Goal: Information Seeking & Learning: Learn about a topic

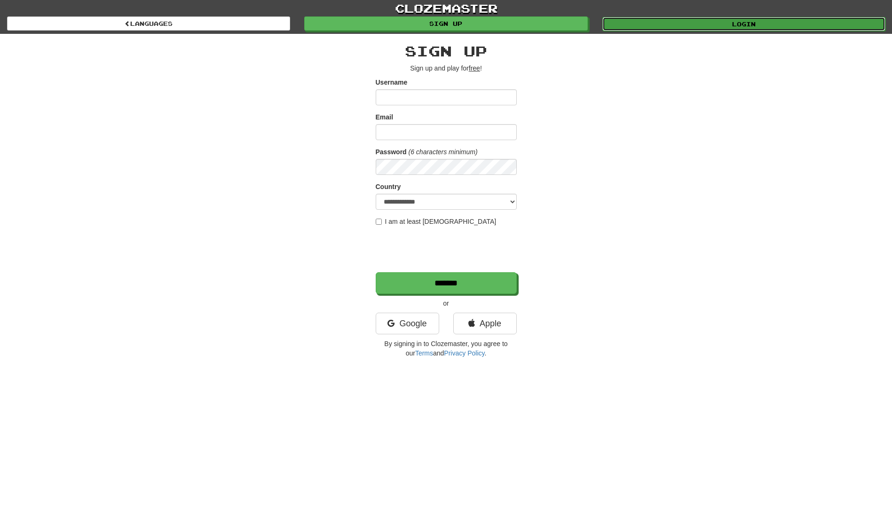
click at [730, 21] on link "Login" at bounding box center [743, 24] width 283 height 14
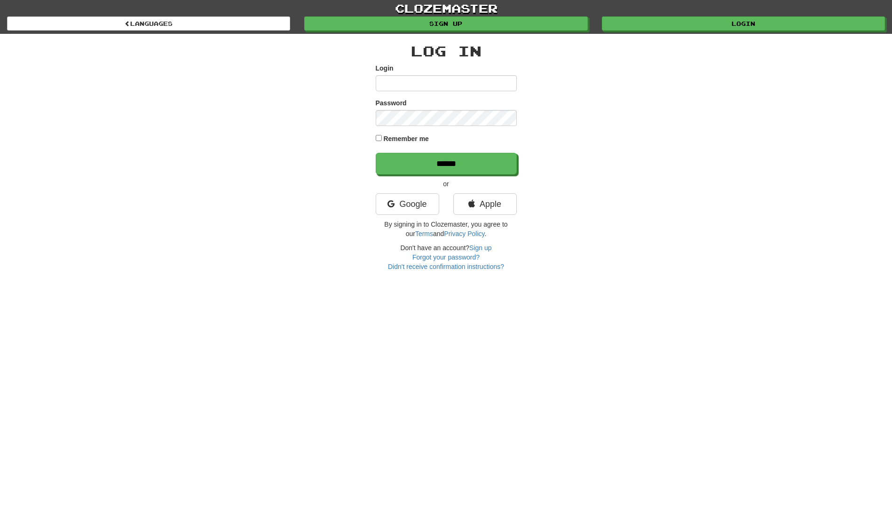
type input "**********"
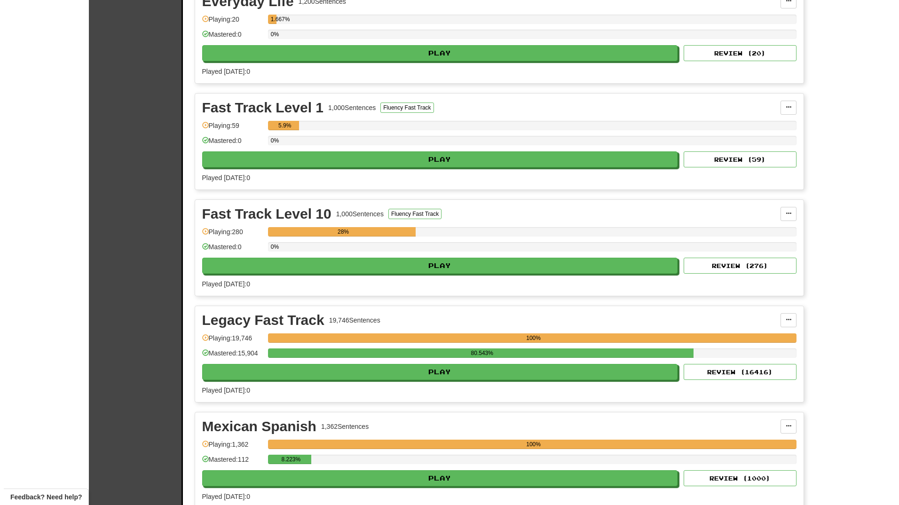
scroll to position [235, 0]
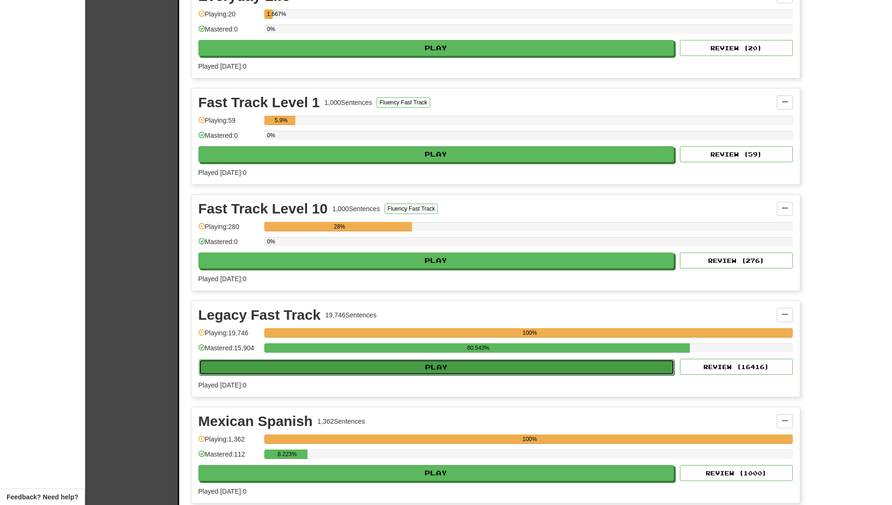
click at [411, 365] on button "Play" at bounding box center [437, 367] width 476 height 16
select select "**"
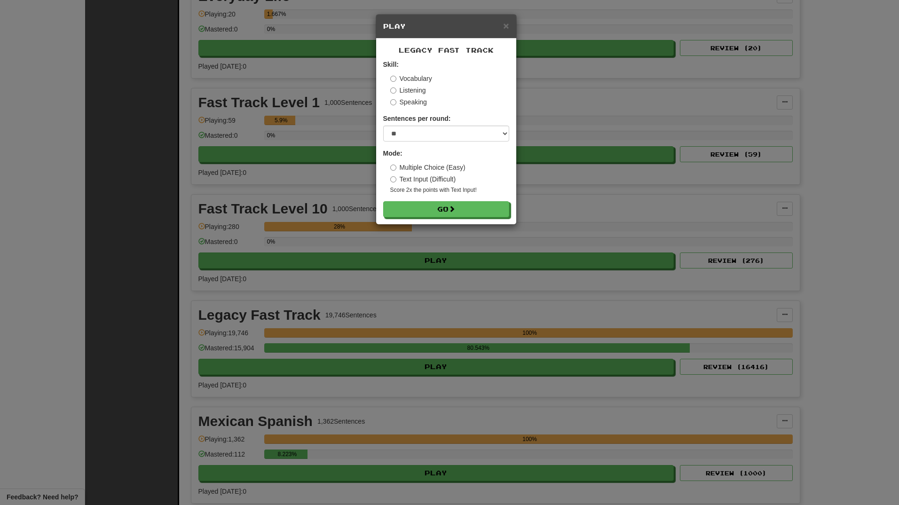
click at [404, 99] on label "Speaking" at bounding box center [408, 101] width 37 height 9
drag, startPoint x: 439, startPoint y: 212, endPoint x: 538, endPoint y: 232, distance: 100.2
click at [439, 211] on button "Go" at bounding box center [446, 209] width 126 height 16
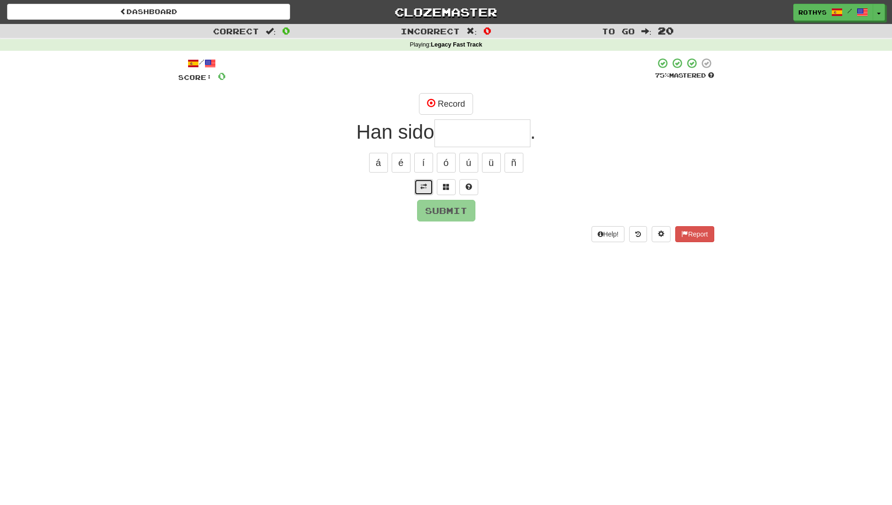
click at [426, 188] on span at bounding box center [423, 186] width 7 height 7
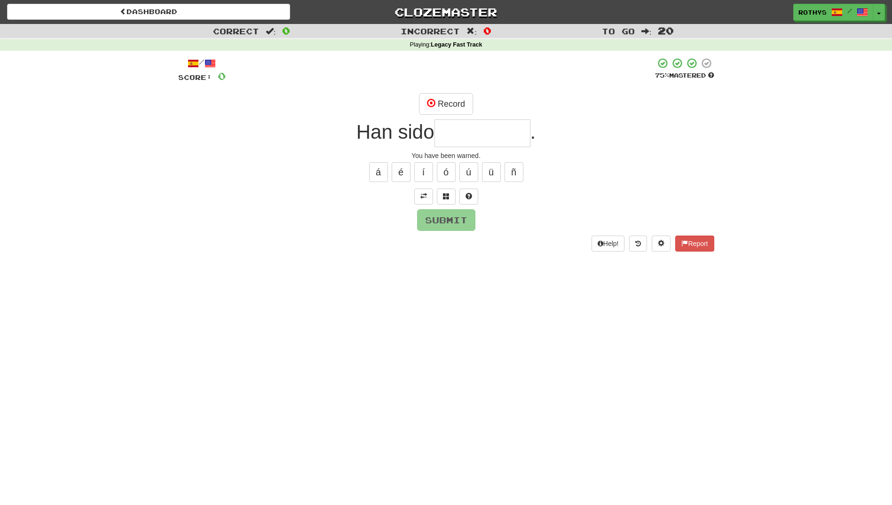
click at [489, 132] on input "text" at bounding box center [482, 133] width 96 height 28
click at [456, 100] on button "Record" at bounding box center [446, 104] width 54 height 22
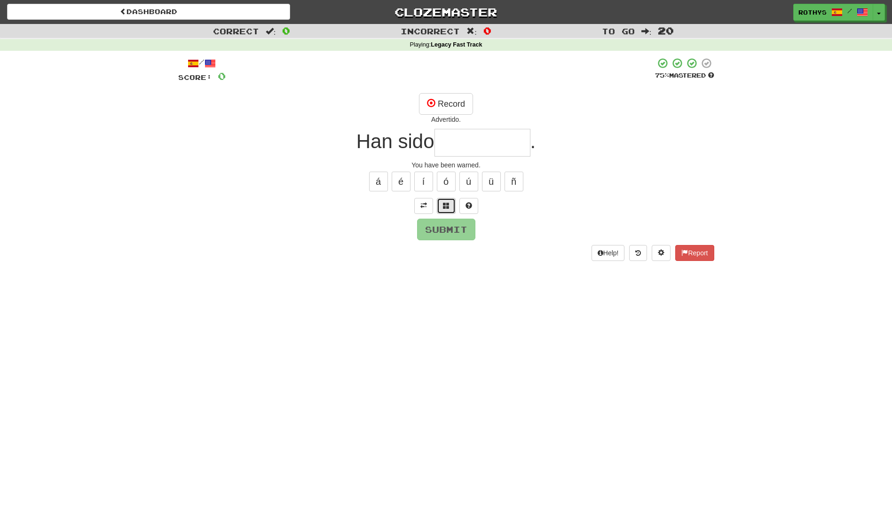
click at [443, 205] on span at bounding box center [446, 205] width 7 height 7
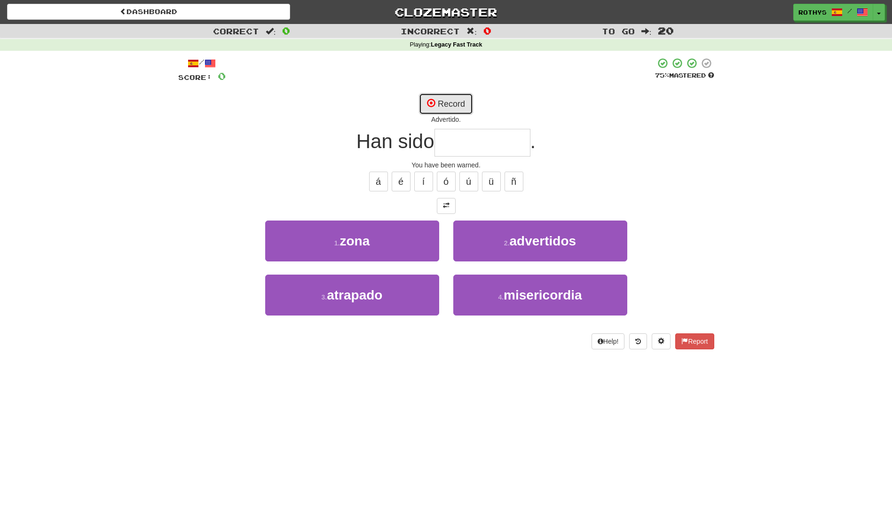
click at [444, 102] on button "Record" at bounding box center [446, 104] width 54 height 22
type input "**********"
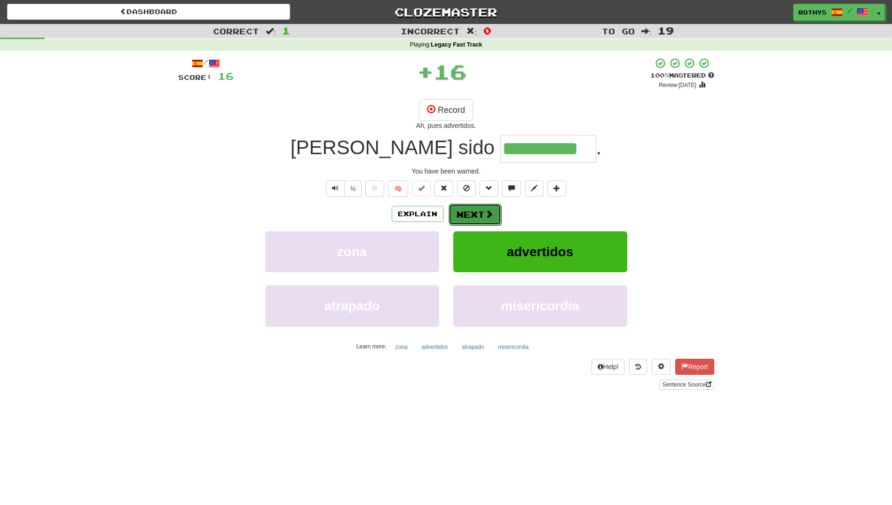
click at [466, 214] on button "Next" at bounding box center [474, 214] width 53 height 22
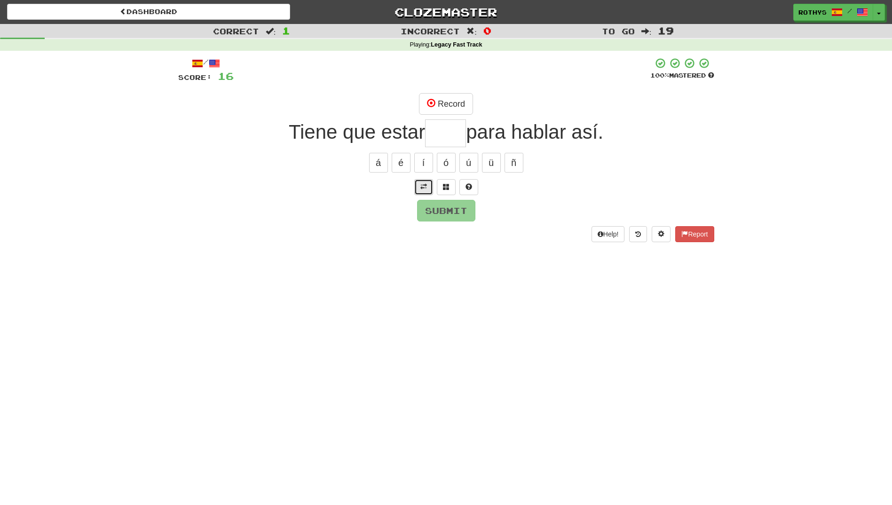
click at [419, 183] on button at bounding box center [423, 187] width 19 height 16
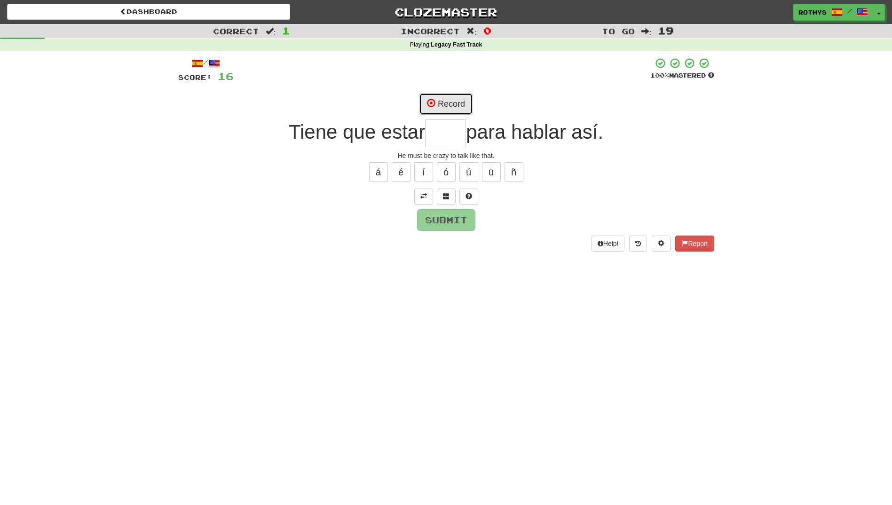
click at [447, 99] on button "Record" at bounding box center [446, 104] width 54 height 22
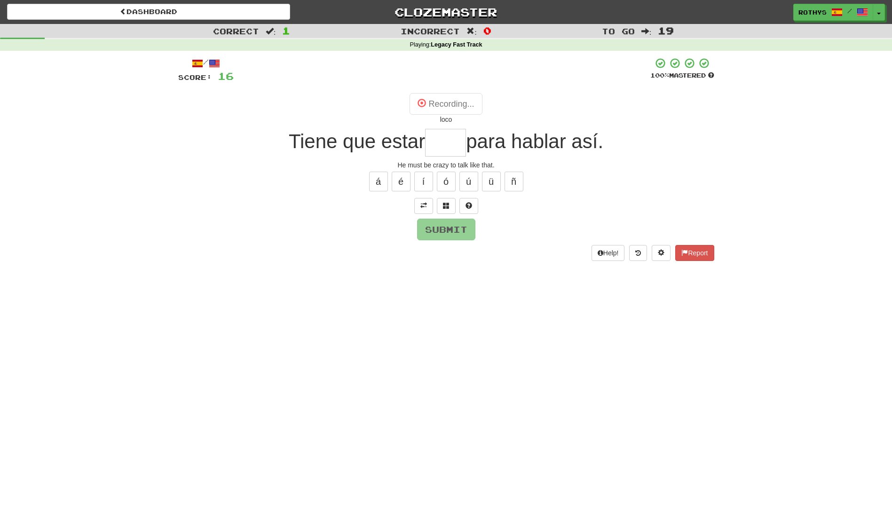
type input "****"
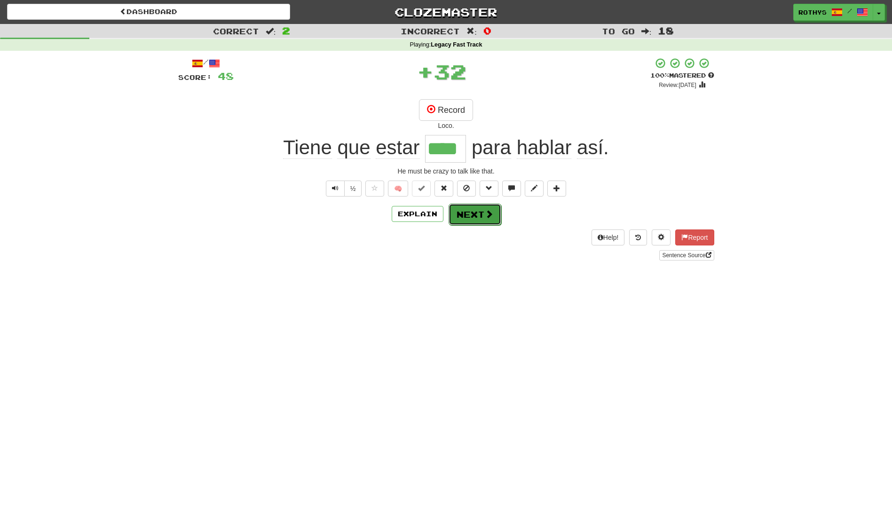
click at [472, 220] on button "Next" at bounding box center [474, 214] width 53 height 22
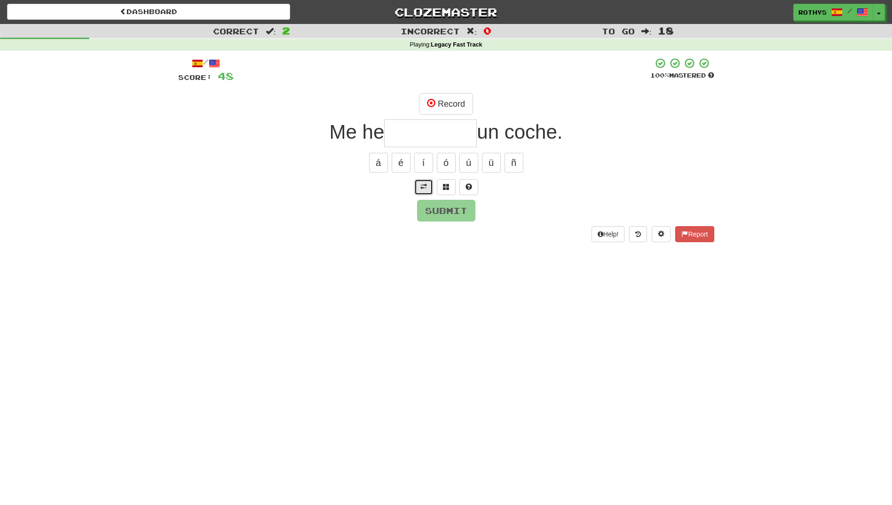
click at [423, 188] on span at bounding box center [423, 186] width 7 height 7
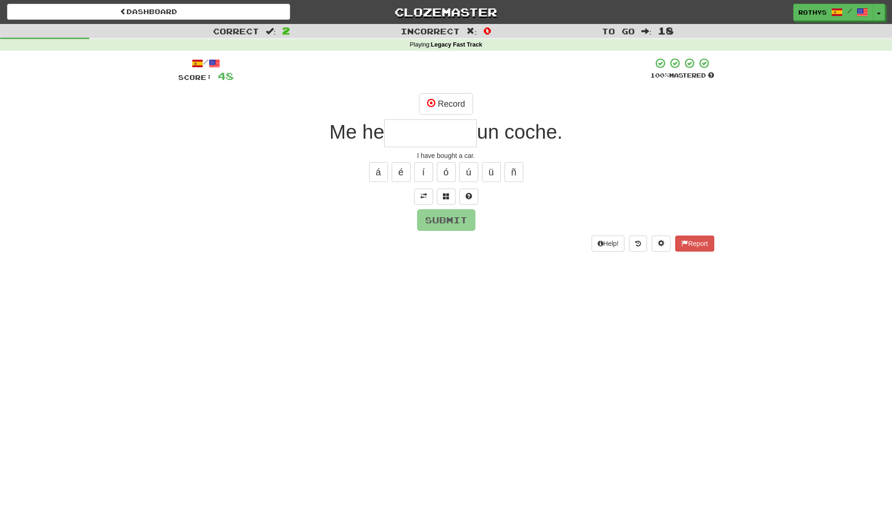
click at [448, 133] on input "text" at bounding box center [430, 133] width 93 height 28
click at [451, 99] on button "Record" at bounding box center [446, 104] width 54 height 22
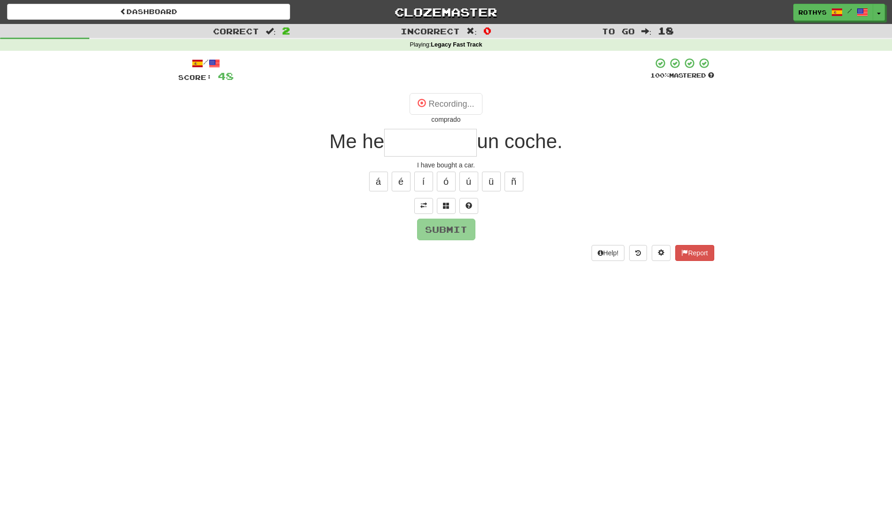
type input "********"
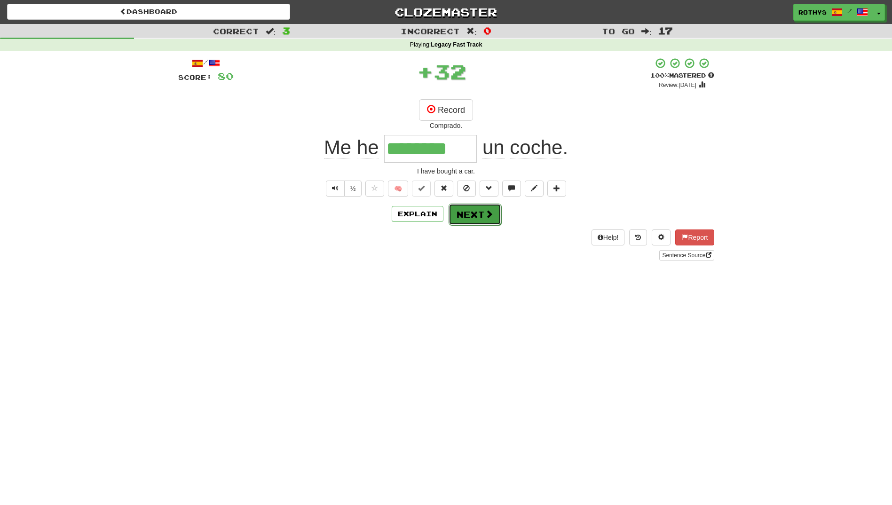
click at [458, 216] on button "Next" at bounding box center [474, 214] width 53 height 22
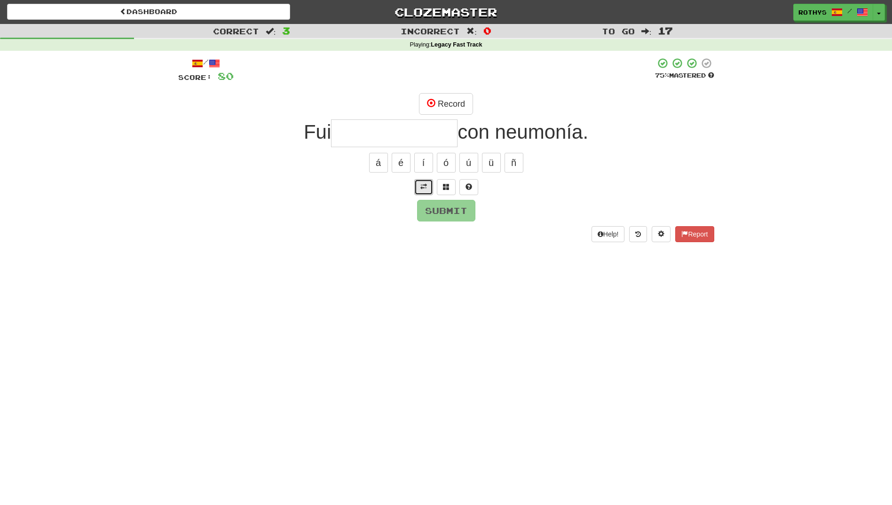
click at [420, 184] on span at bounding box center [423, 186] width 7 height 7
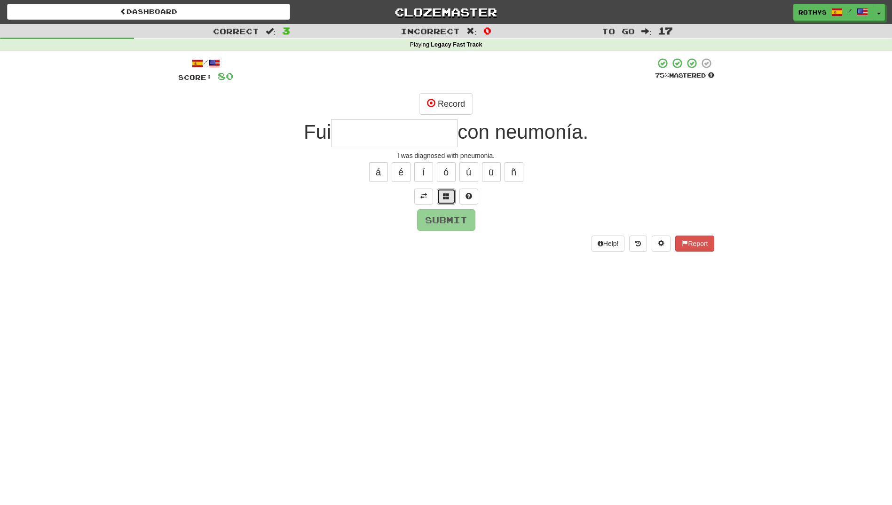
drag, startPoint x: 444, startPoint y: 193, endPoint x: 479, endPoint y: 183, distance: 36.5
click at [444, 193] on span at bounding box center [446, 196] width 7 height 7
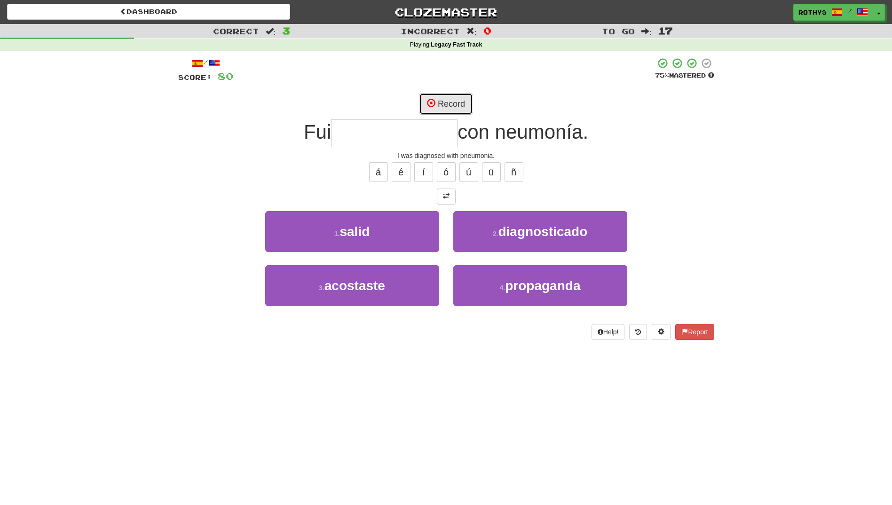
click at [439, 102] on button "Record" at bounding box center [446, 104] width 54 height 22
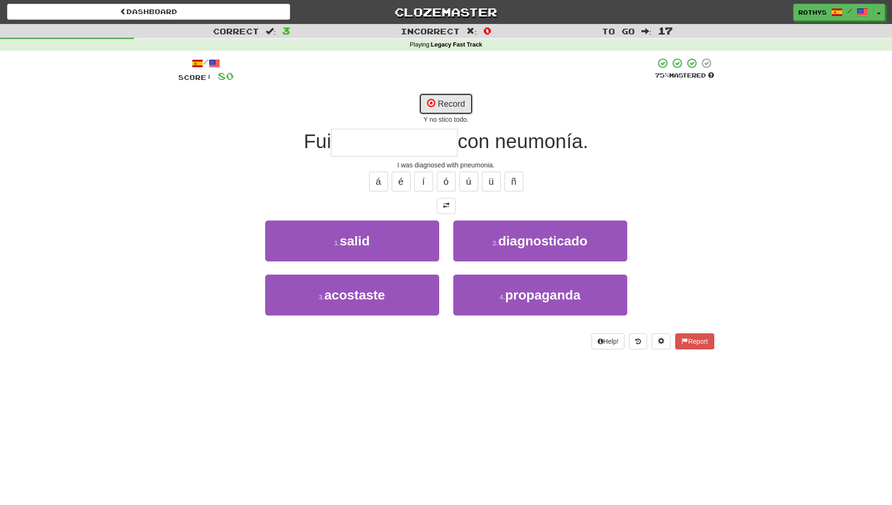
click at [461, 102] on button "Record" at bounding box center [446, 104] width 54 height 22
type input "**********"
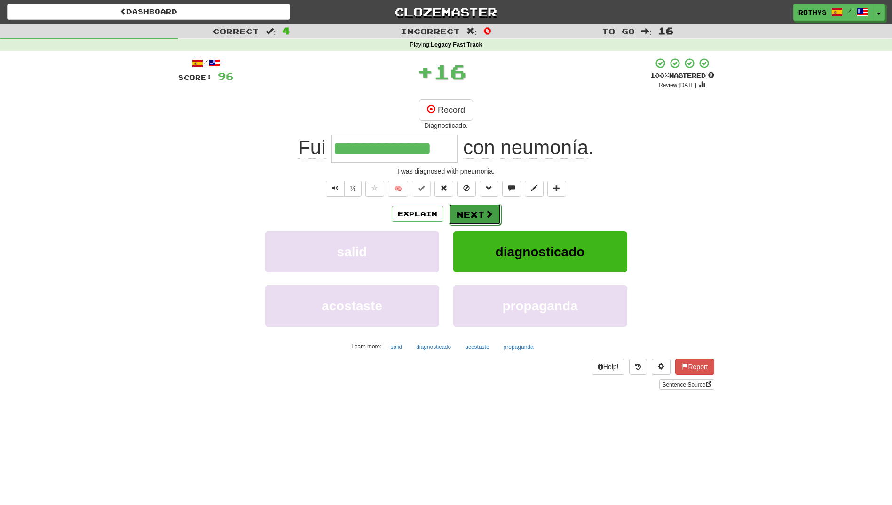
click at [477, 214] on button "Next" at bounding box center [474, 214] width 53 height 22
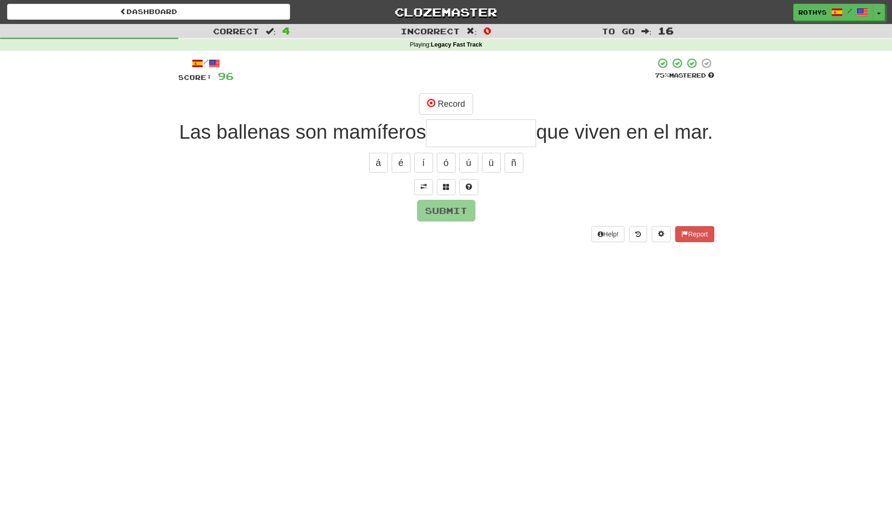
click at [460, 133] on input "text" at bounding box center [481, 133] width 110 height 28
click at [427, 195] on button at bounding box center [423, 187] width 19 height 16
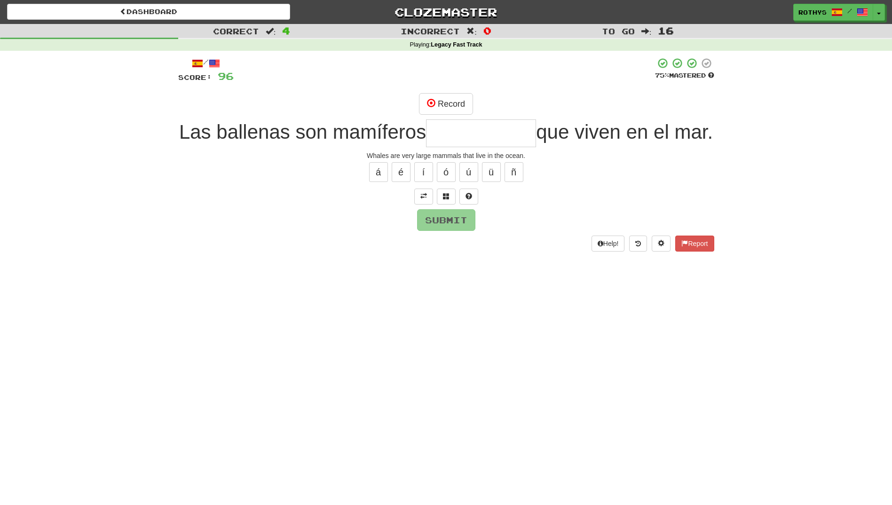
click at [481, 135] on input "text" at bounding box center [481, 133] width 110 height 28
click at [451, 204] on button at bounding box center [446, 196] width 19 height 16
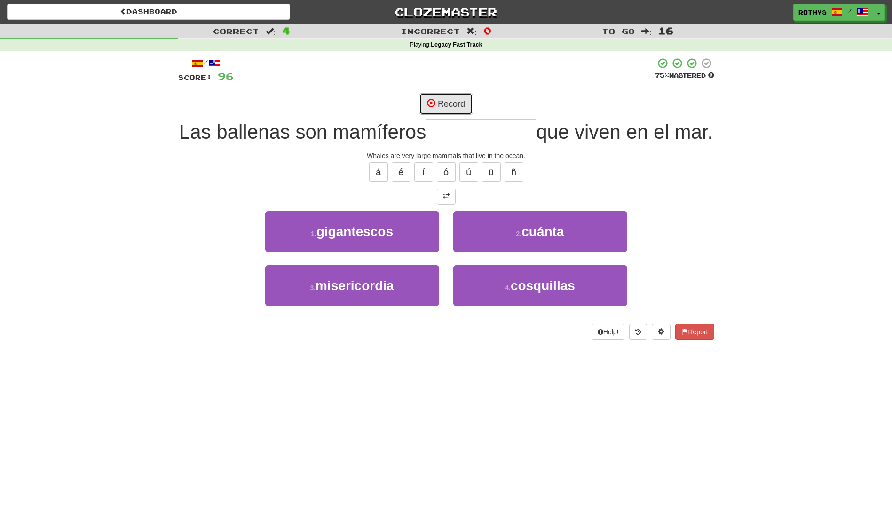
click at [437, 96] on button "Record" at bounding box center [446, 104] width 54 height 22
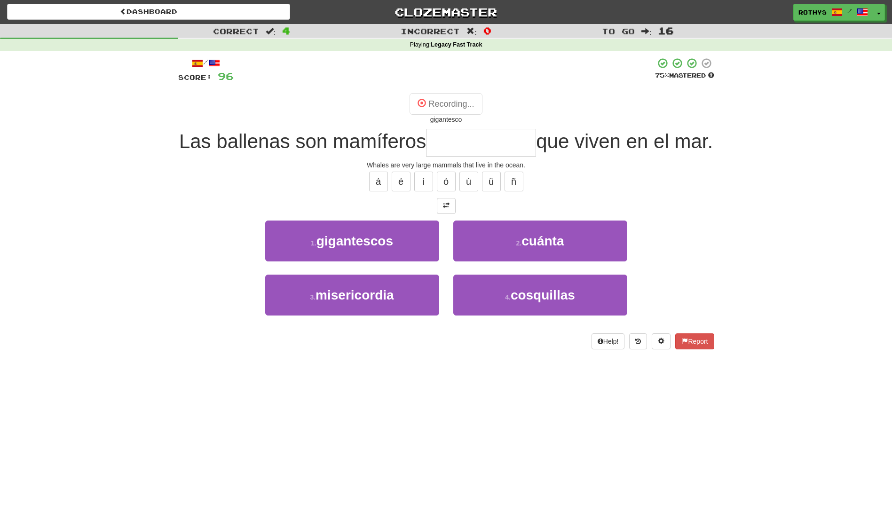
type input "**********"
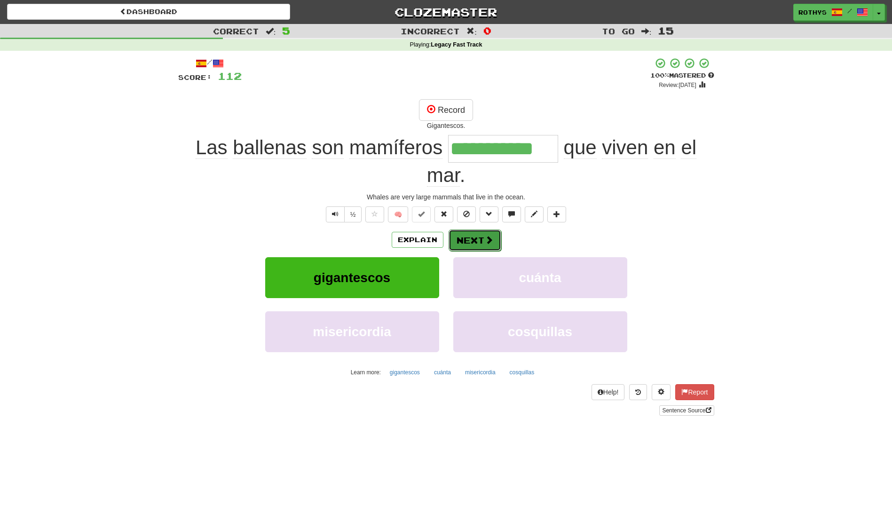
click at [475, 239] on button "Next" at bounding box center [474, 240] width 53 height 22
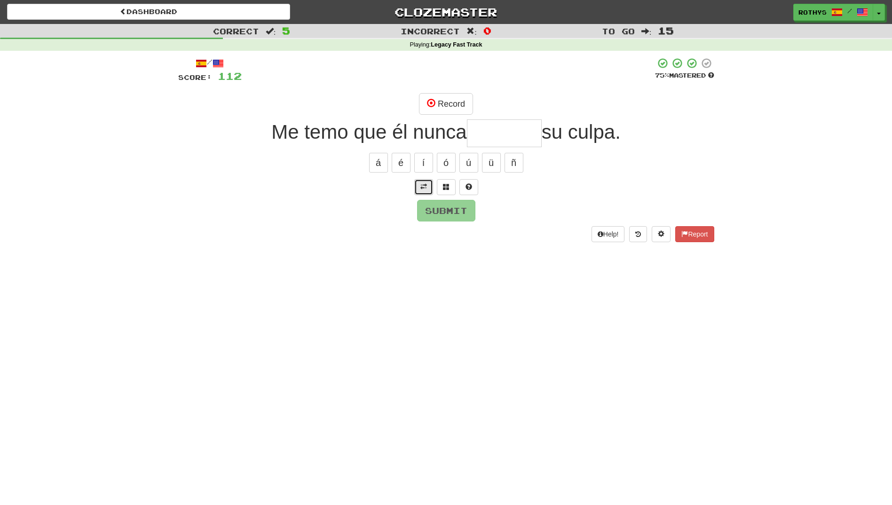
click at [429, 180] on button at bounding box center [423, 187] width 19 height 16
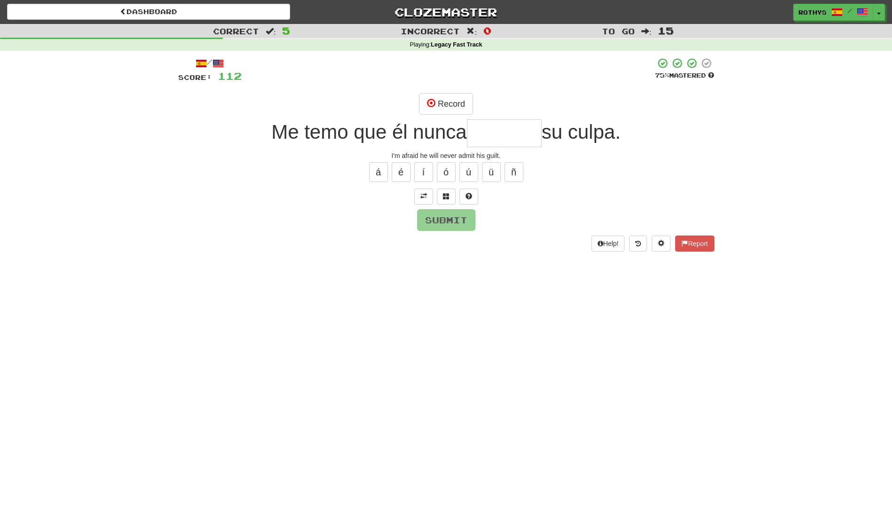
drag, startPoint x: 511, startPoint y: 131, endPoint x: 529, endPoint y: 148, distance: 24.3
click at [510, 133] on input "text" at bounding box center [504, 133] width 75 height 28
click at [446, 194] on span at bounding box center [446, 196] width 7 height 7
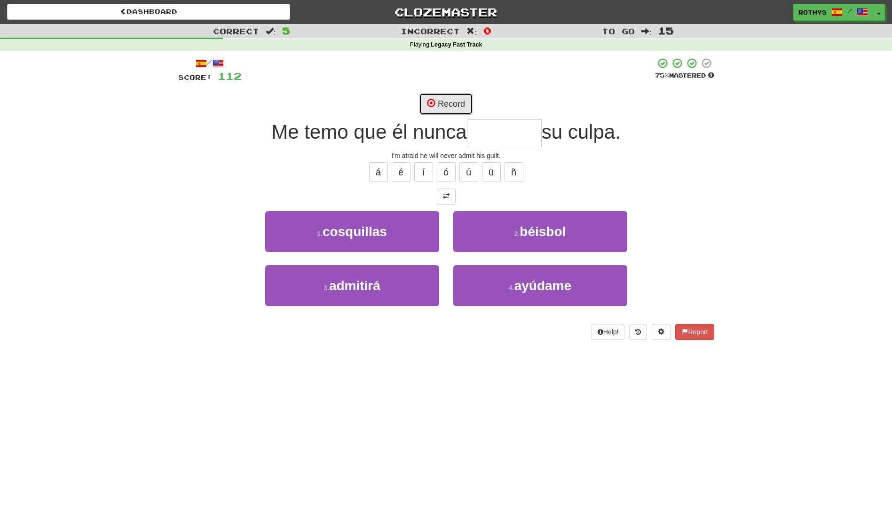
click at [447, 109] on button "Record" at bounding box center [446, 104] width 54 height 22
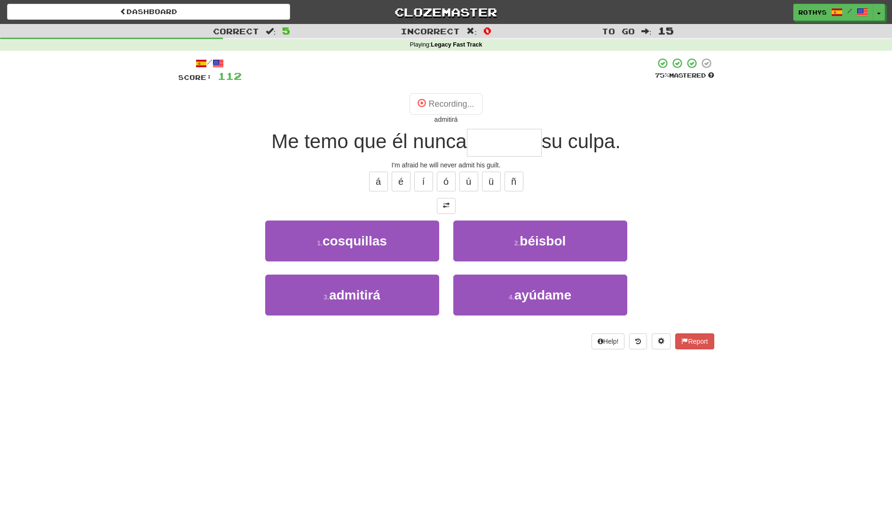
type input "********"
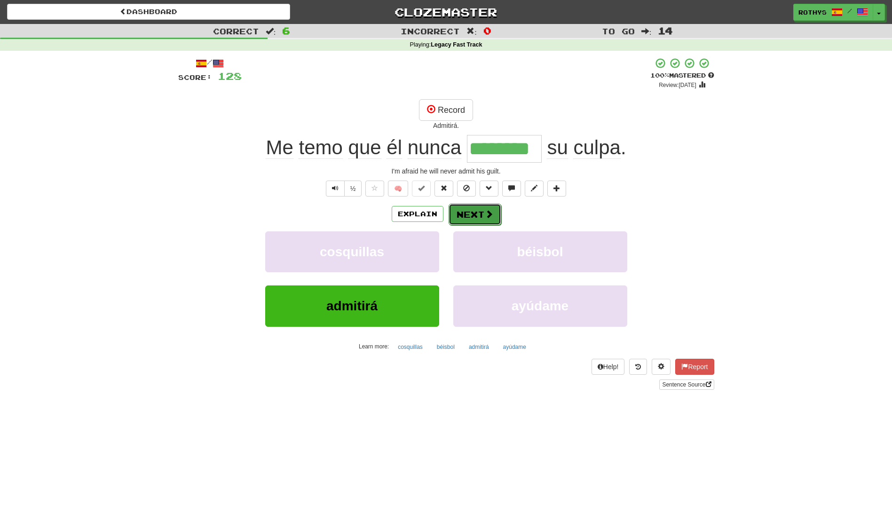
click at [469, 210] on button "Next" at bounding box center [474, 214] width 53 height 22
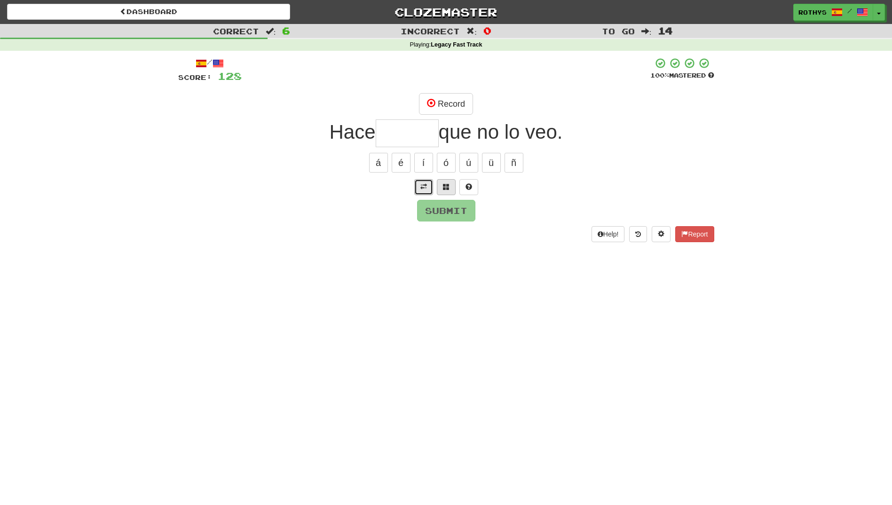
drag, startPoint x: 427, startPoint y: 192, endPoint x: 443, endPoint y: 192, distance: 16.0
click at [427, 192] on button at bounding box center [423, 187] width 19 height 16
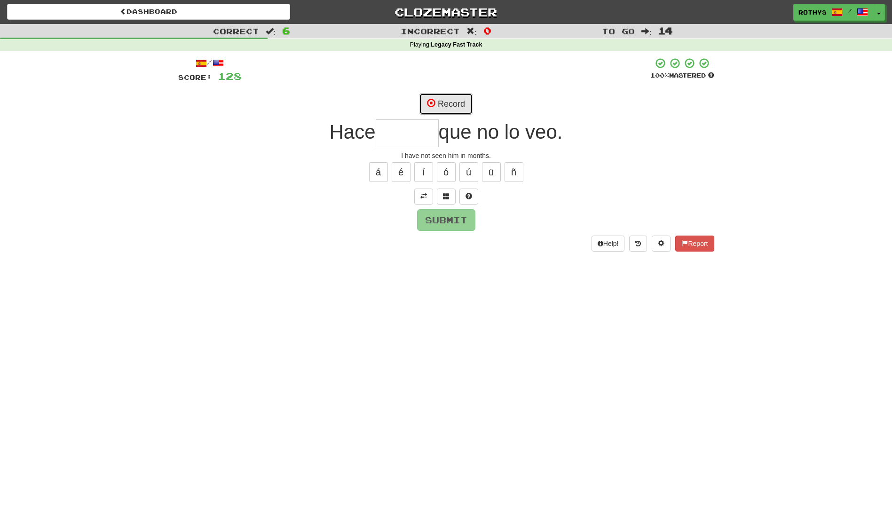
click at [451, 103] on button "Record" at bounding box center [446, 104] width 54 height 22
type input "*****"
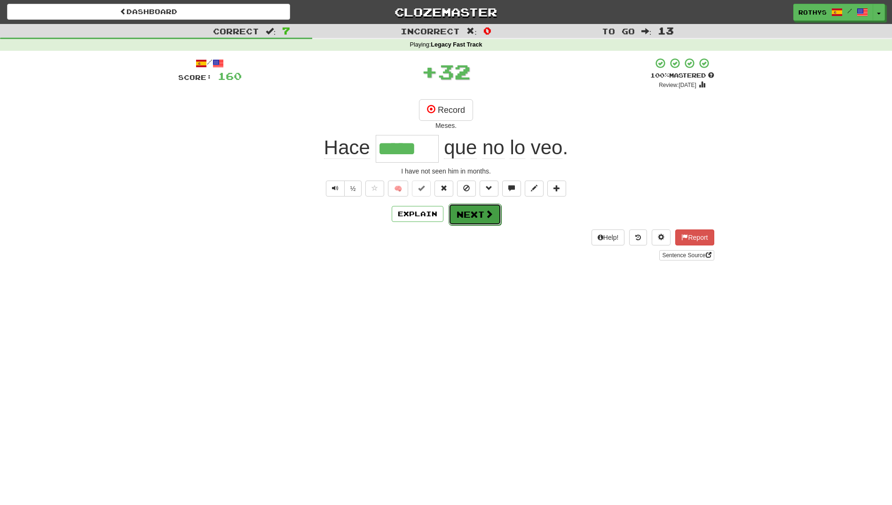
click at [461, 212] on button "Next" at bounding box center [474, 214] width 53 height 22
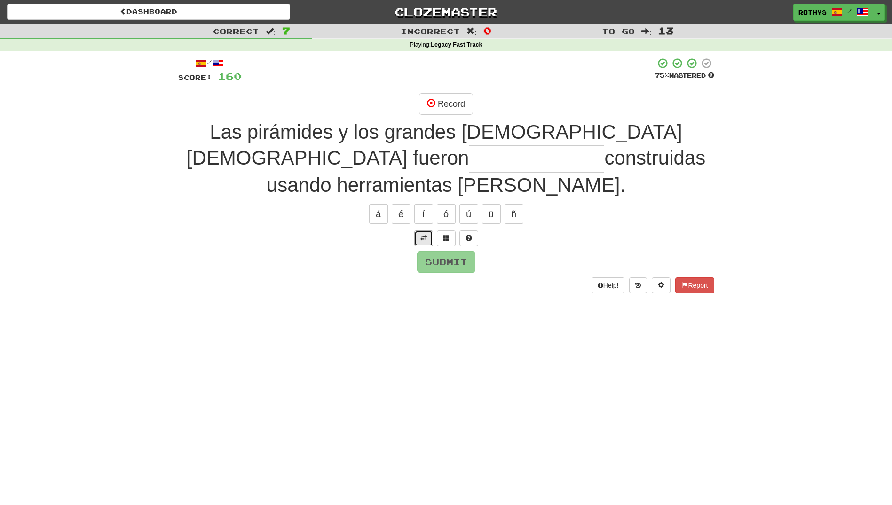
click at [424, 235] on span at bounding box center [423, 238] width 7 height 7
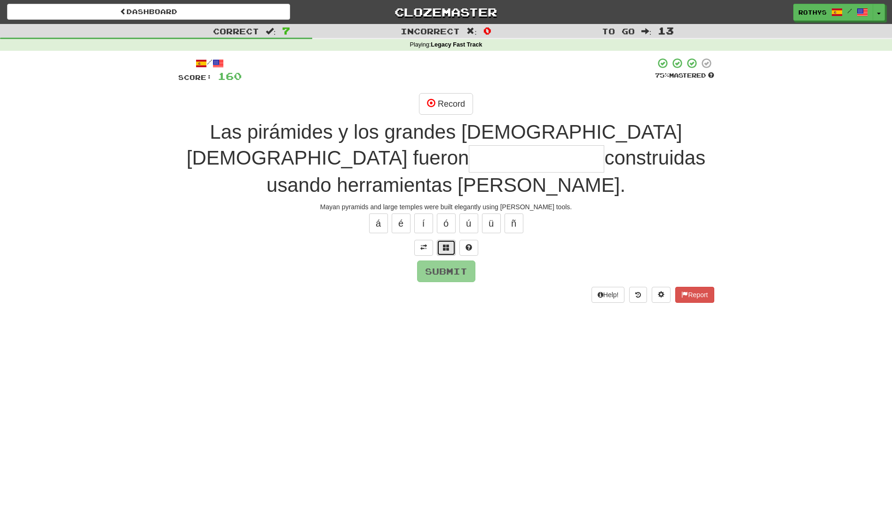
click at [449, 244] on span at bounding box center [446, 247] width 7 height 7
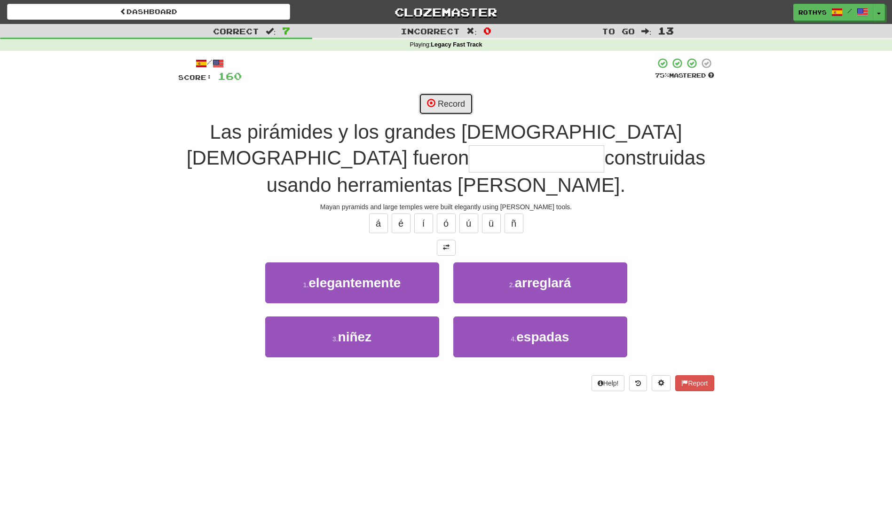
click at [439, 100] on button "Record" at bounding box center [446, 104] width 54 height 22
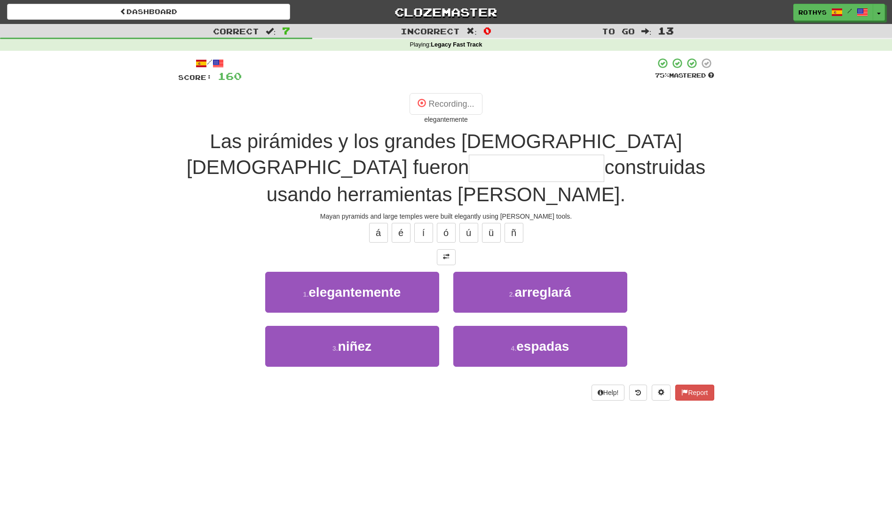
type input "**********"
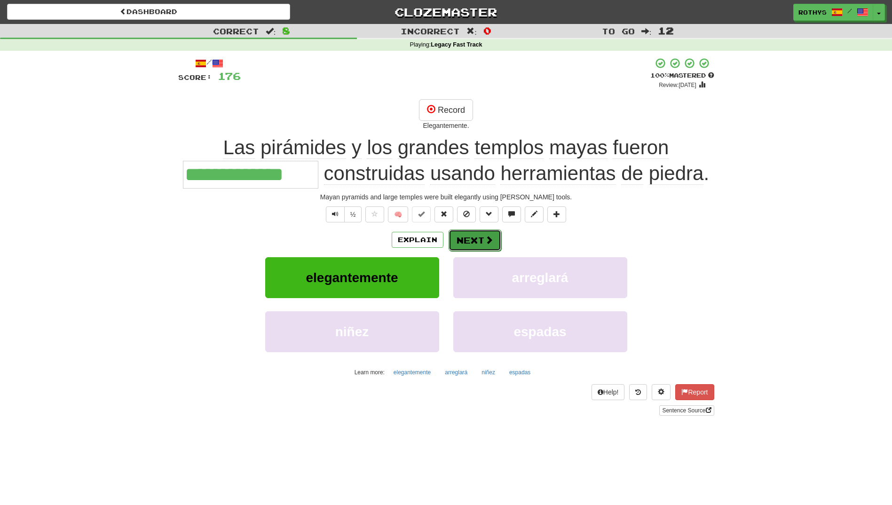
click at [477, 240] on button "Next" at bounding box center [474, 240] width 53 height 22
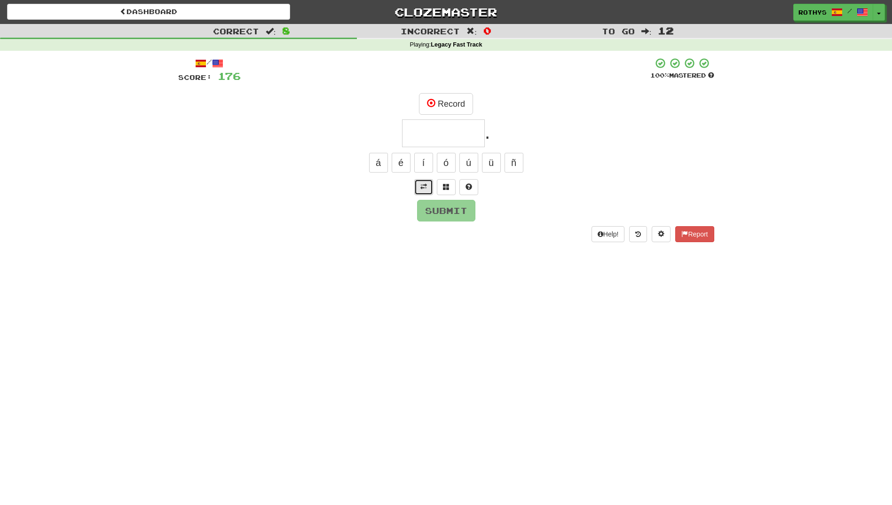
click at [418, 187] on button at bounding box center [423, 187] width 19 height 16
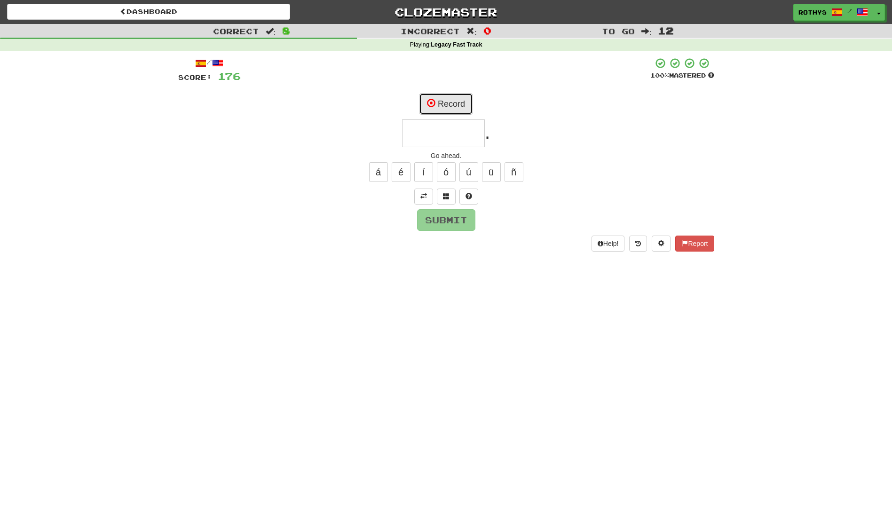
click at [450, 100] on button "Record" at bounding box center [446, 104] width 54 height 22
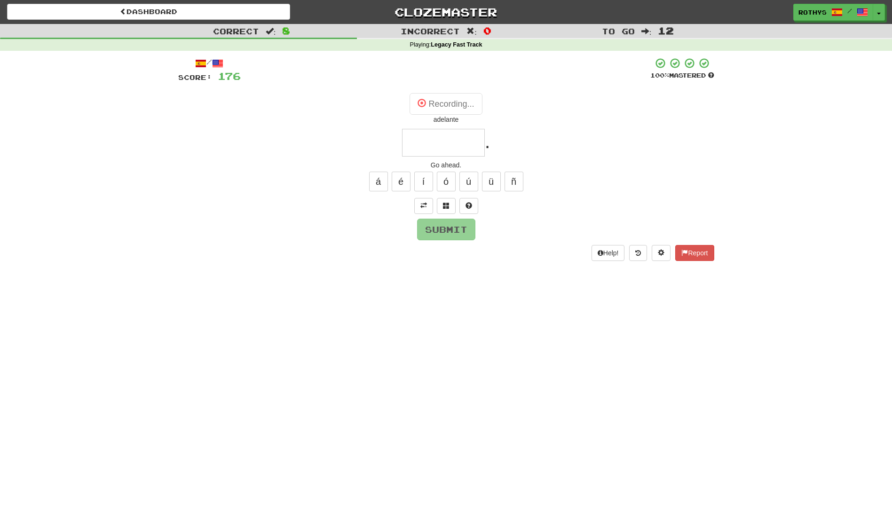
type input "********"
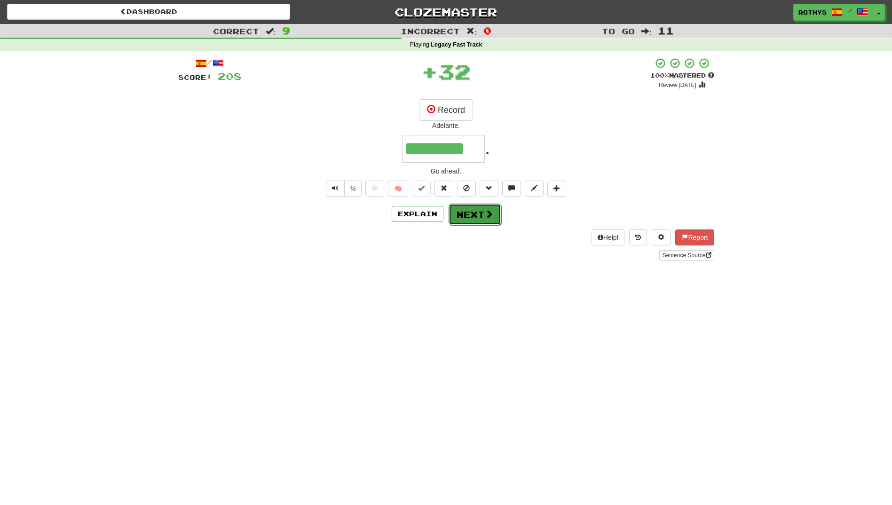
click at [469, 219] on button "Next" at bounding box center [474, 214] width 53 height 22
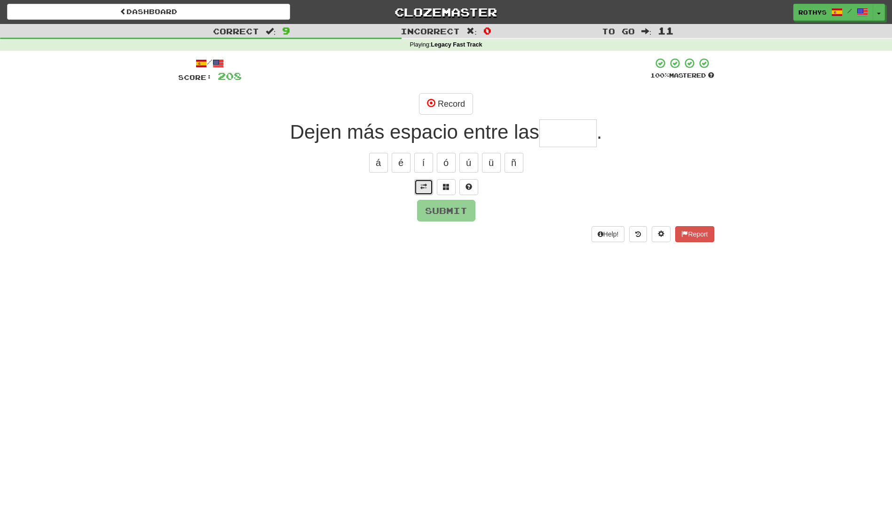
click at [422, 187] on span at bounding box center [423, 186] width 7 height 7
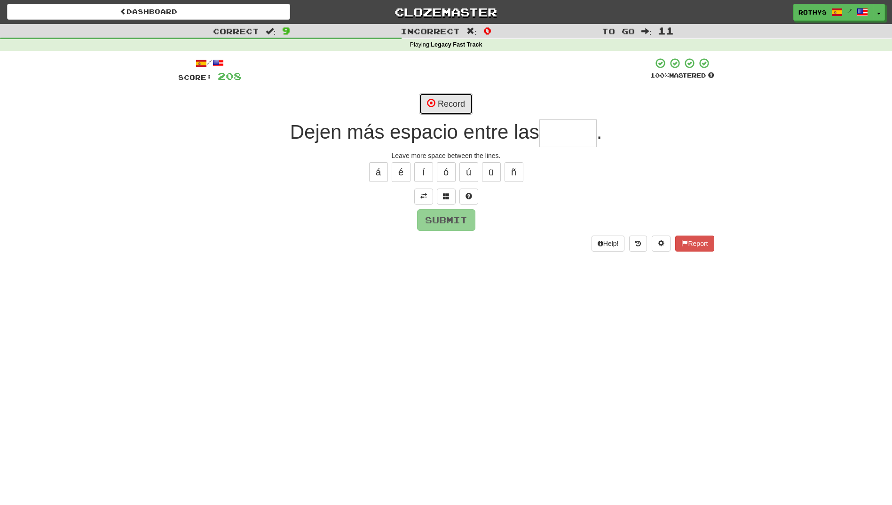
click at [450, 102] on button "Record" at bounding box center [446, 104] width 54 height 22
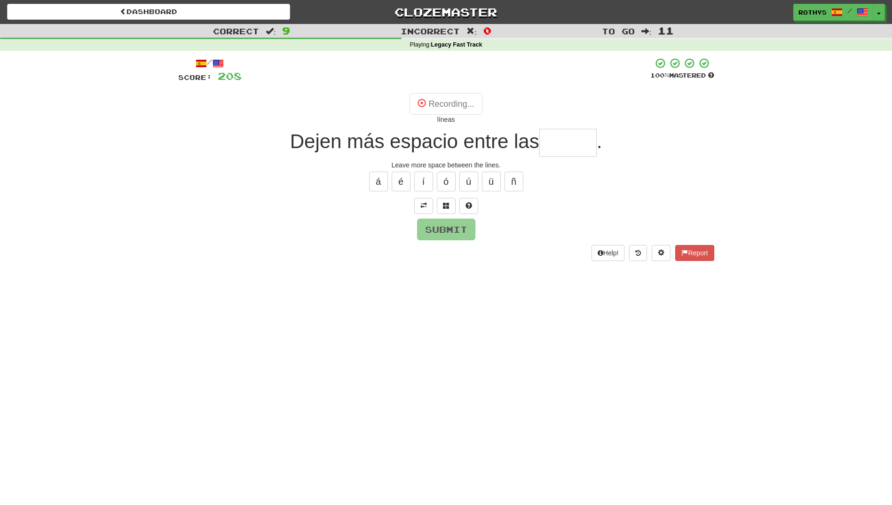
type input "******"
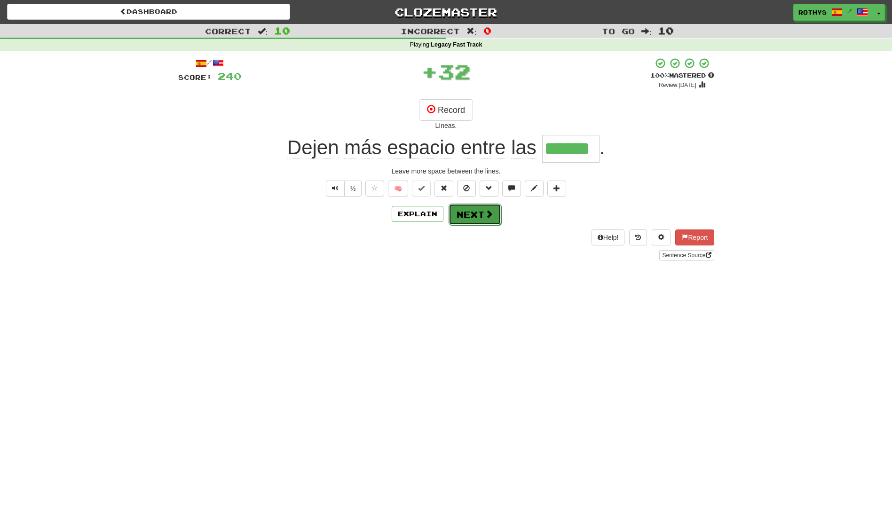
click at [472, 205] on button "Next" at bounding box center [474, 214] width 53 height 22
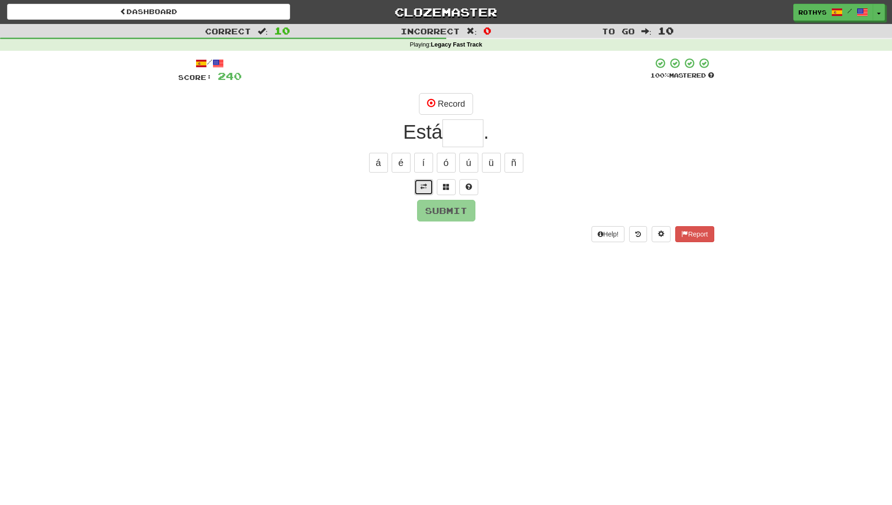
click at [421, 189] on span at bounding box center [423, 186] width 7 height 7
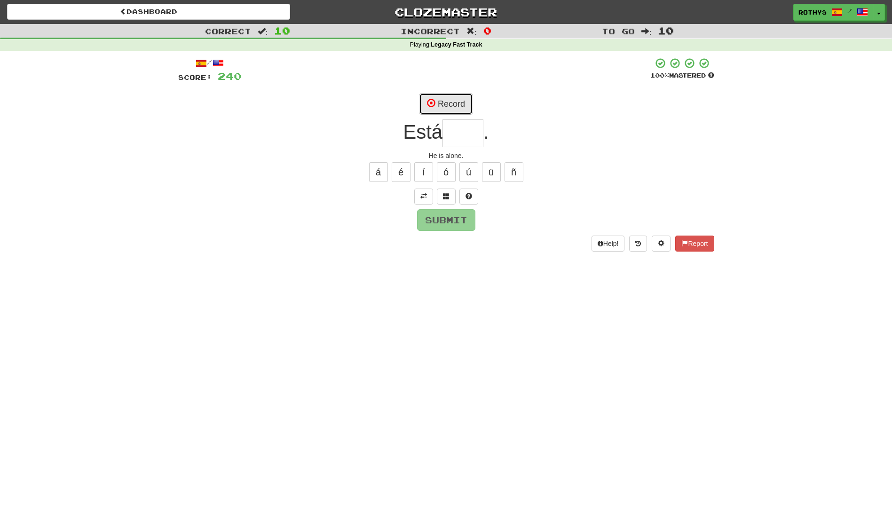
click at [447, 102] on button "Record" at bounding box center [446, 104] width 54 height 22
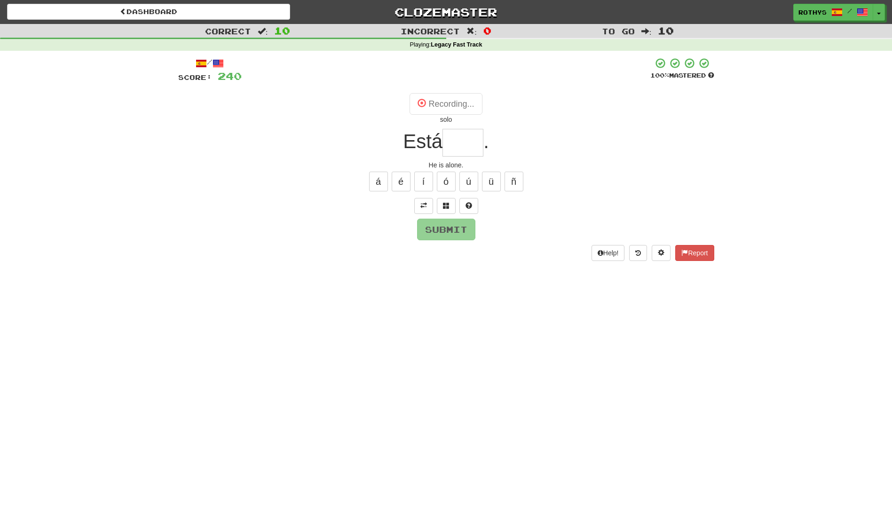
type input "****"
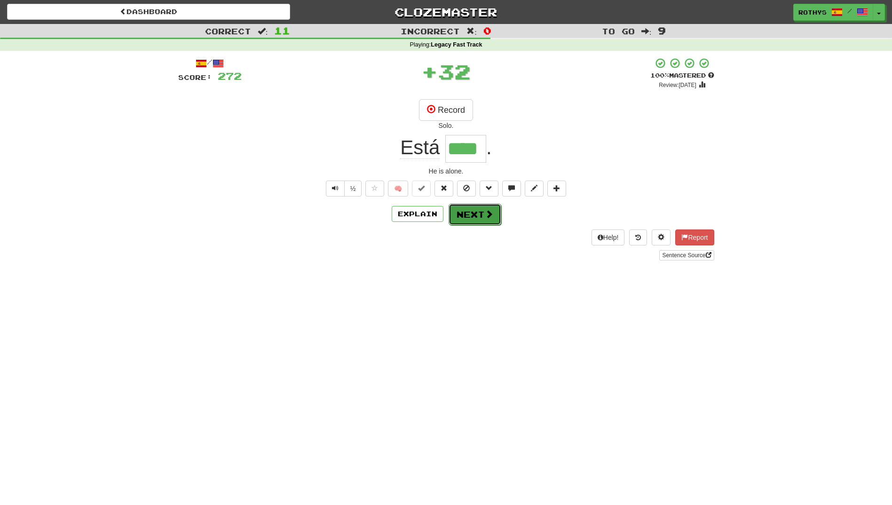
click at [464, 214] on button "Next" at bounding box center [474, 214] width 53 height 22
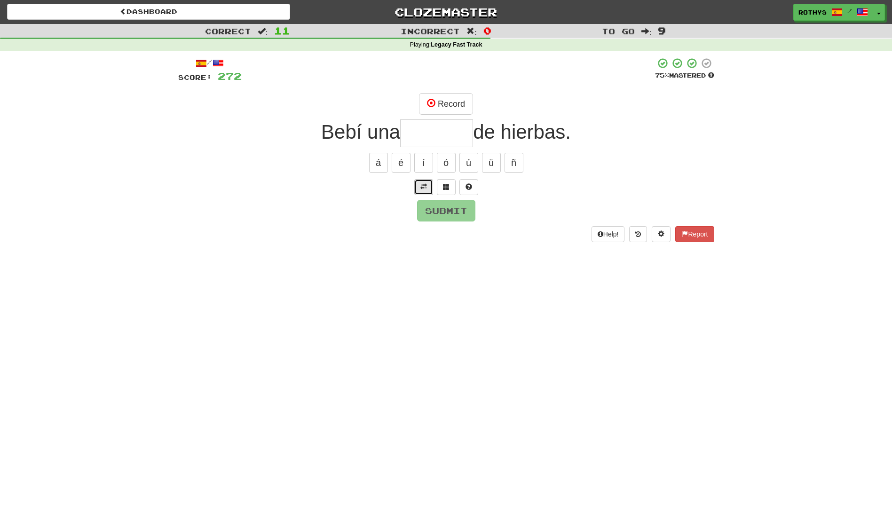
click at [417, 187] on button at bounding box center [423, 187] width 19 height 16
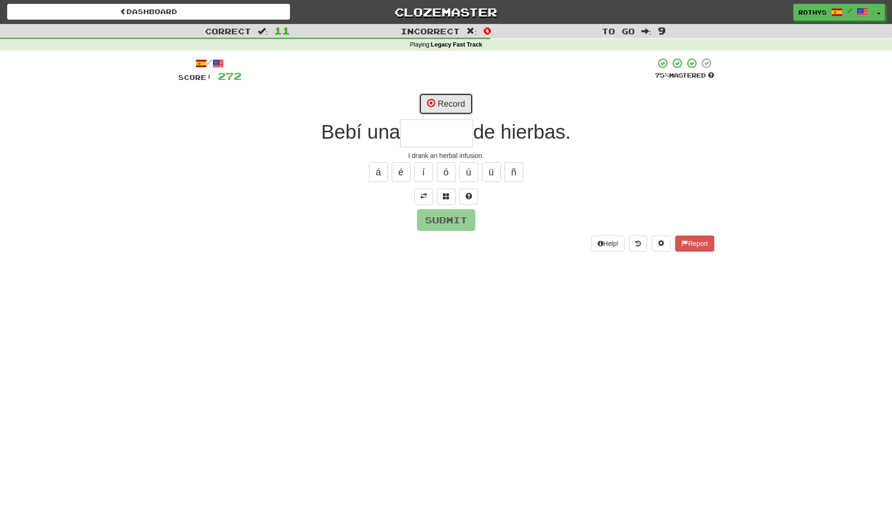
click at [452, 103] on button "Record" at bounding box center [446, 104] width 54 height 22
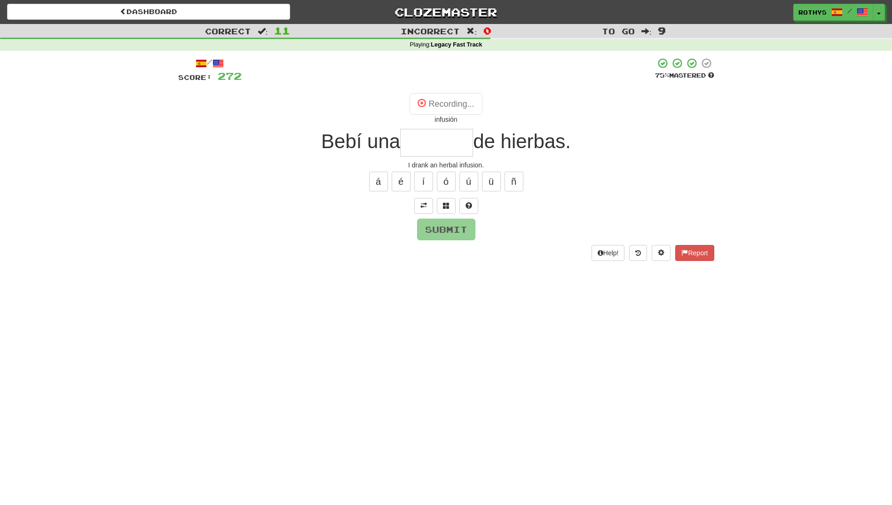
type input "********"
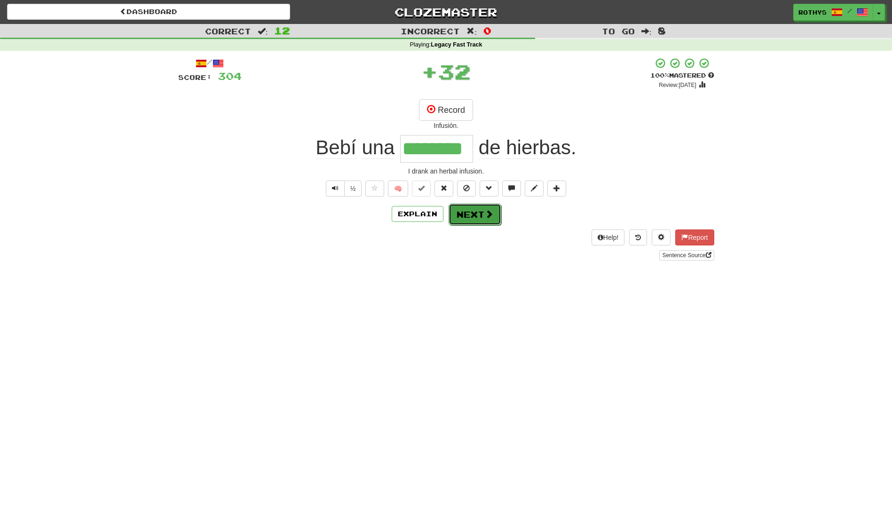
click at [466, 217] on button "Next" at bounding box center [474, 214] width 53 height 22
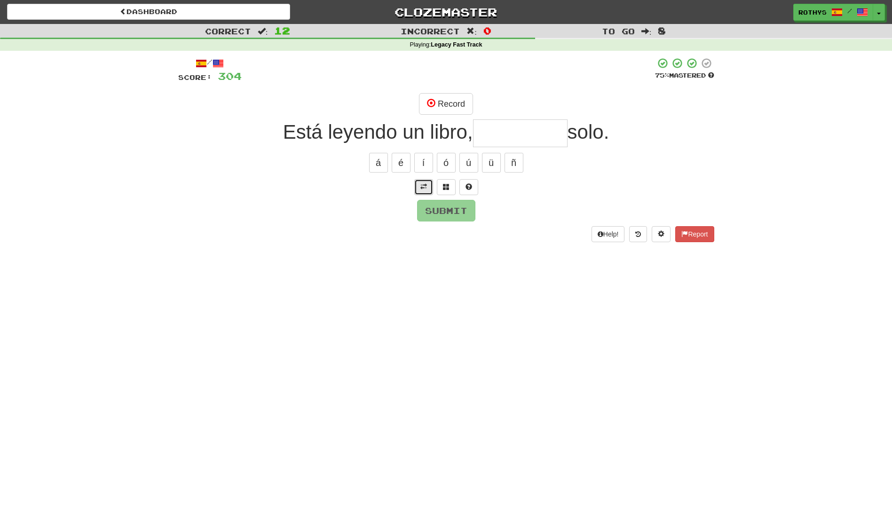
click at [422, 185] on span at bounding box center [423, 186] width 7 height 7
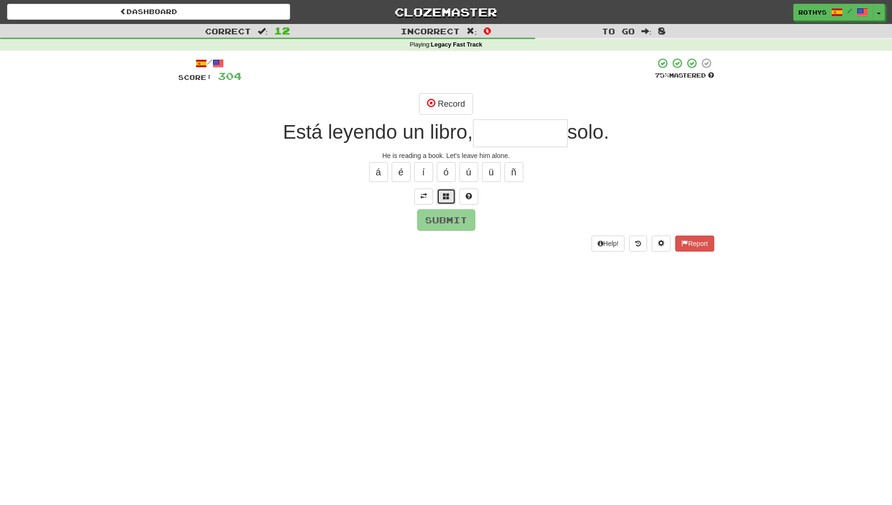
click at [443, 194] on span at bounding box center [446, 196] width 7 height 7
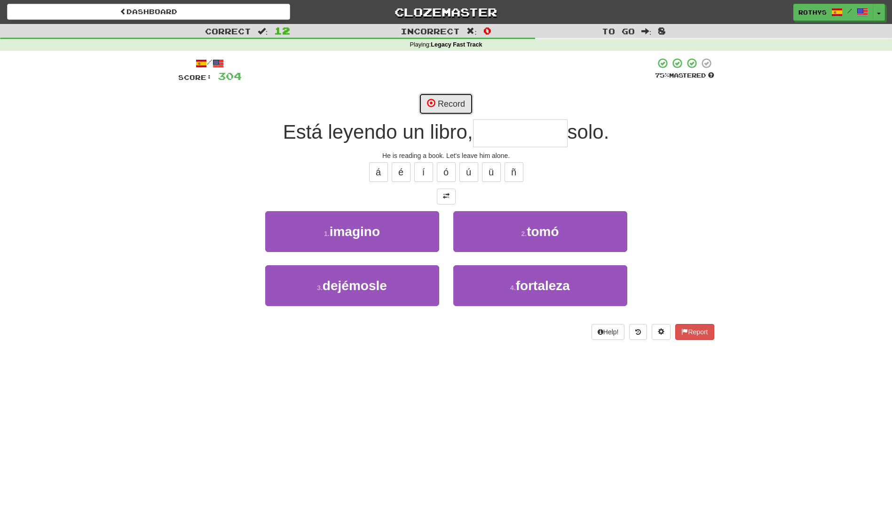
drag, startPoint x: 453, startPoint y: 95, endPoint x: 459, endPoint y: 94, distance: 6.7
click at [453, 95] on button "Record" at bounding box center [446, 104] width 54 height 22
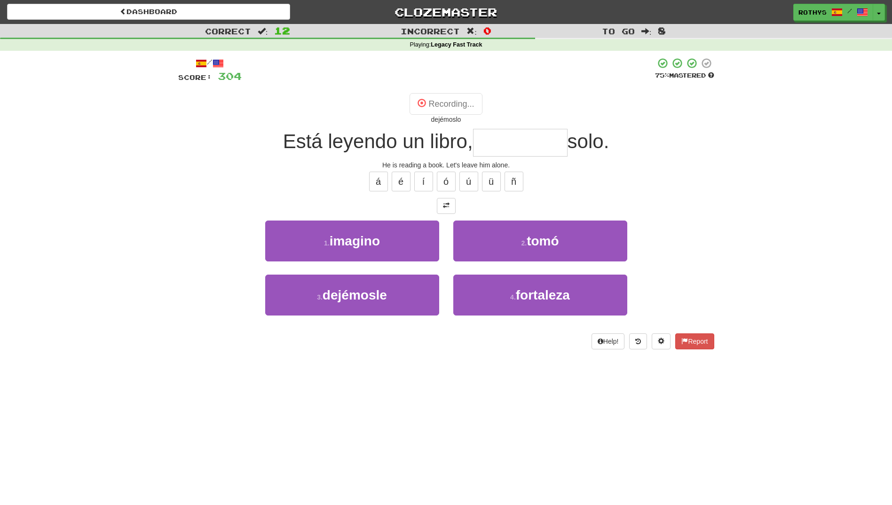
type input "*********"
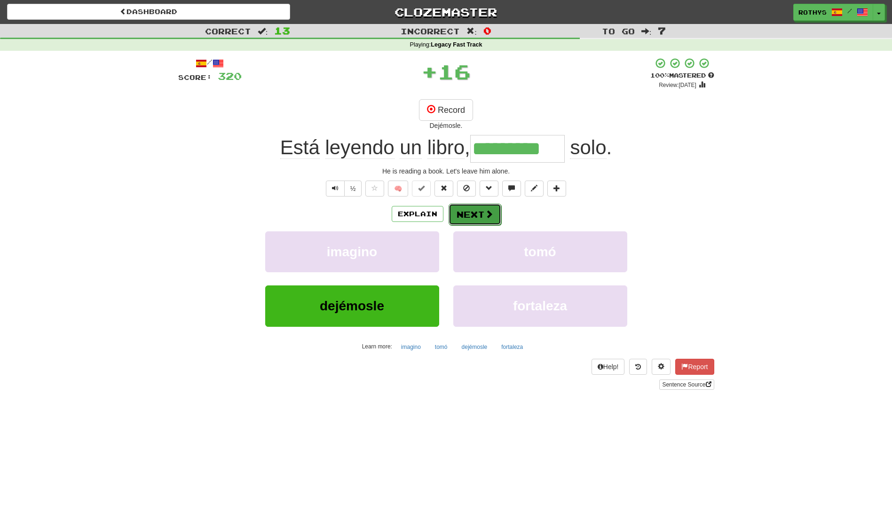
click at [469, 214] on button "Next" at bounding box center [474, 214] width 53 height 22
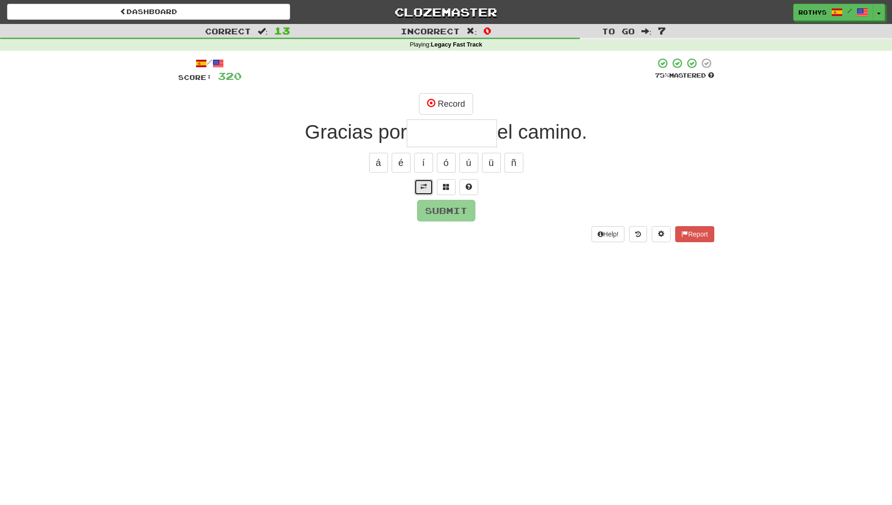
click at [421, 183] on span at bounding box center [423, 186] width 7 height 7
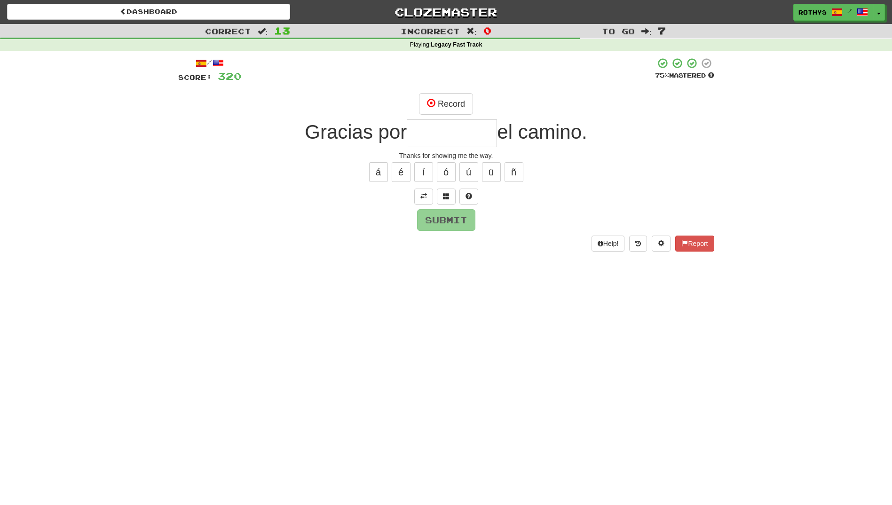
click at [449, 134] on input "text" at bounding box center [452, 133] width 90 height 28
click at [445, 106] on button "Record" at bounding box center [446, 104] width 54 height 22
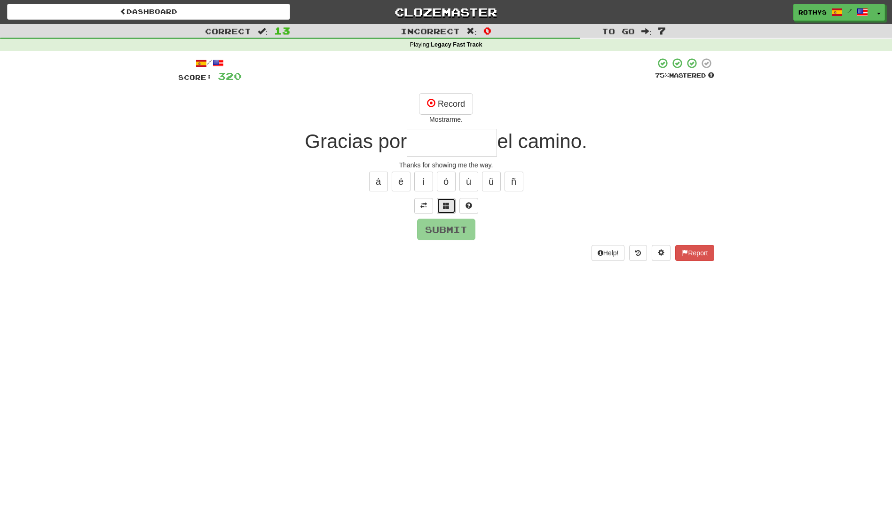
click at [441, 203] on button at bounding box center [446, 206] width 19 height 16
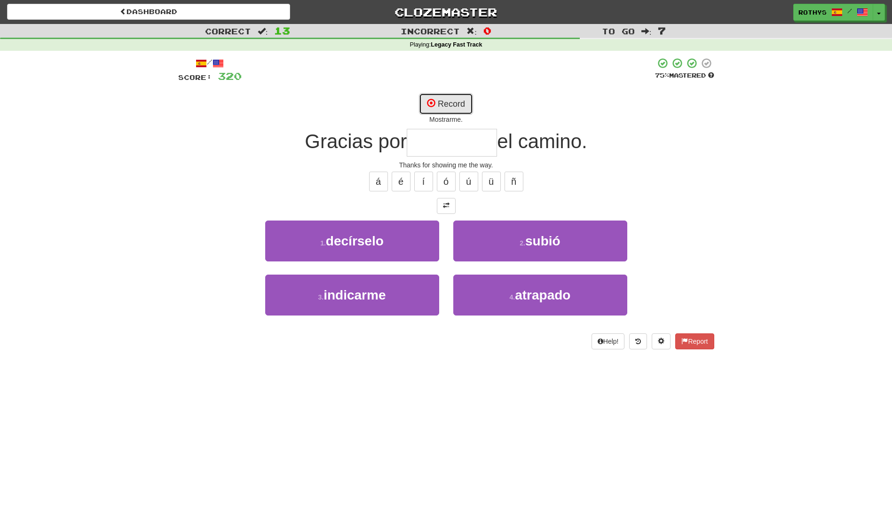
click at [446, 99] on button "Record" at bounding box center [446, 104] width 54 height 22
type input "*********"
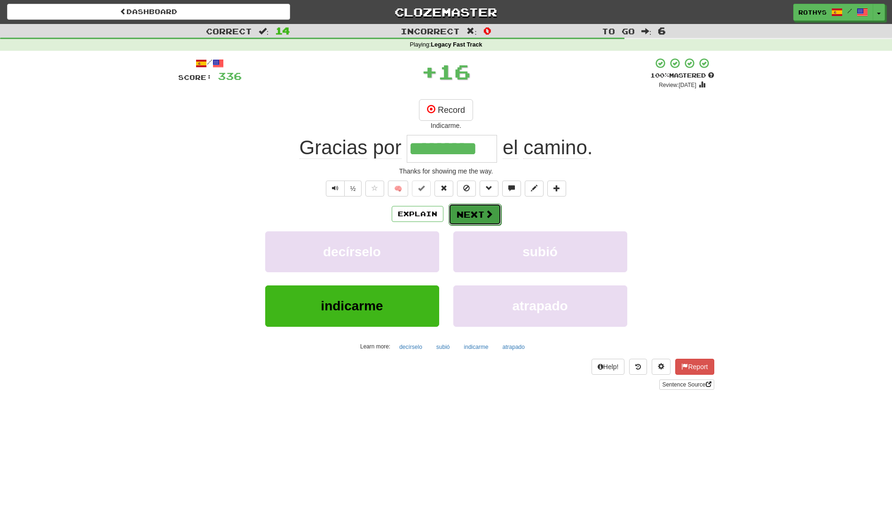
click at [472, 213] on button "Next" at bounding box center [474, 214] width 53 height 22
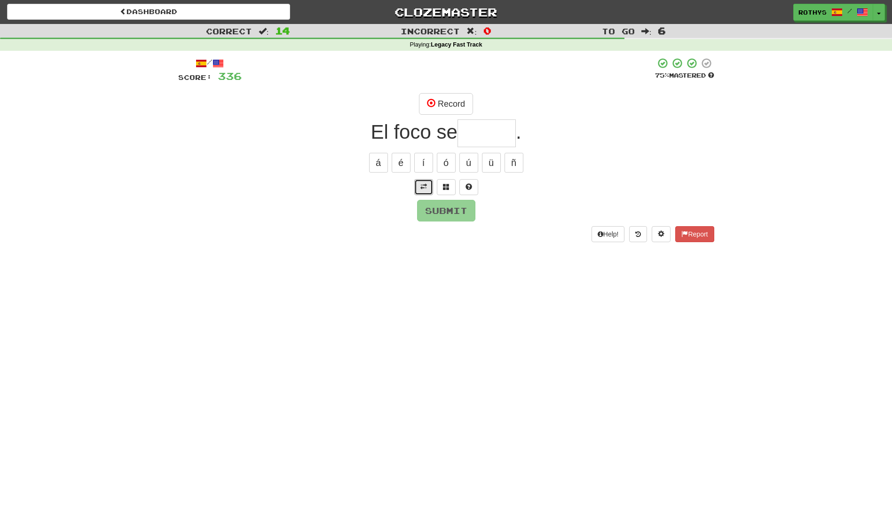
drag, startPoint x: 422, startPoint y: 184, endPoint x: 433, endPoint y: 180, distance: 12.2
click at [422, 184] on span at bounding box center [423, 186] width 7 height 7
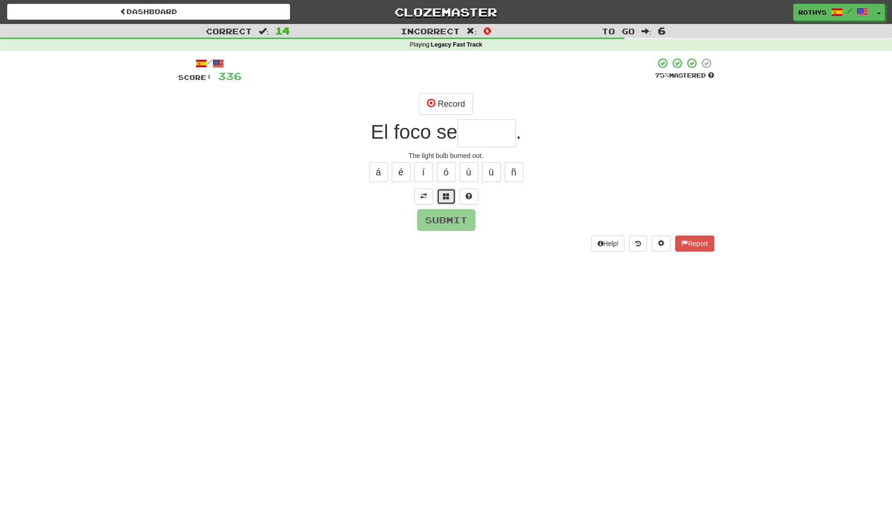
click at [444, 198] on span at bounding box center [446, 196] width 7 height 7
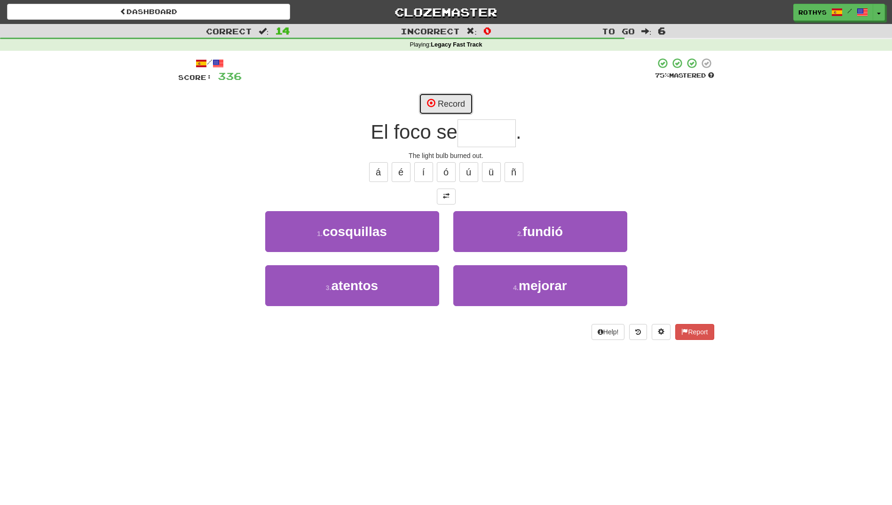
click at [461, 95] on button "Record" at bounding box center [446, 104] width 54 height 22
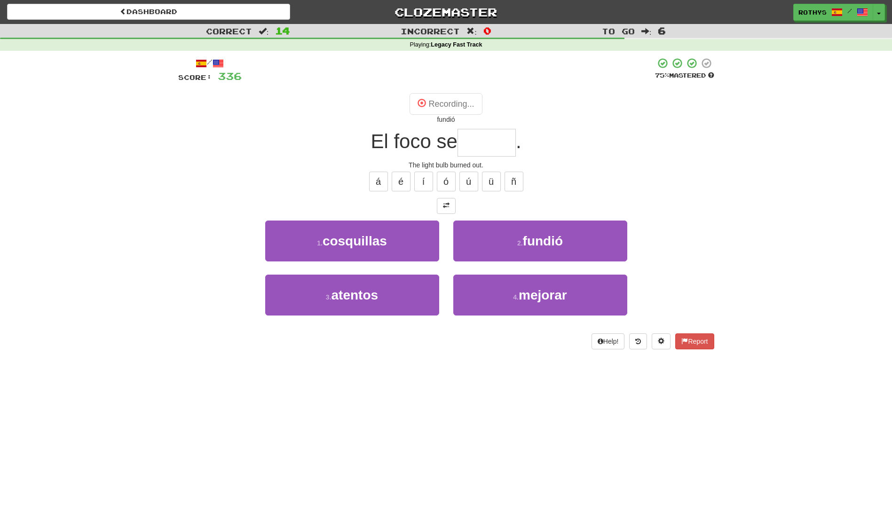
type input "******"
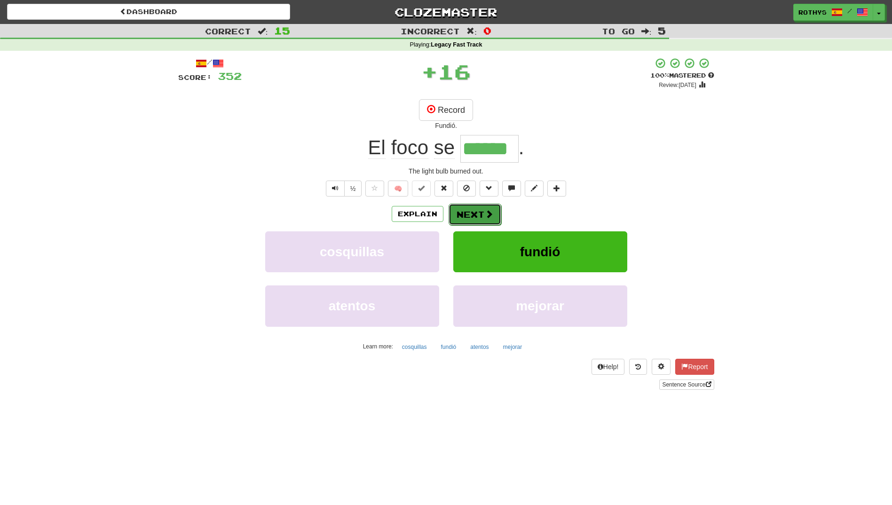
click at [463, 216] on button "Next" at bounding box center [474, 214] width 53 height 22
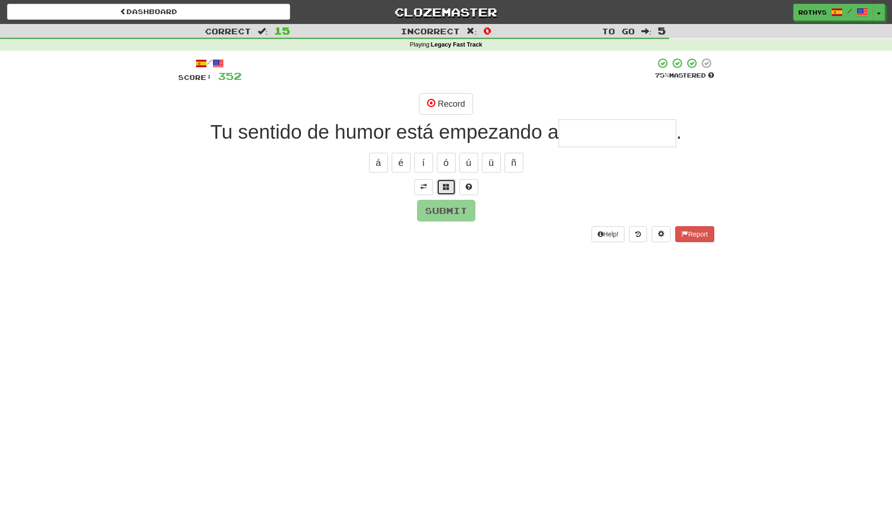
click at [446, 188] on span at bounding box center [446, 186] width 7 height 7
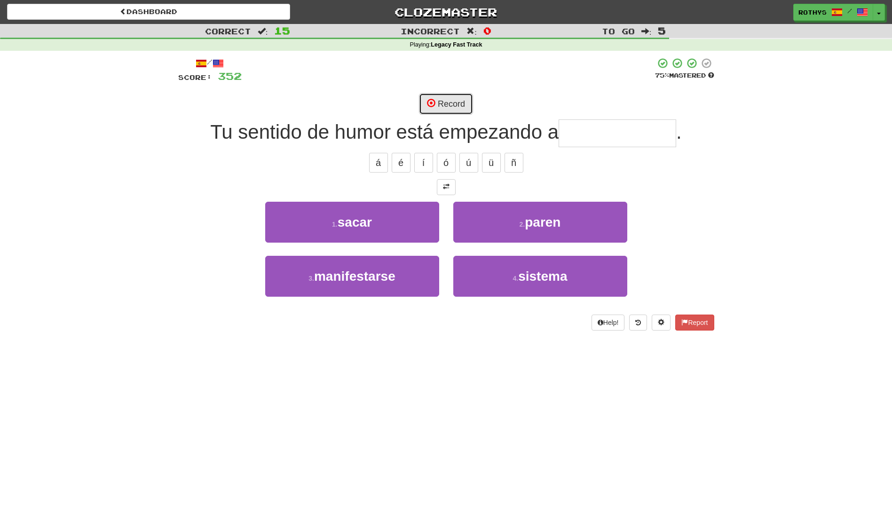
click at [443, 98] on button "Record" at bounding box center [446, 104] width 54 height 22
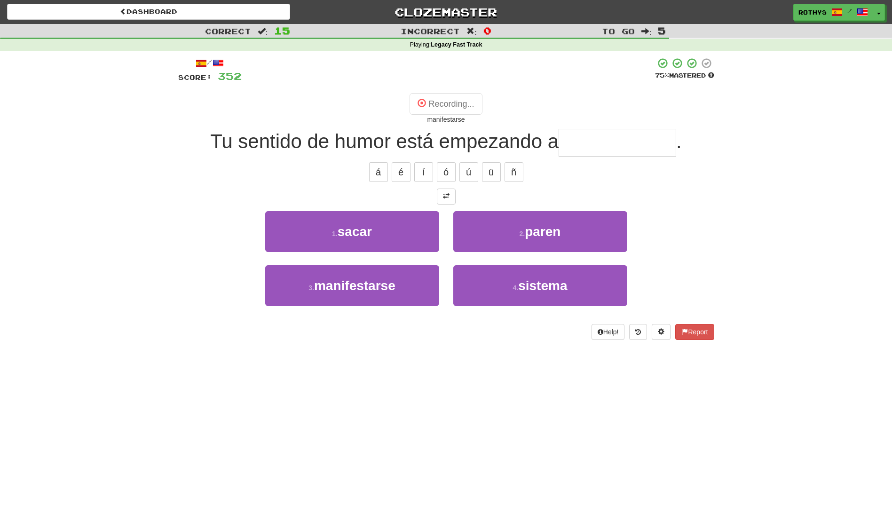
type input "**********"
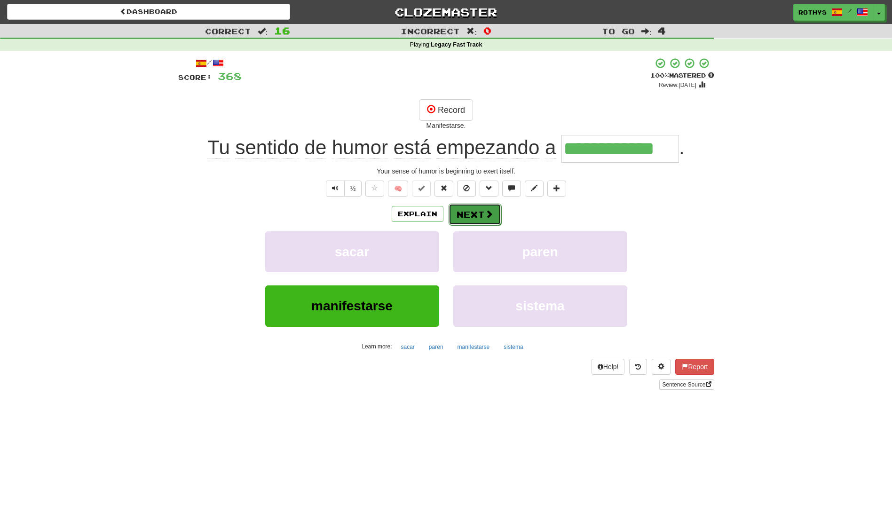
click at [471, 206] on button "Next" at bounding box center [474, 214] width 53 height 22
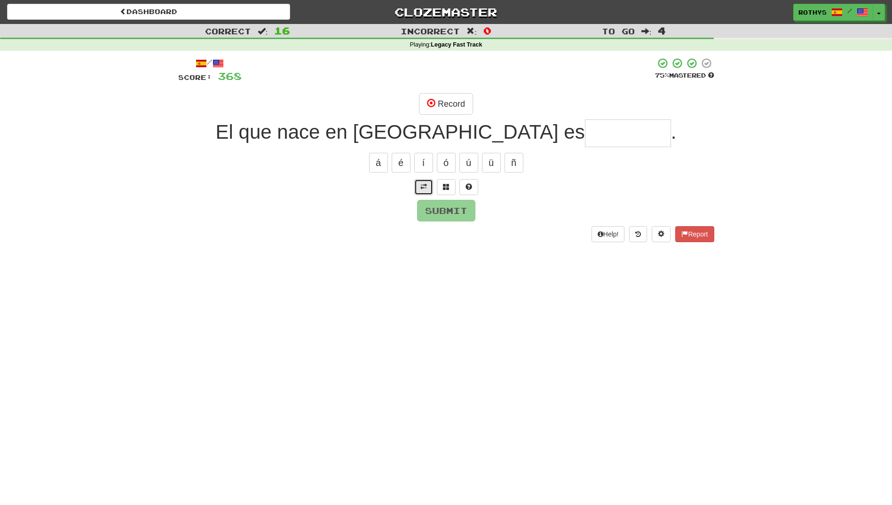
click at [419, 187] on button at bounding box center [423, 187] width 19 height 16
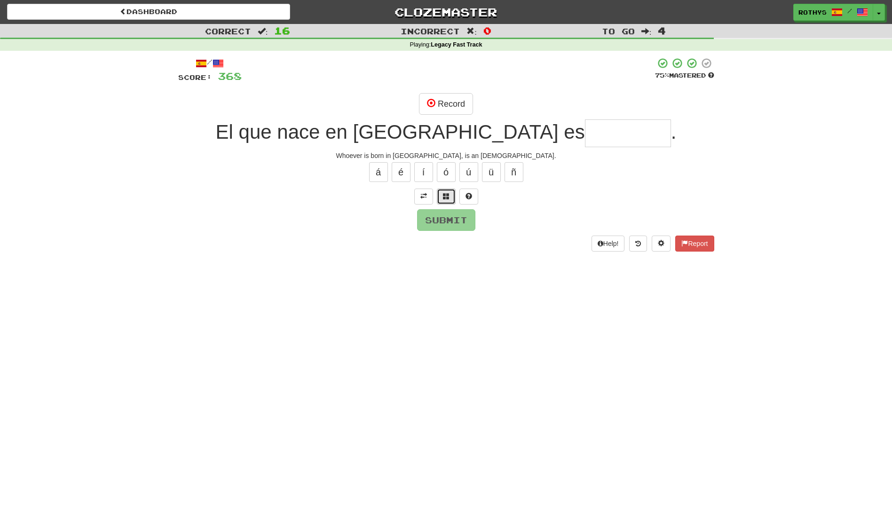
click at [443, 196] on span at bounding box center [446, 196] width 7 height 7
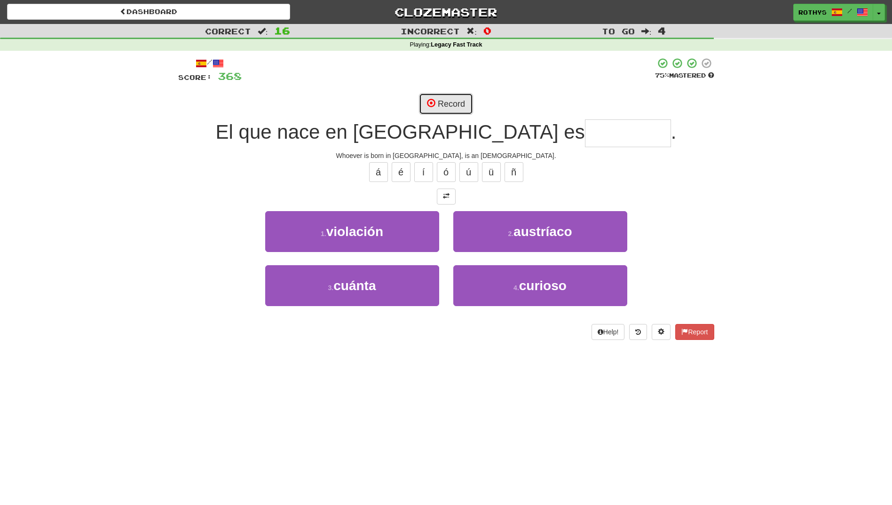
click at [441, 102] on button "Record" at bounding box center [446, 104] width 54 height 22
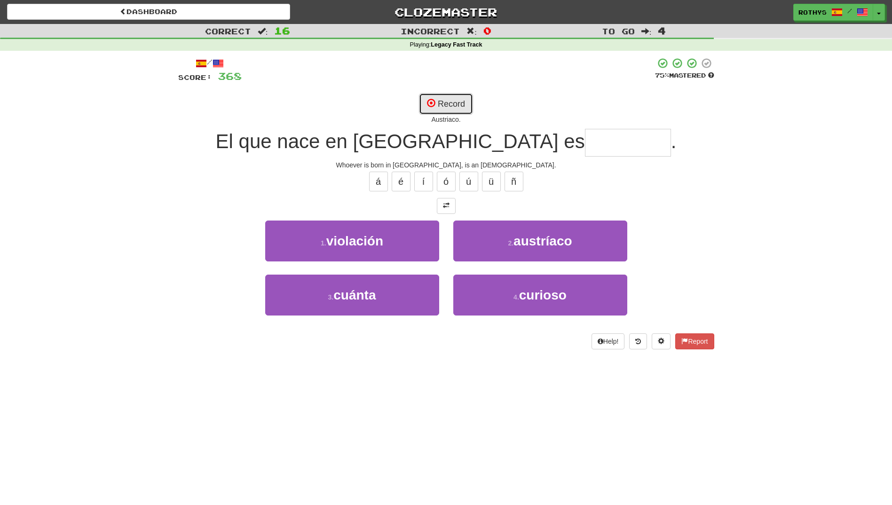
click at [455, 98] on button "Record" at bounding box center [446, 104] width 54 height 22
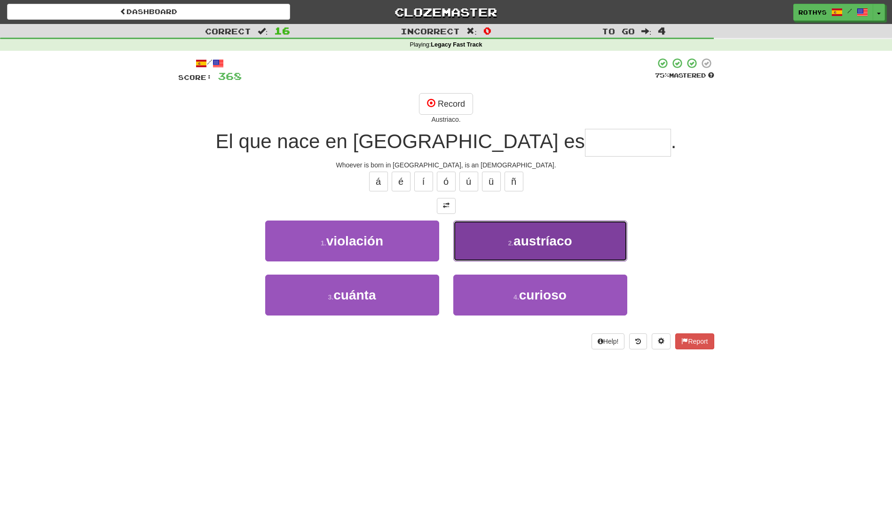
click at [574, 244] on button "2 . austríaco" at bounding box center [540, 240] width 174 height 41
type input "*********"
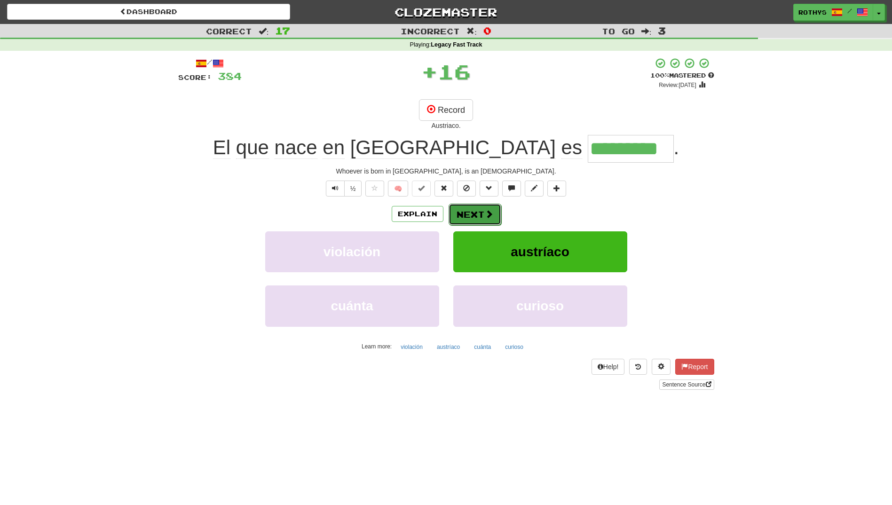
click at [482, 215] on button "Next" at bounding box center [474, 214] width 53 height 22
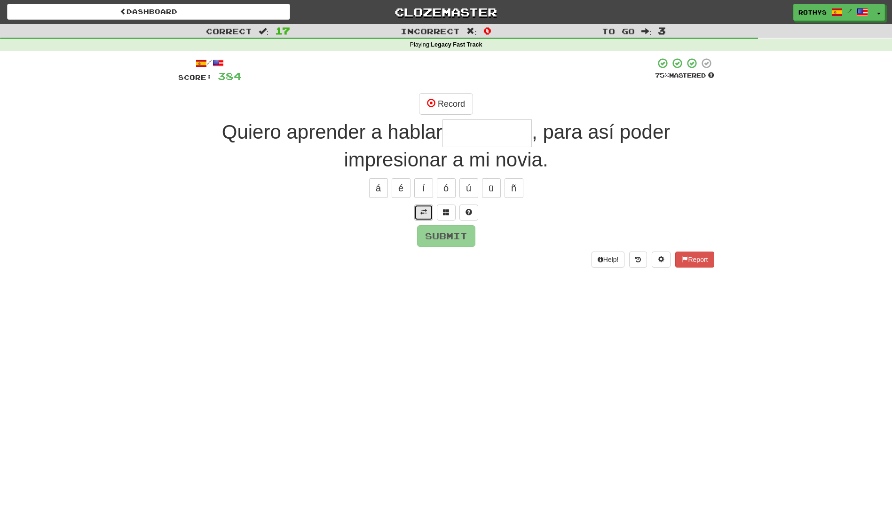
click at [420, 207] on button at bounding box center [423, 212] width 19 height 16
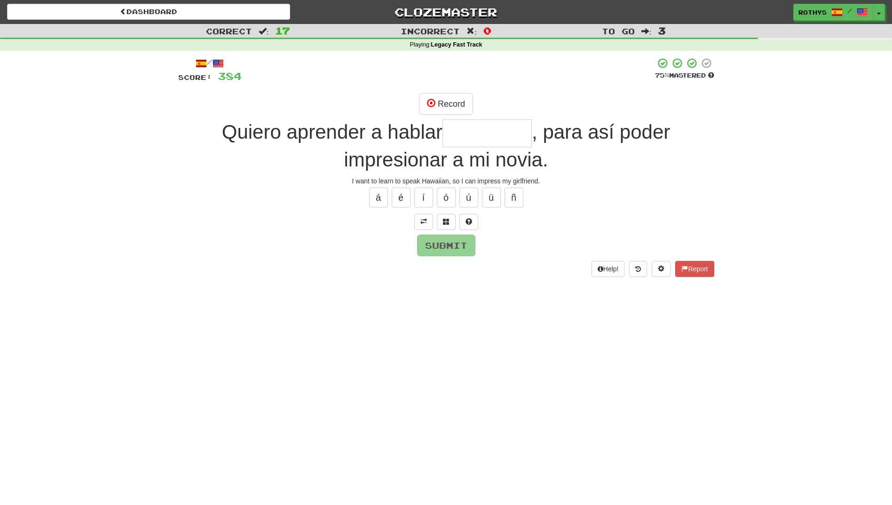
click at [466, 129] on input "text" at bounding box center [486, 133] width 89 height 28
drag, startPoint x: 452, startPoint y: 222, endPoint x: 711, endPoint y: 236, distance: 259.3
click at [462, 223] on div at bounding box center [446, 222] width 536 height 16
click at [451, 219] on button at bounding box center [446, 222] width 19 height 16
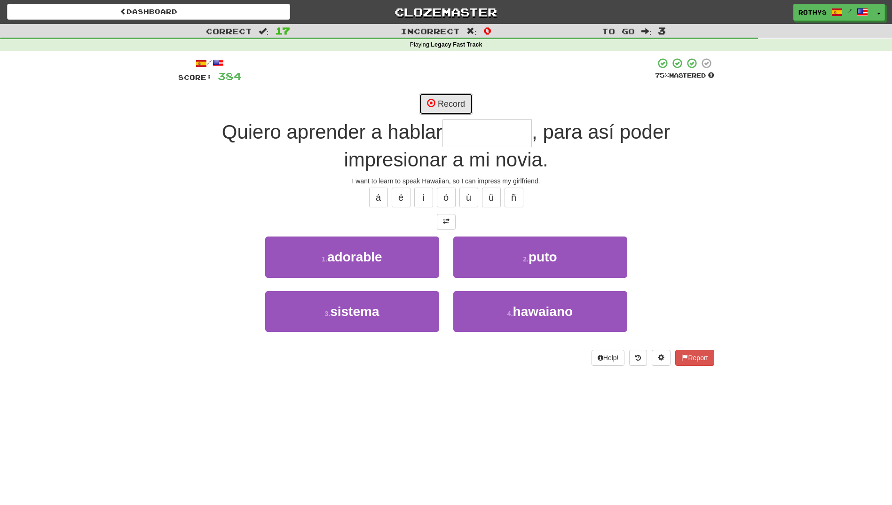
click at [451, 103] on button "Record" at bounding box center [446, 104] width 54 height 22
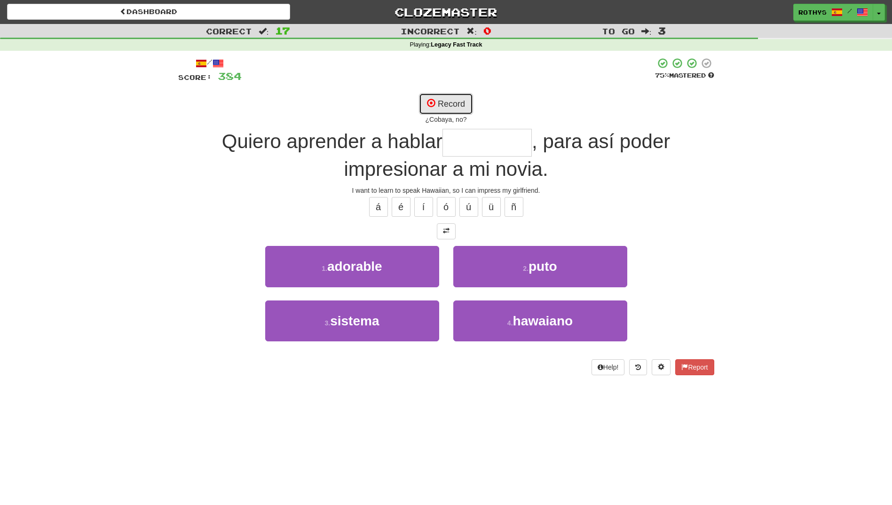
click at [452, 104] on button "Record" at bounding box center [446, 104] width 54 height 22
click at [446, 98] on button "Record" at bounding box center [446, 104] width 54 height 22
click at [447, 104] on button "Record" at bounding box center [446, 104] width 54 height 22
type input "********"
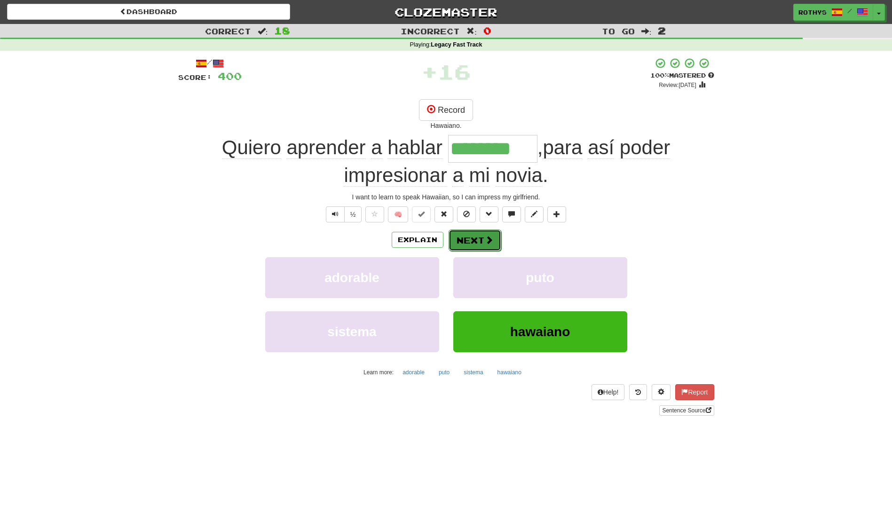
drag, startPoint x: 483, startPoint y: 241, endPoint x: 478, endPoint y: 242, distance: 5.2
click at [478, 242] on button "Next" at bounding box center [474, 240] width 53 height 22
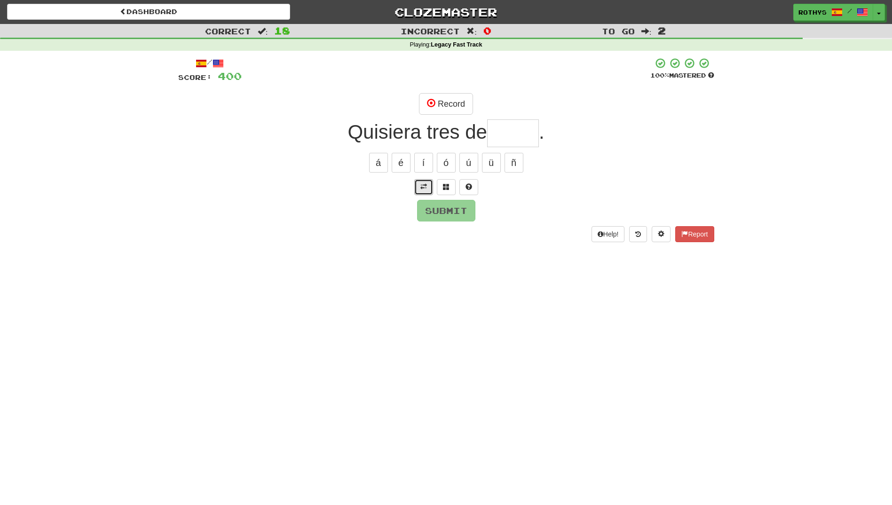
drag, startPoint x: 421, startPoint y: 186, endPoint x: 429, endPoint y: 183, distance: 8.3
click at [421, 185] on span at bounding box center [423, 186] width 7 height 7
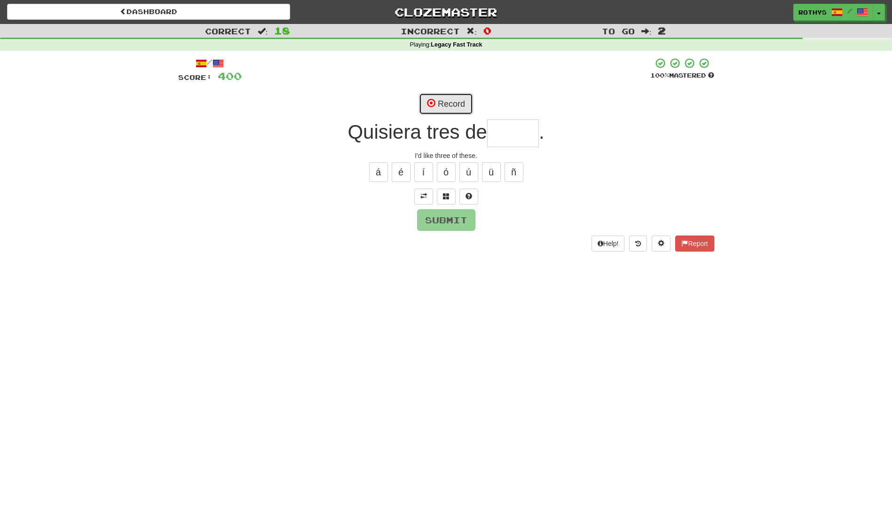
click at [441, 107] on button "Record" at bounding box center [446, 104] width 54 height 22
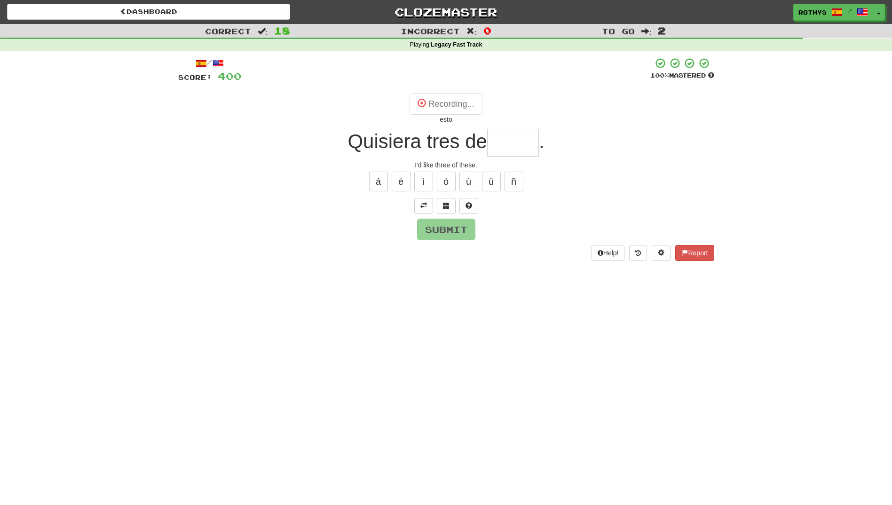
type input "*****"
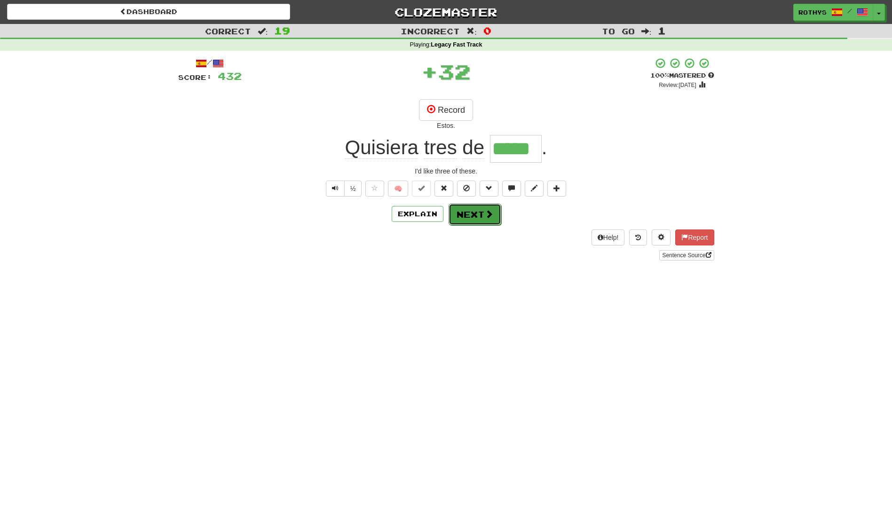
click at [482, 218] on button "Next" at bounding box center [474, 214] width 53 height 22
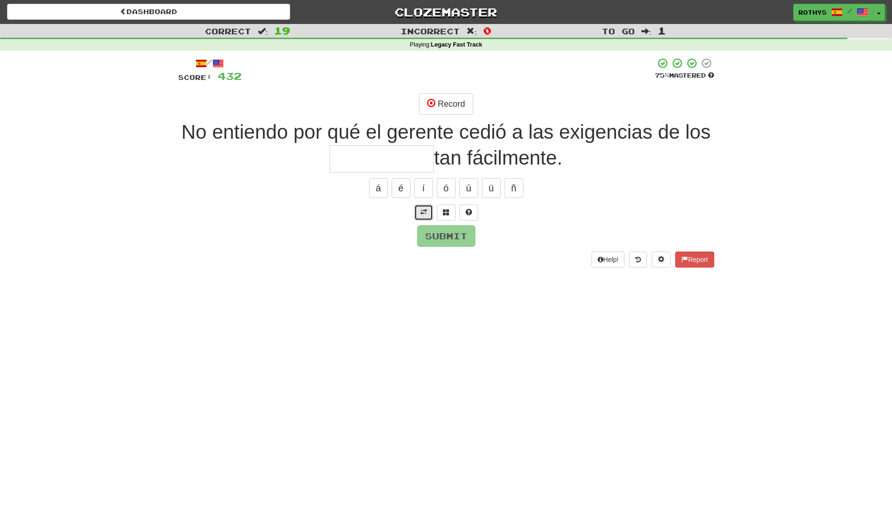
click at [424, 210] on span at bounding box center [423, 212] width 7 height 7
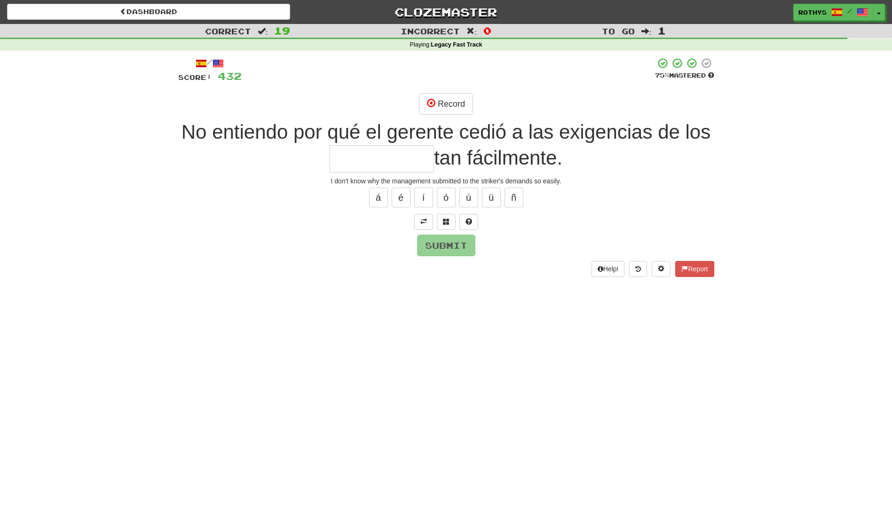
drag, startPoint x: 383, startPoint y: 156, endPoint x: 730, endPoint y: 162, distance: 347.4
click at [383, 156] on input "text" at bounding box center [381, 159] width 104 height 28
click at [447, 221] on span at bounding box center [446, 221] width 7 height 7
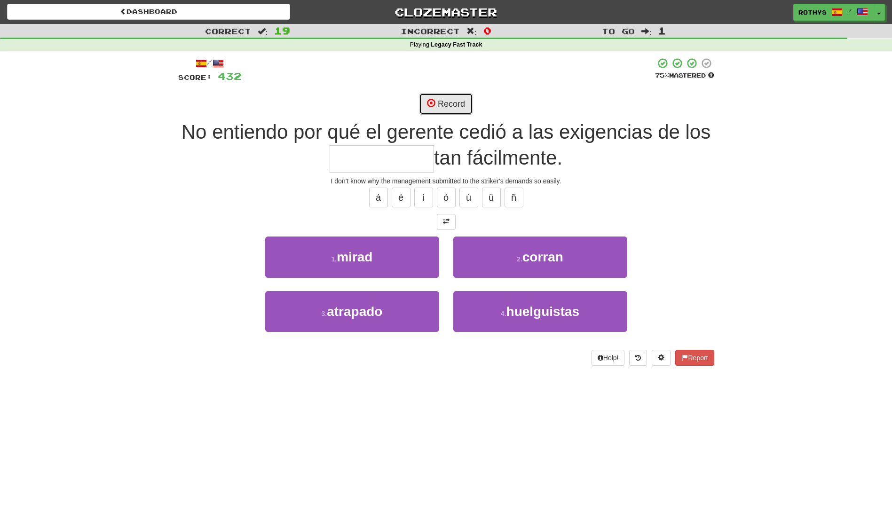
click at [438, 107] on button "Record" at bounding box center [446, 104] width 54 height 22
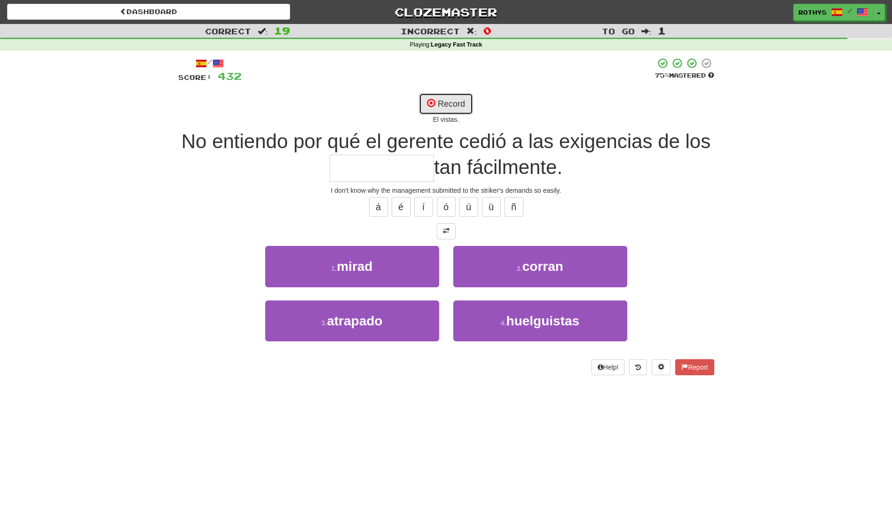
drag, startPoint x: 451, startPoint y: 102, endPoint x: 456, endPoint y: 100, distance: 5.5
click at [451, 102] on button "Record" at bounding box center [446, 104] width 54 height 22
type input "**********"
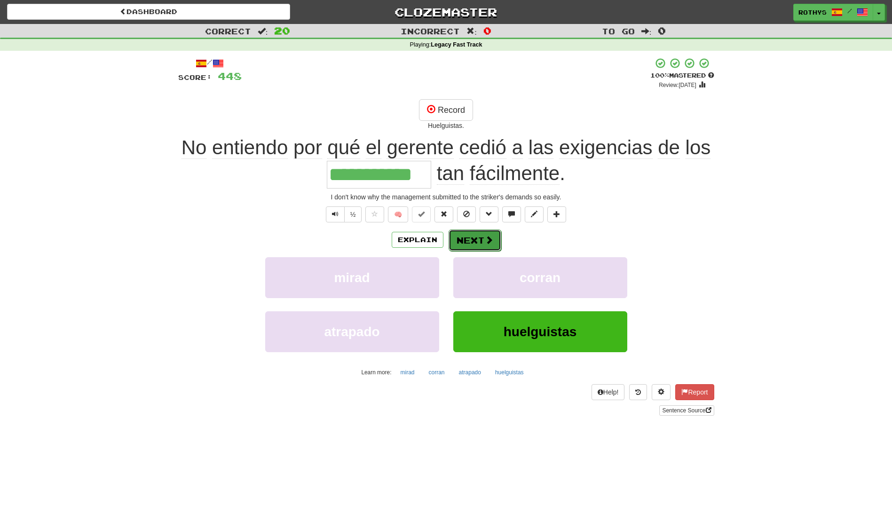
click at [475, 243] on button "Next" at bounding box center [474, 240] width 53 height 22
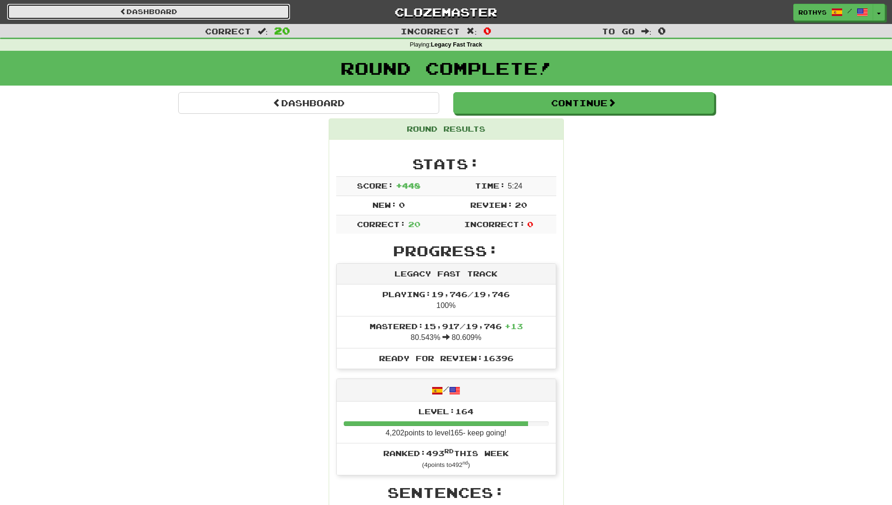
click at [158, 10] on link "Dashboard" at bounding box center [148, 12] width 283 height 16
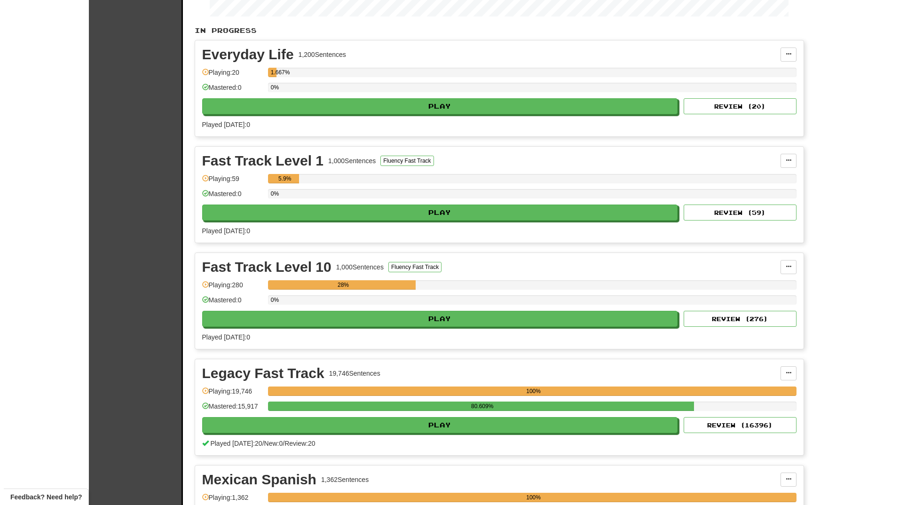
scroll to position [235, 0]
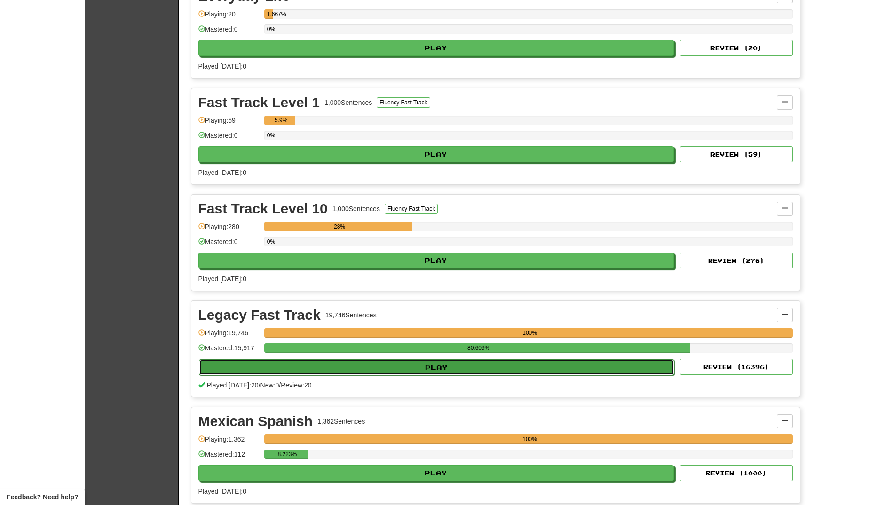
click at [386, 369] on button "Play" at bounding box center [437, 367] width 476 height 16
select select "**"
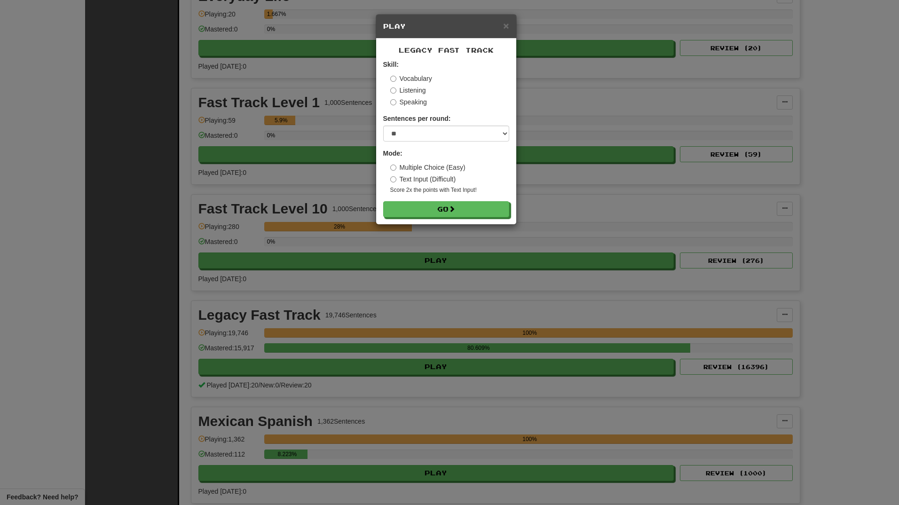
click at [416, 89] on label "Listening" at bounding box center [408, 90] width 36 height 9
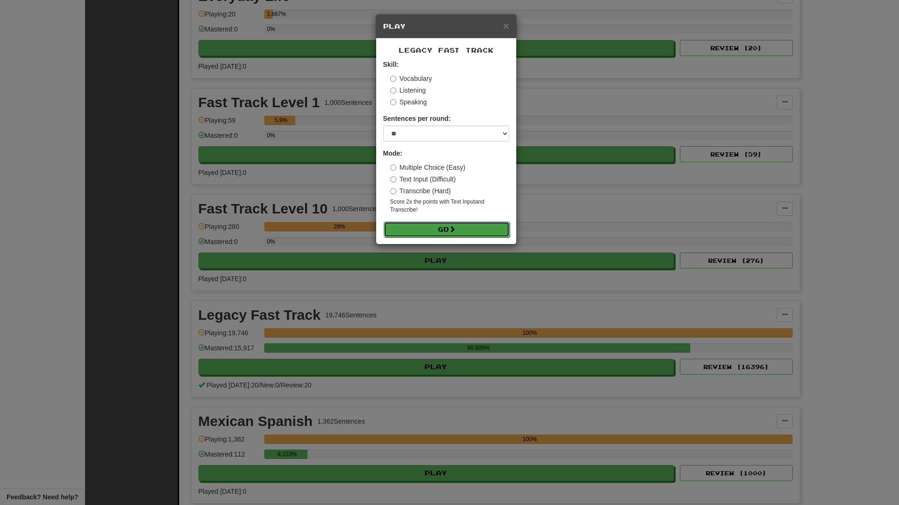
click at [457, 235] on button "Go" at bounding box center [446, 229] width 126 height 16
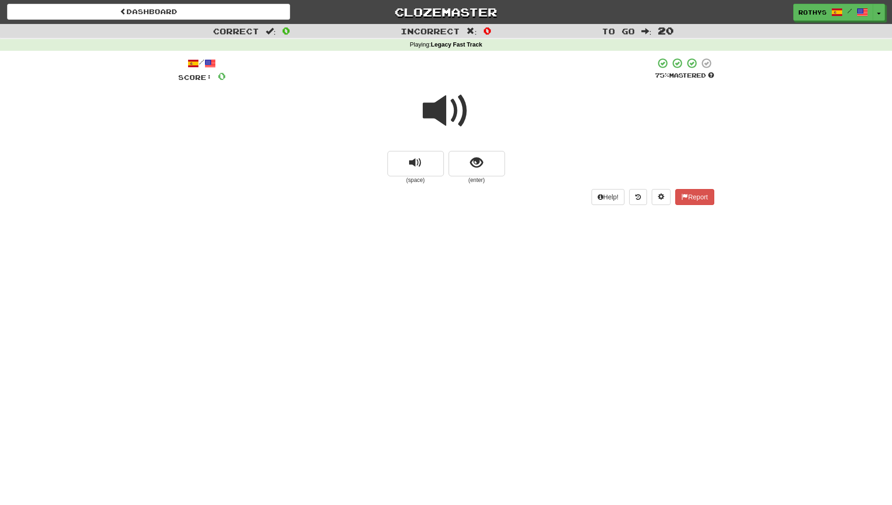
click at [451, 110] on span at bounding box center [446, 110] width 47 height 47
click at [475, 163] on span "show sentence" at bounding box center [476, 162] width 13 height 13
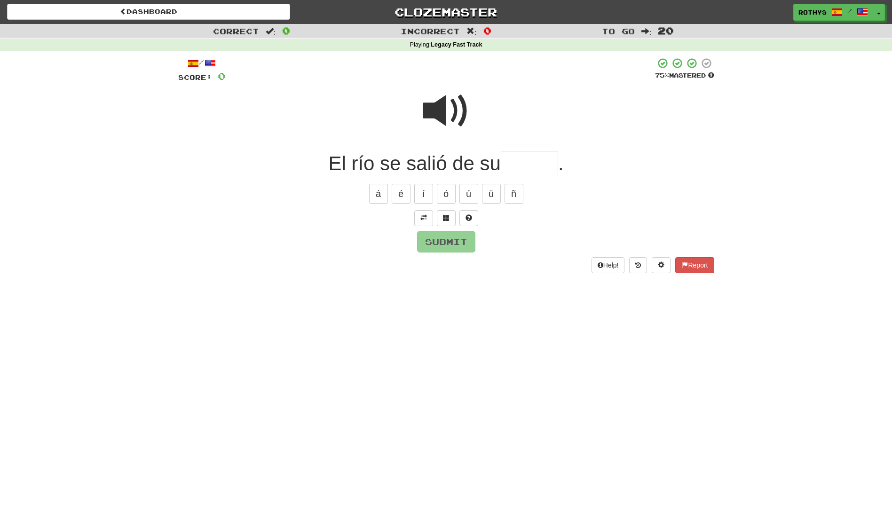
click at [527, 167] on input "text" at bounding box center [529, 165] width 57 height 28
click at [448, 216] on button at bounding box center [446, 218] width 19 height 16
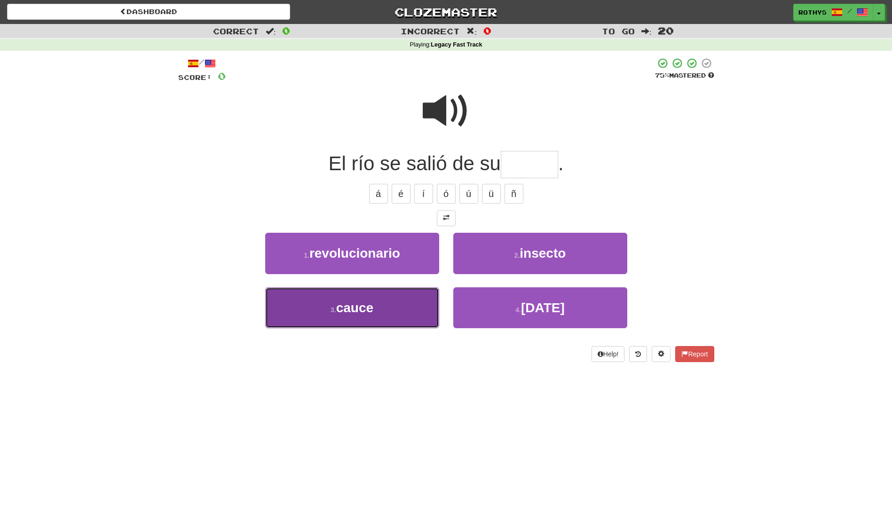
click at [399, 310] on button "3 . cauce" at bounding box center [352, 307] width 174 height 41
type input "*****"
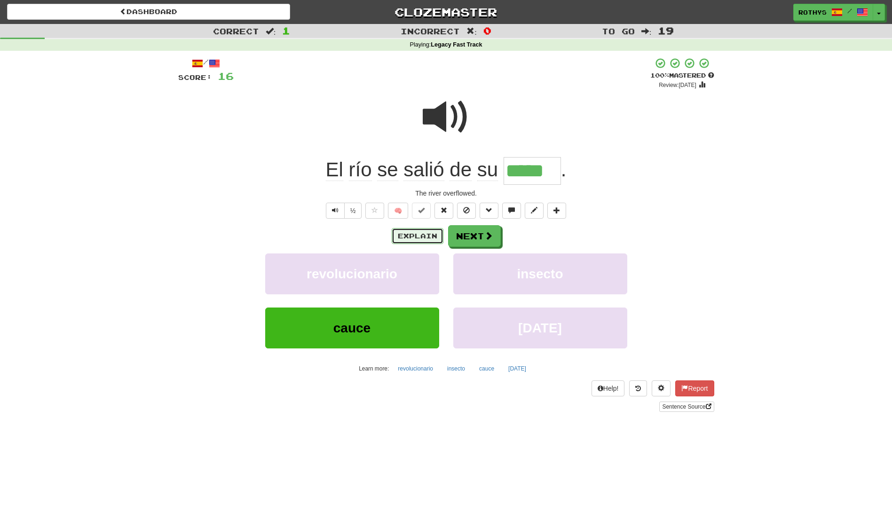
click at [411, 228] on button "Explain" at bounding box center [417, 236] width 52 height 16
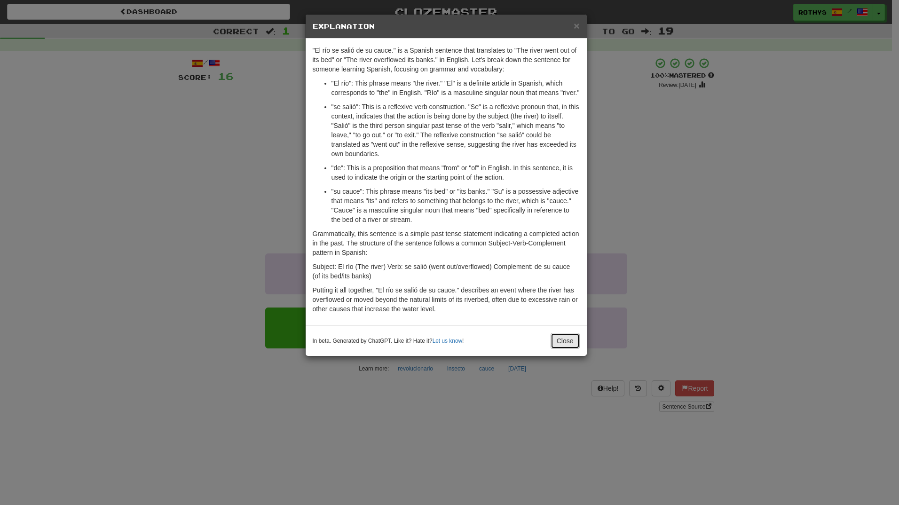
click at [572, 335] on button "Close" at bounding box center [564, 341] width 29 height 16
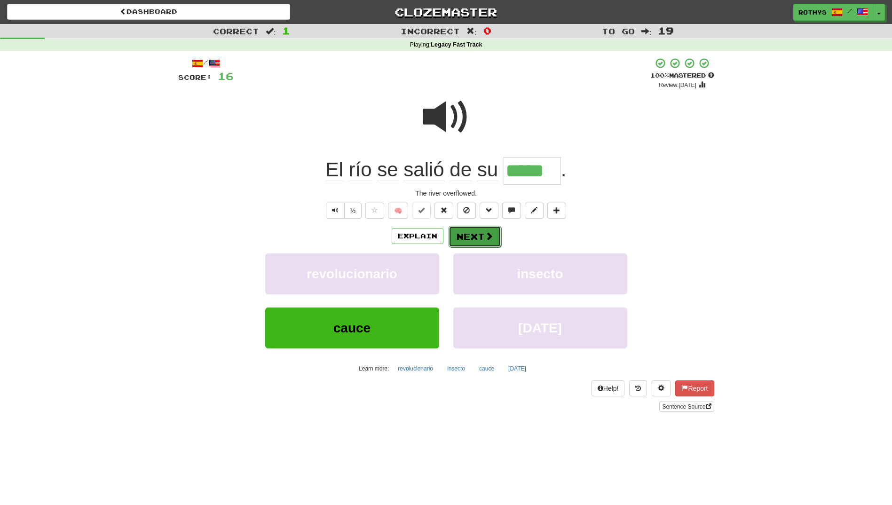
click at [476, 245] on button "Next" at bounding box center [474, 237] width 53 height 22
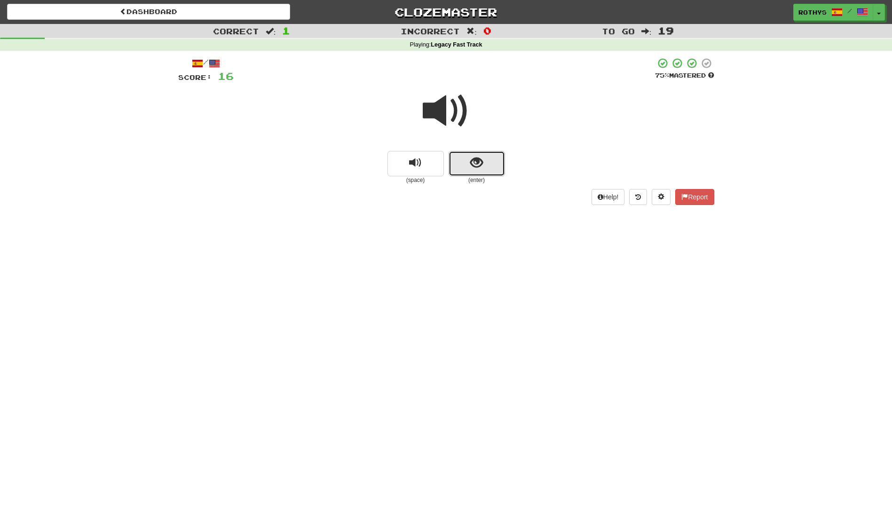
click at [471, 166] on span "show sentence" at bounding box center [476, 162] width 13 height 13
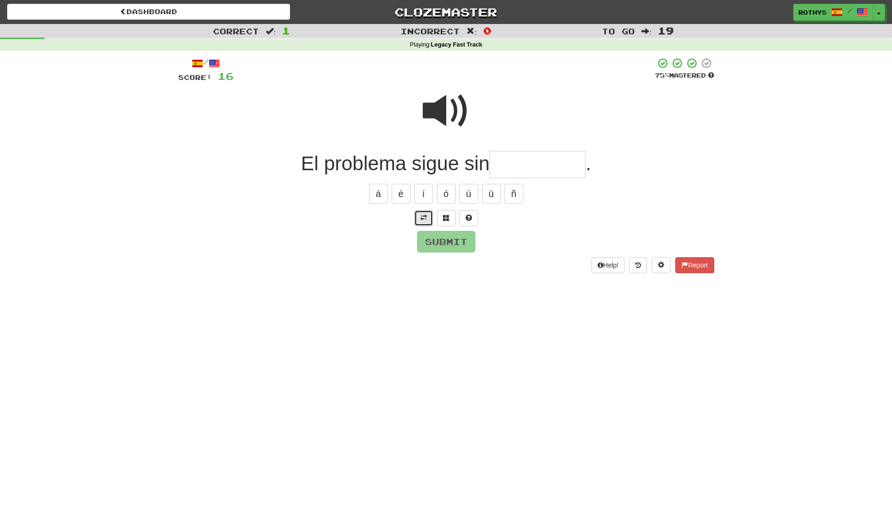
click at [422, 218] on span at bounding box center [423, 217] width 7 height 7
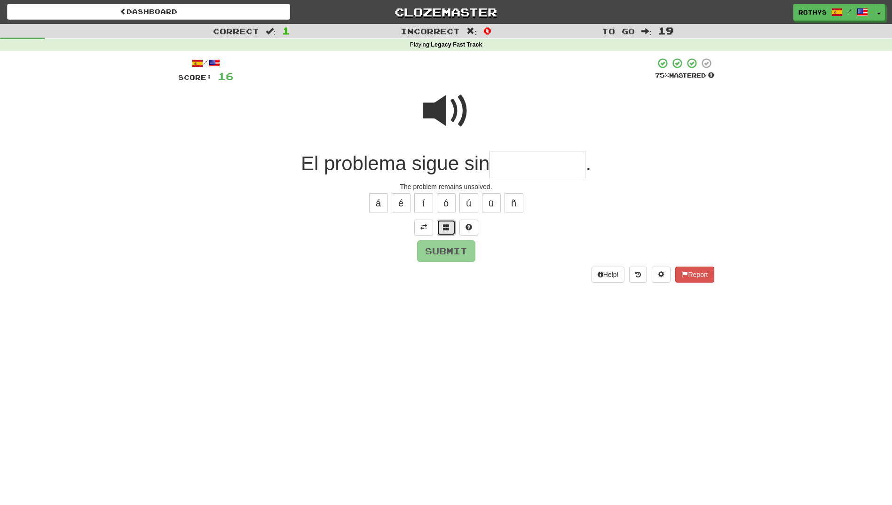
click at [443, 223] on button at bounding box center [446, 227] width 19 height 16
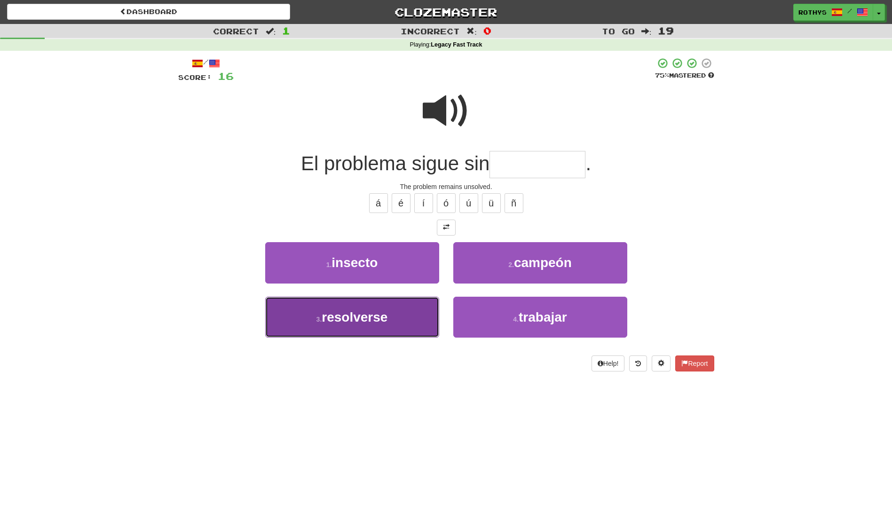
click at [385, 317] on span "resolverse" at bounding box center [354, 317] width 66 height 15
type input "**********"
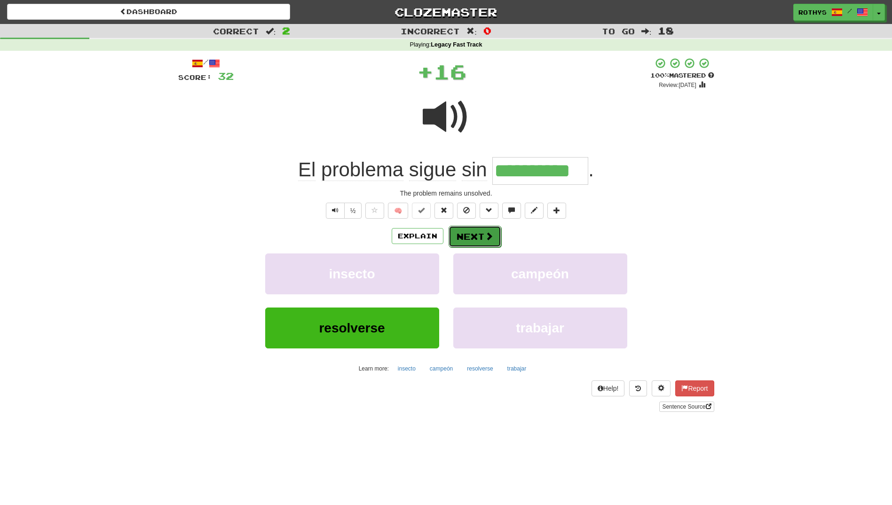
click at [460, 232] on button "Next" at bounding box center [474, 237] width 53 height 22
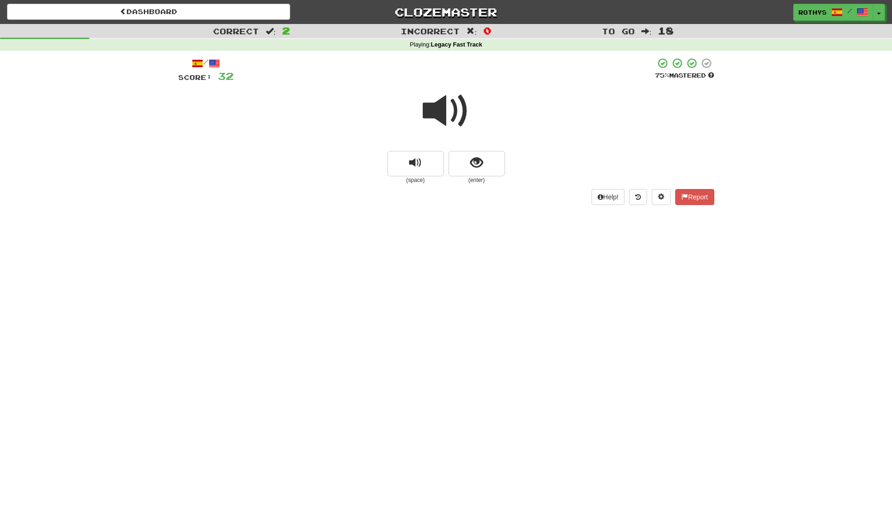
click at [451, 106] on span at bounding box center [446, 110] width 47 height 47
click at [477, 158] on span "show sentence" at bounding box center [476, 162] width 13 height 13
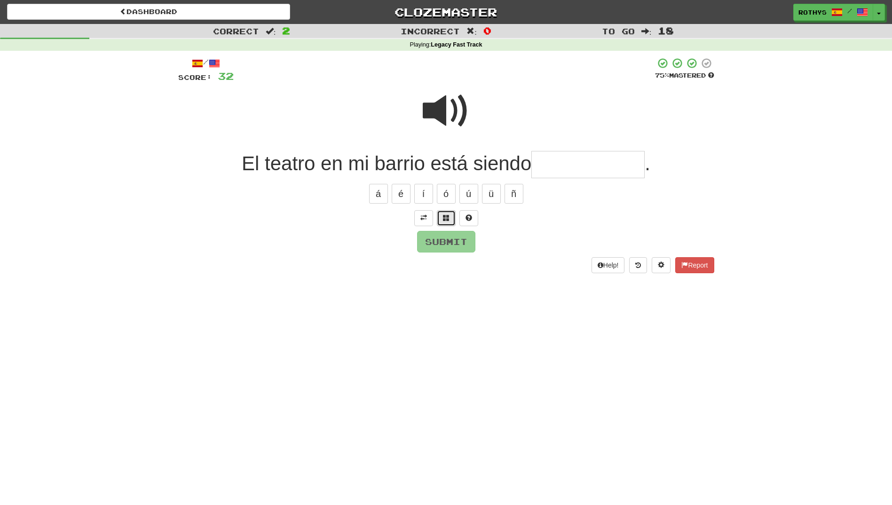
click at [445, 215] on span at bounding box center [446, 217] width 7 height 7
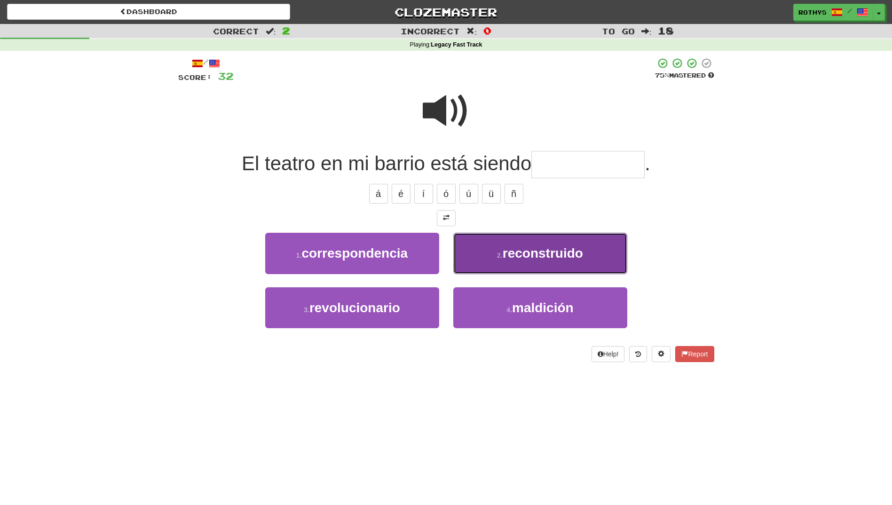
click at [552, 250] on span "reconstruido" at bounding box center [542, 253] width 80 height 15
type input "**********"
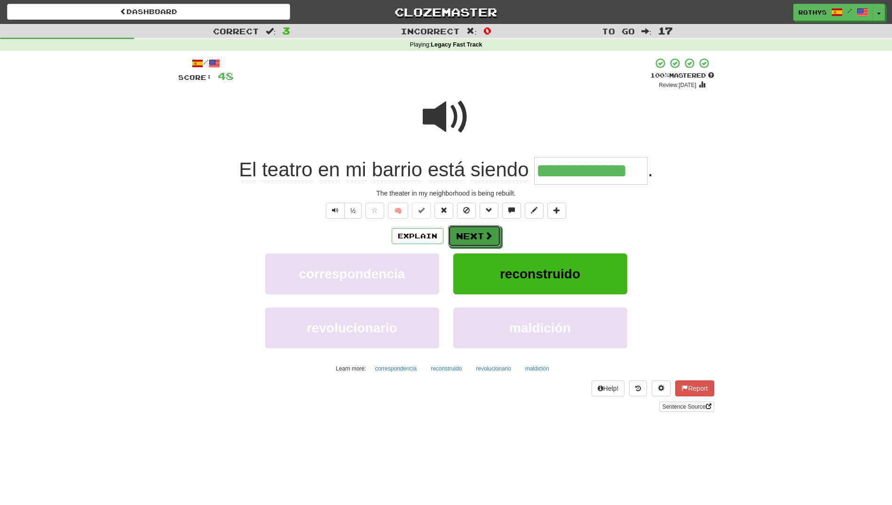
click at [487, 229] on button "Next" at bounding box center [474, 236] width 53 height 22
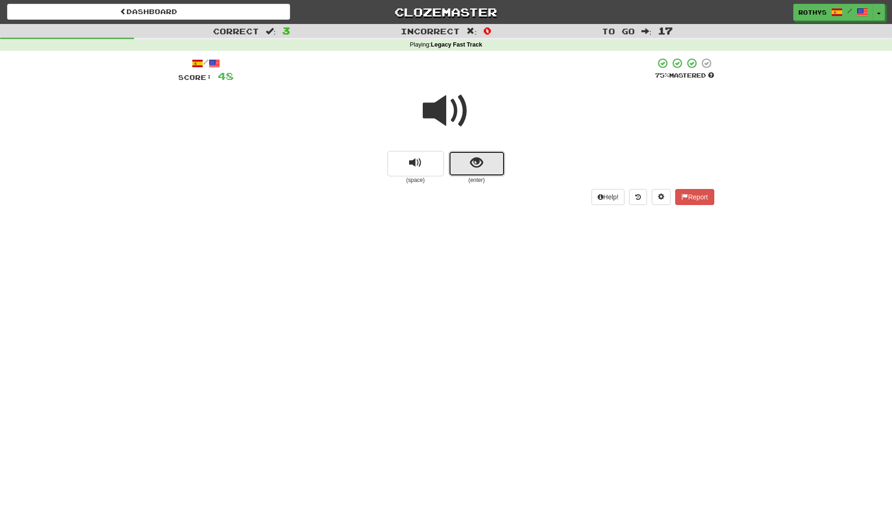
click at [472, 167] on span "show sentence" at bounding box center [476, 162] width 13 height 13
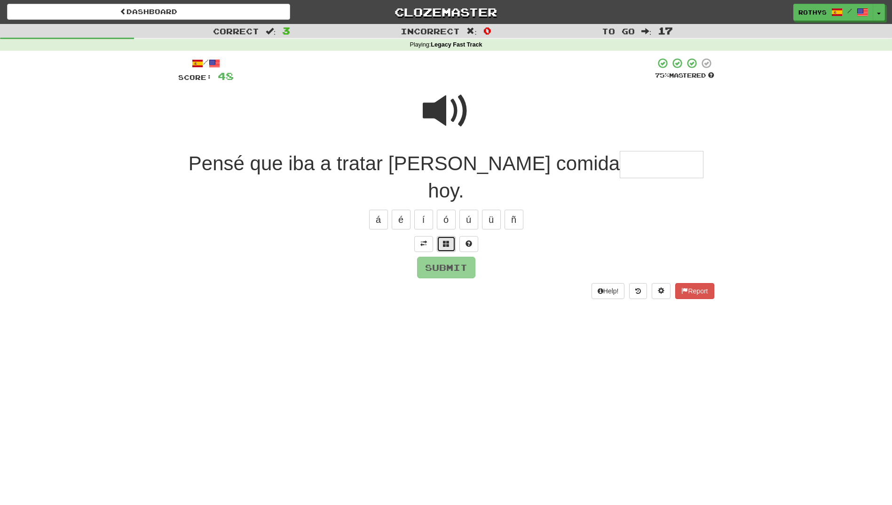
click at [449, 236] on button at bounding box center [446, 244] width 19 height 16
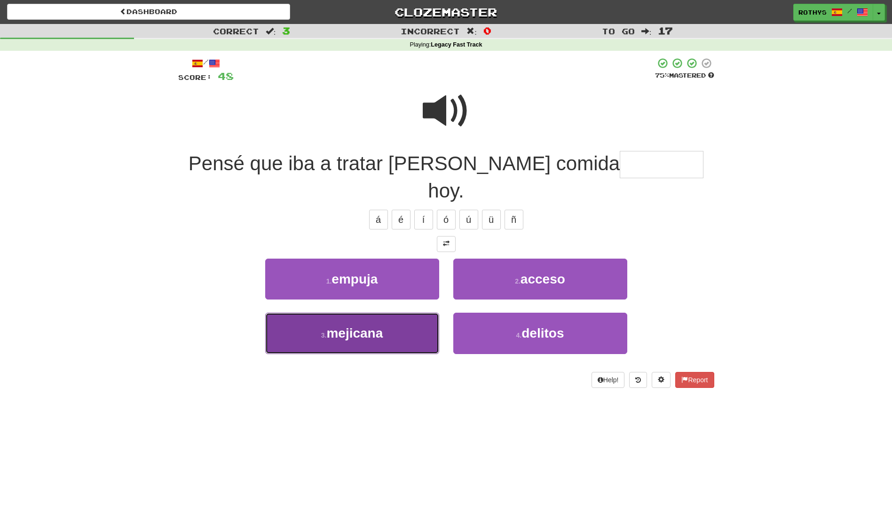
click at [397, 313] on button "3 . mejicana" at bounding box center [352, 333] width 174 height 41
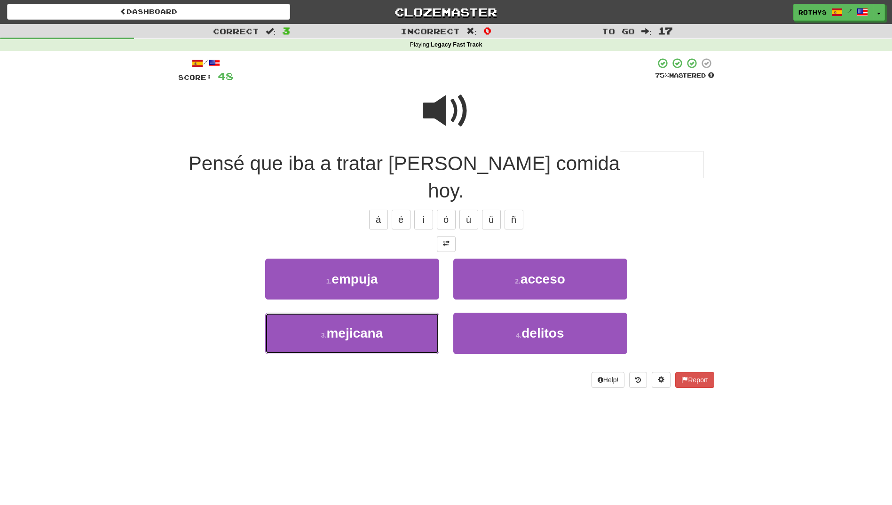
type input "********"
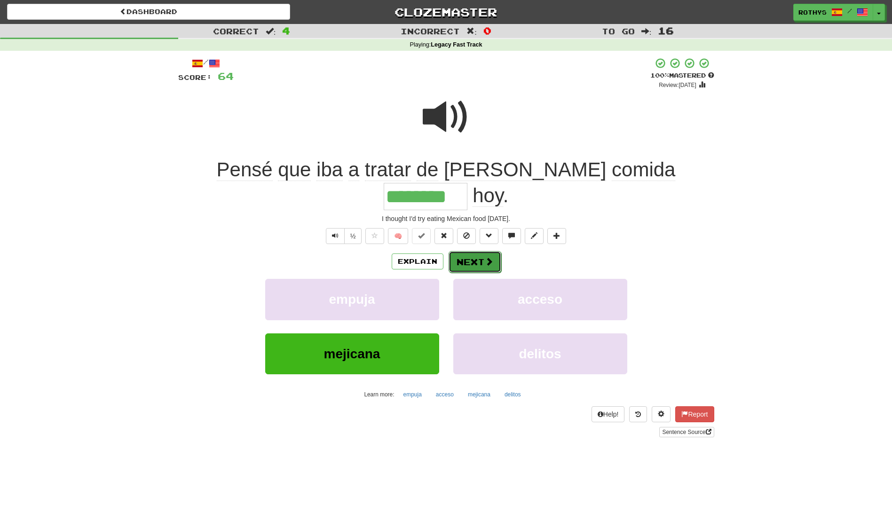
click at [479, 251] on button "Next" at bounding box center [474, 262] width 53 height 22
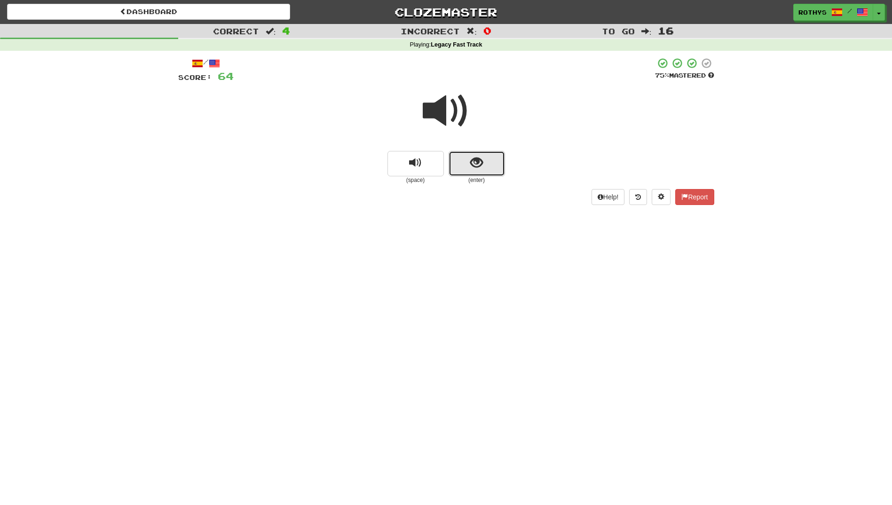
drag, startPoint x: 495, startPoint y: 162, endPoint x: 643, endPoint y: 152, distance: 148.8
click at [506, 160] on div "(space) (enter)" at bounding box center [446, 167] width 536 height 33
click at [493, 163] on button "show sentence" at bounding box center [476, 163] width 56 height 25
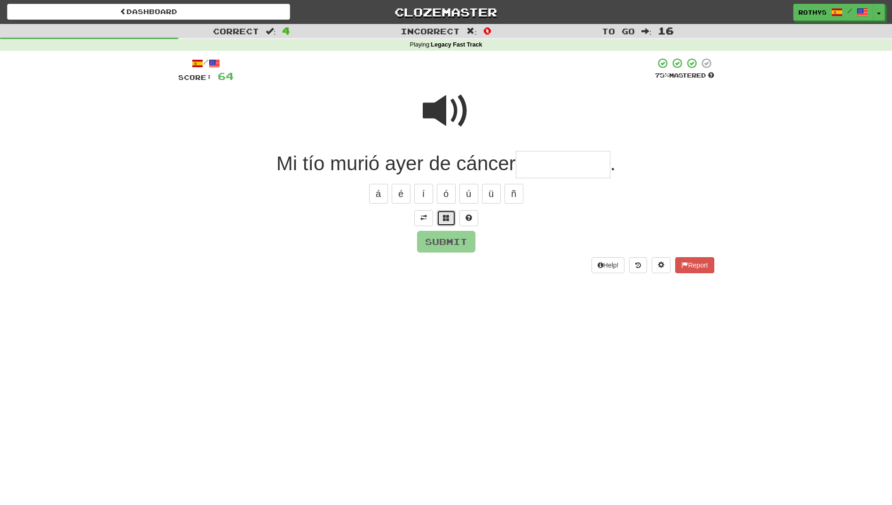
click at [448, 216] on span at bounding box center [446, 217] width 7 height 7
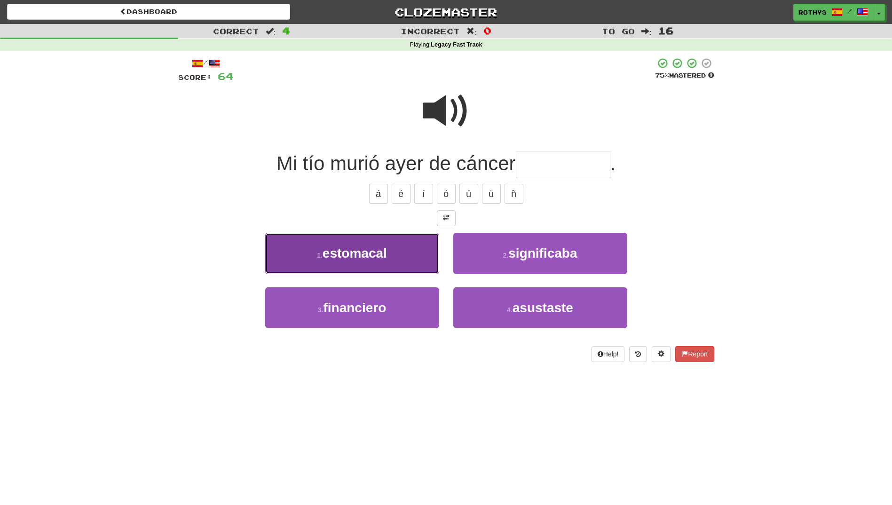
click at [383, 260] on span "estomacal" at bounding box center [354, 253] width 64 height 15
type input "*********"
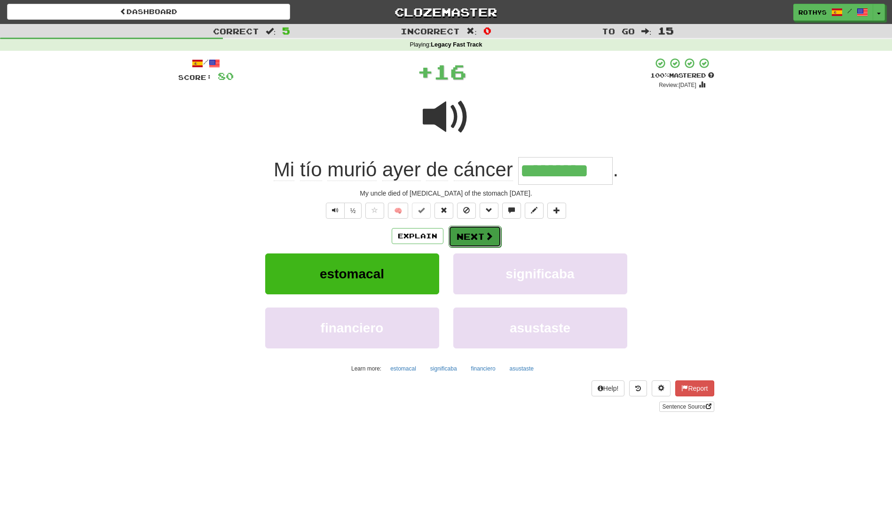
click at [476, 234] on button "Next" at bounding box center [474, 237] width 53 height 22
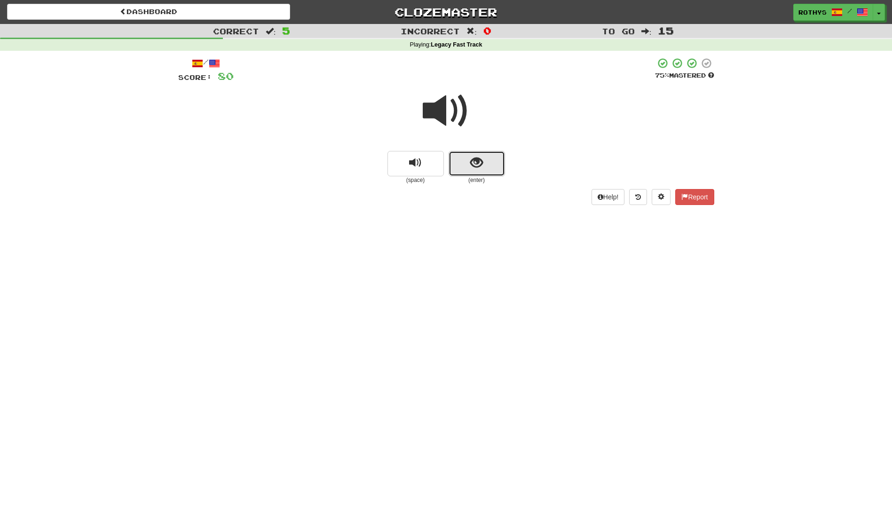
click at [459, 167] on button "show sentence" at bounding box center [476, 163] width 56 height 25
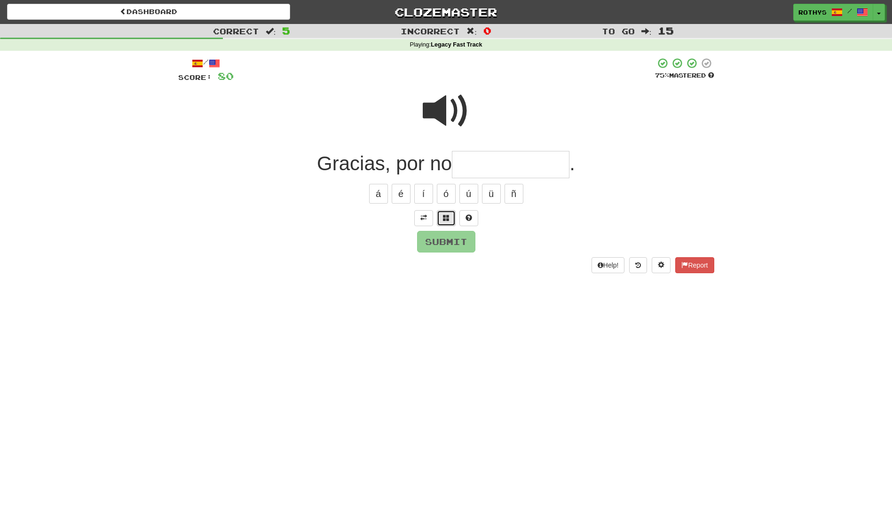
click at [443, 221] on span at bounding box center [446, 217] width 7 height 7
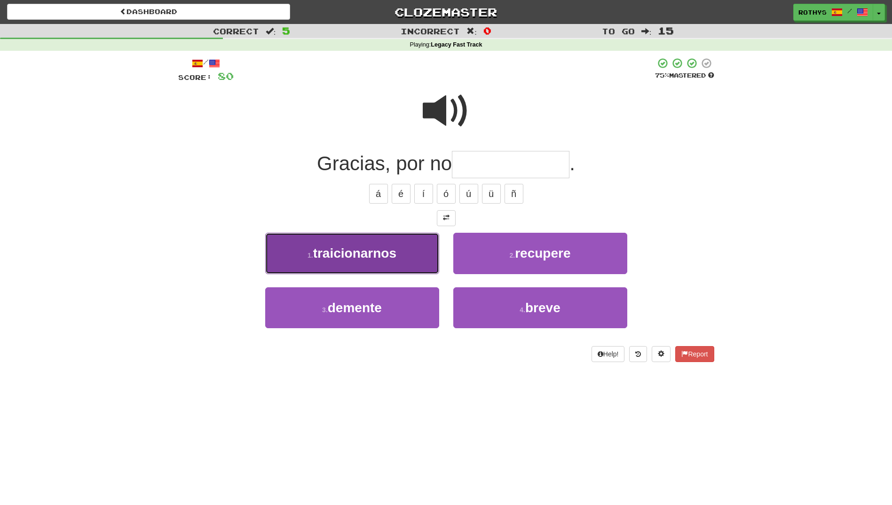
click at [408, 252] on button "1 . traicionarnos" at bounding box center [352, 253] width 174 height 41
type input "**********"
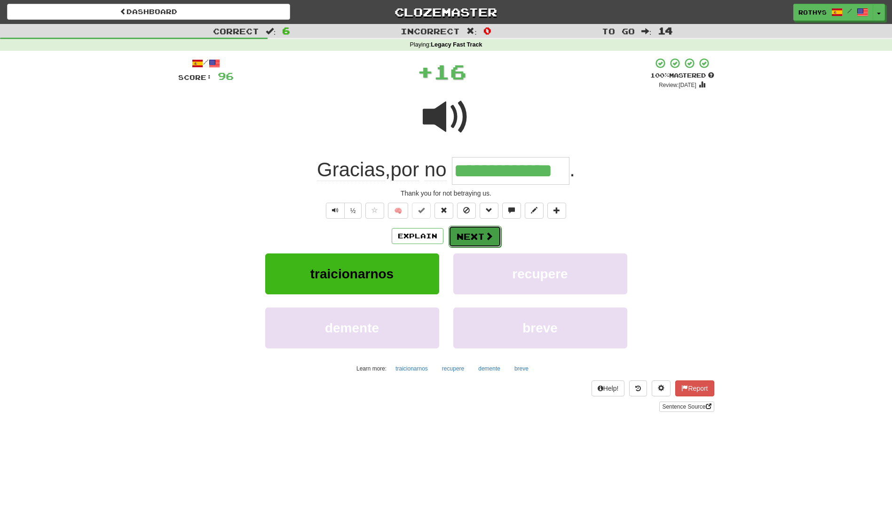
click at [481, 234] on button "Next" at bounding box center [474, 237] width 53 height 22
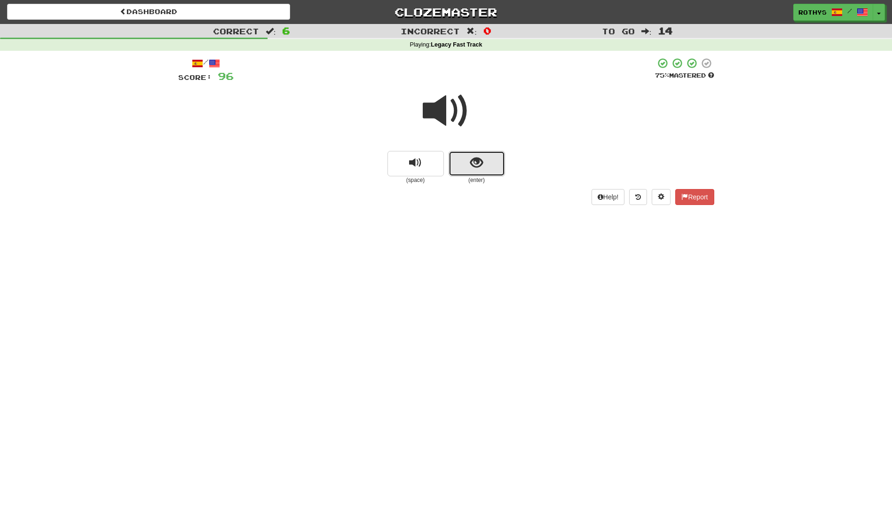
click at [486, 165] on button "show sentence" at bounding box center [476, 163] width 56 height 25
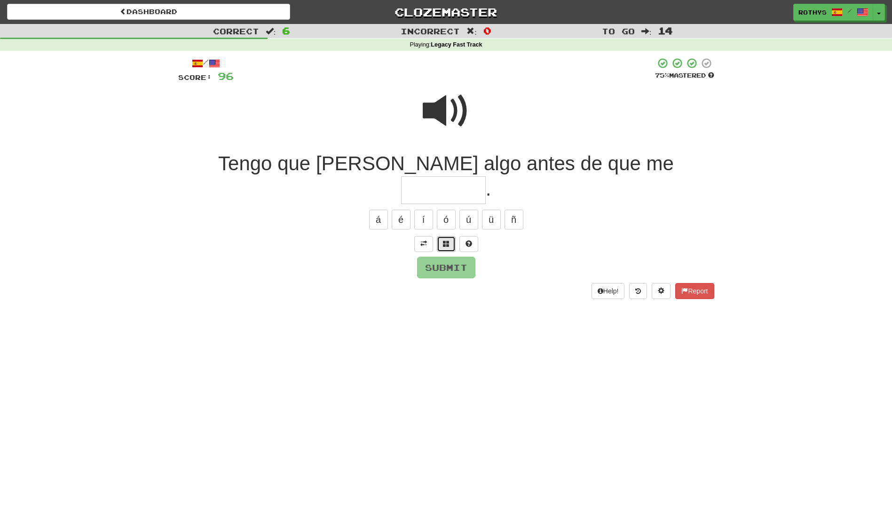
click at [448, 240] on span at bounding box center [446, 243] width 7 height 7
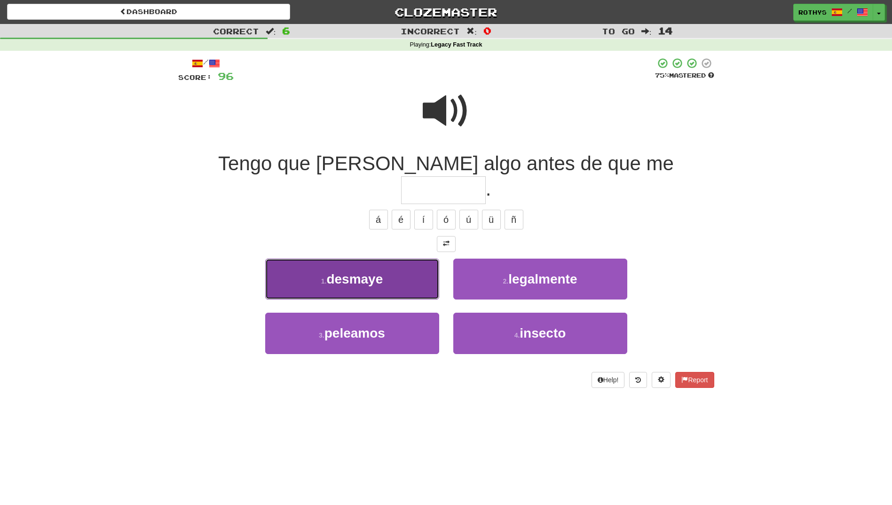
click at [383, 272] on span "desmaye" at bounding box center [354, 279] width 56 height 15
type input "*******"
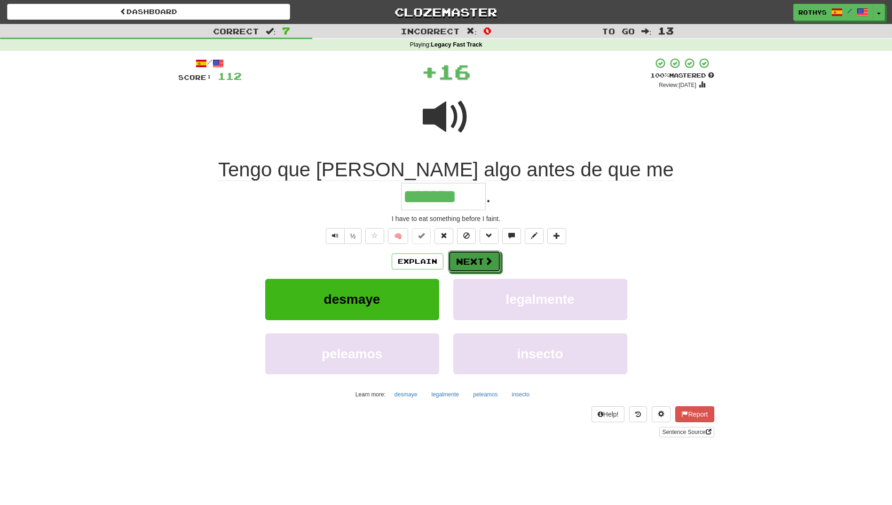
click at [468, 250] on button "Next" at bounding box center [474, 261] width 53 height 22
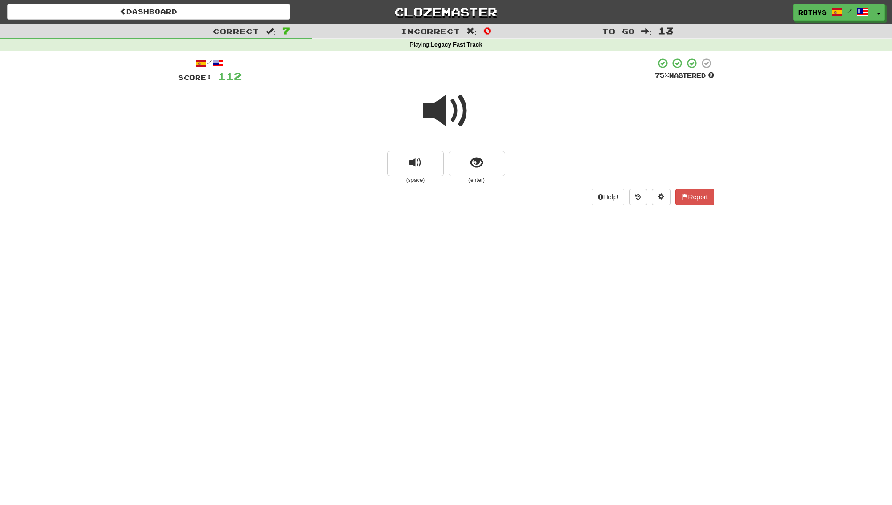
click at [443, 105] on span at bounding box center [446, 110] width 47 height 47
click at [482, 167] on span "show sentence" at bounding box center [476, 162] width 13 height 13
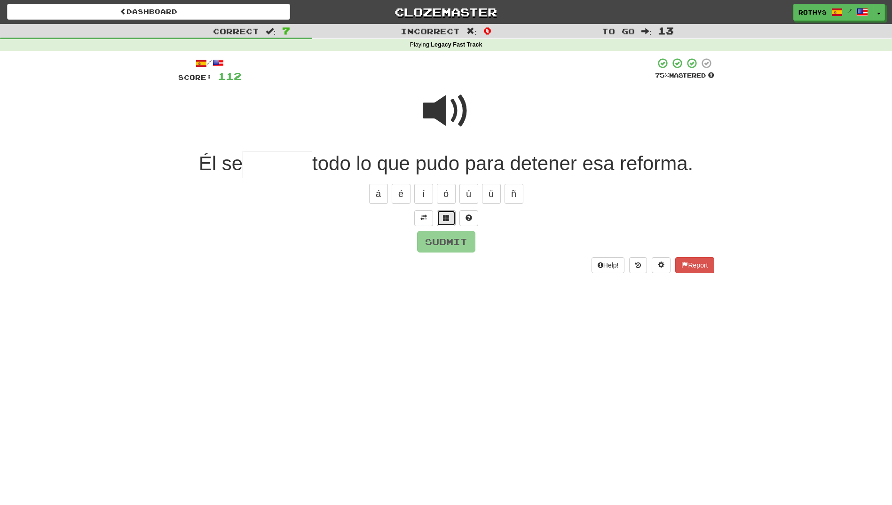
click at [450, 216] on button at bounding box center [446, 218] width 19 height 16
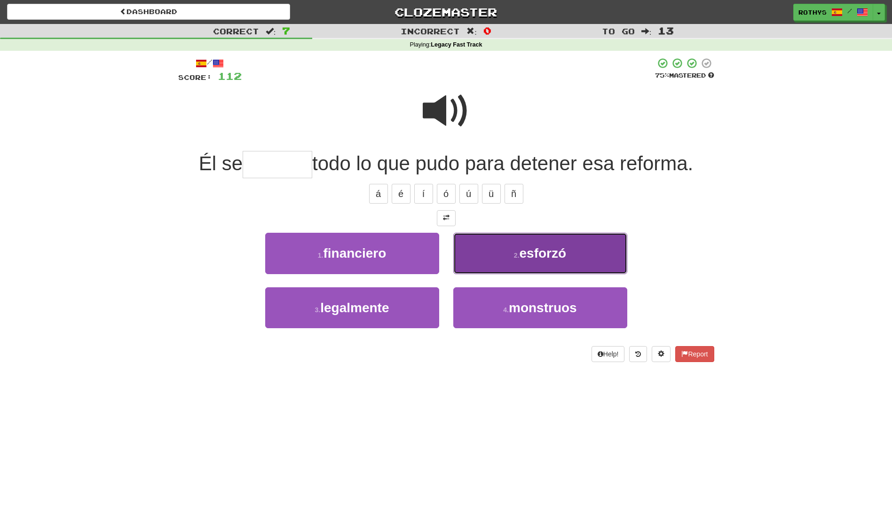
click at [560, 256] on span "esforzó" at bounding box center [542, 253] width 47 height 15
type input "*******"
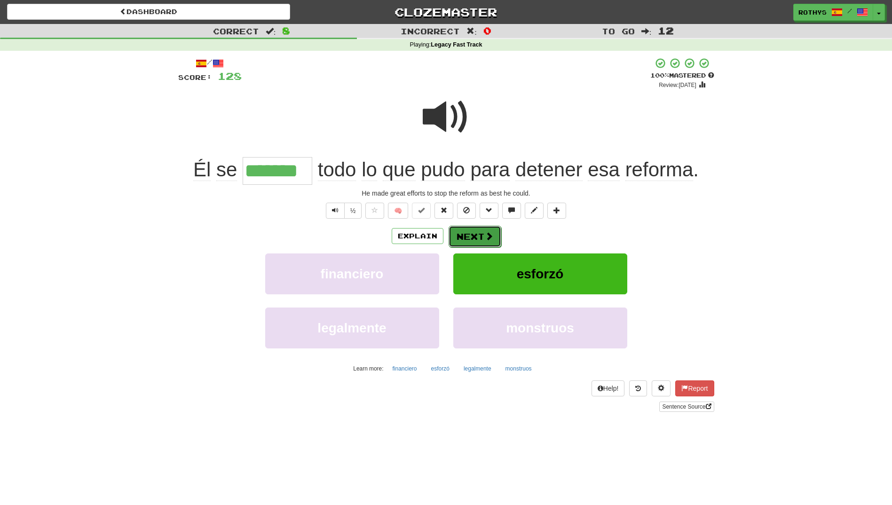
click at [489, 233] on span at bounding box center [489, 236] width 8 height 8
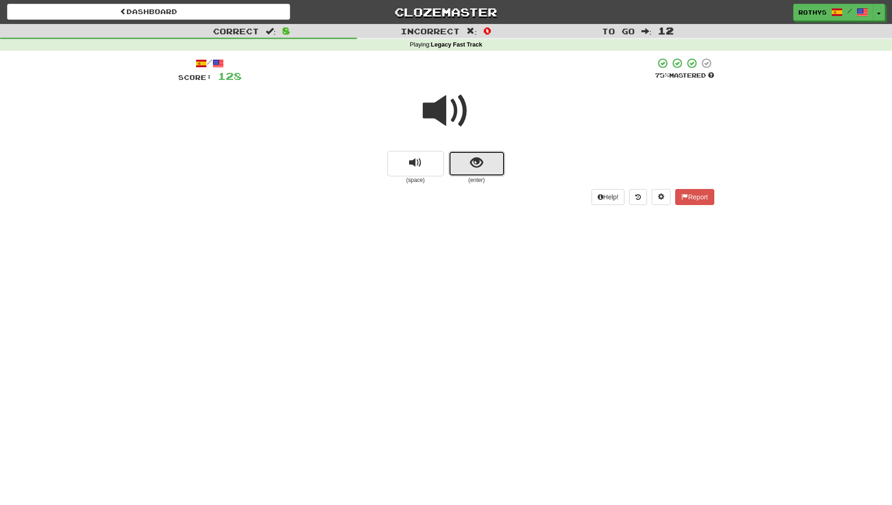
click at [476, 162] on span "show sentence" at bounding box center [476, 162] width 13 height 13
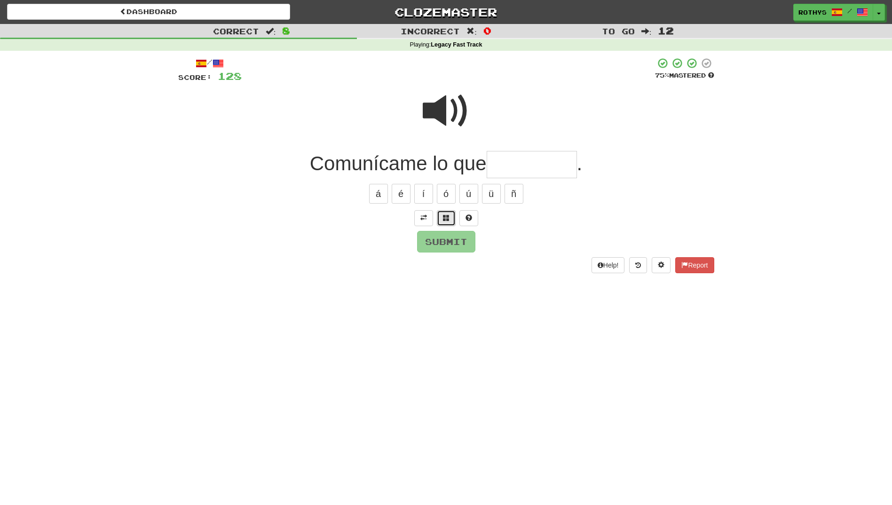
click at [446, 216] on span at bounding box center [446, 217] width 7 height 7
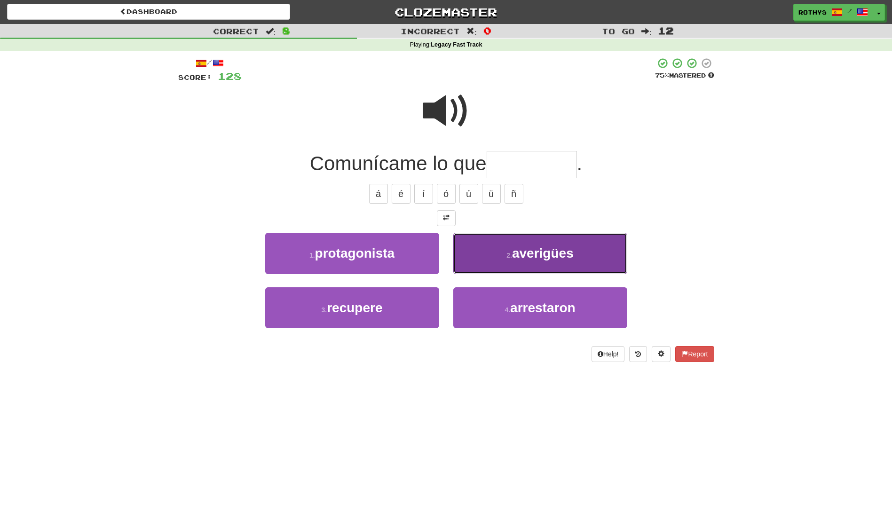
click at [543, 246] on span "averigües" at bounding box center [543, 253] width 62 height 15
type input "*********"
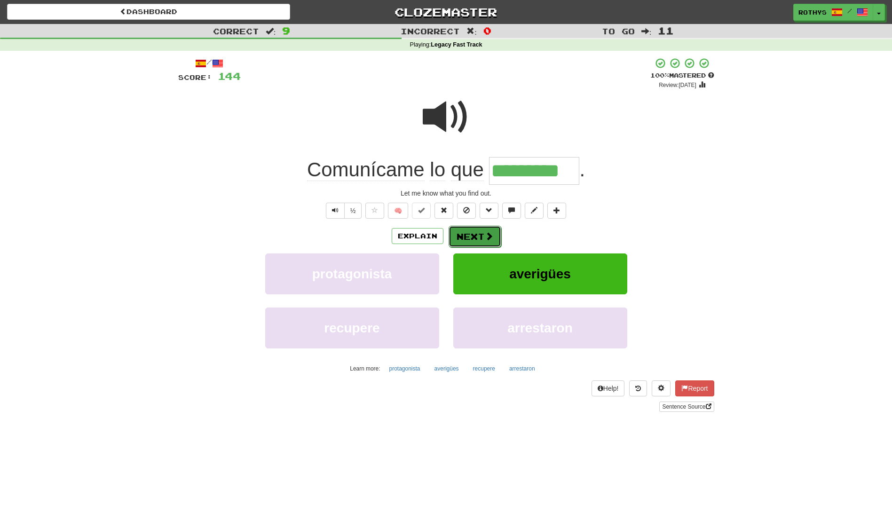
click at [477, 234] on button "Next" at bounding box center [474, 237] width 53 height 22
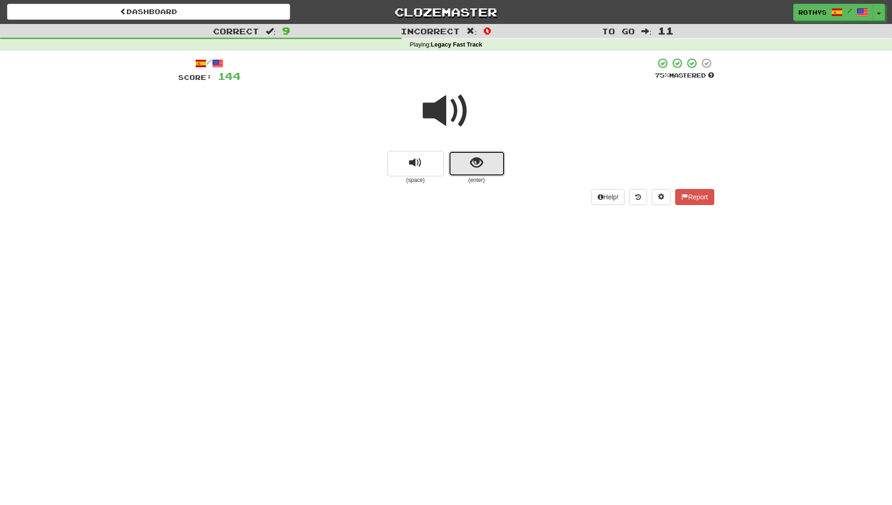
click at [470, 163] on span "show sentence" at bounding box center [476, 162] width 13 height 13
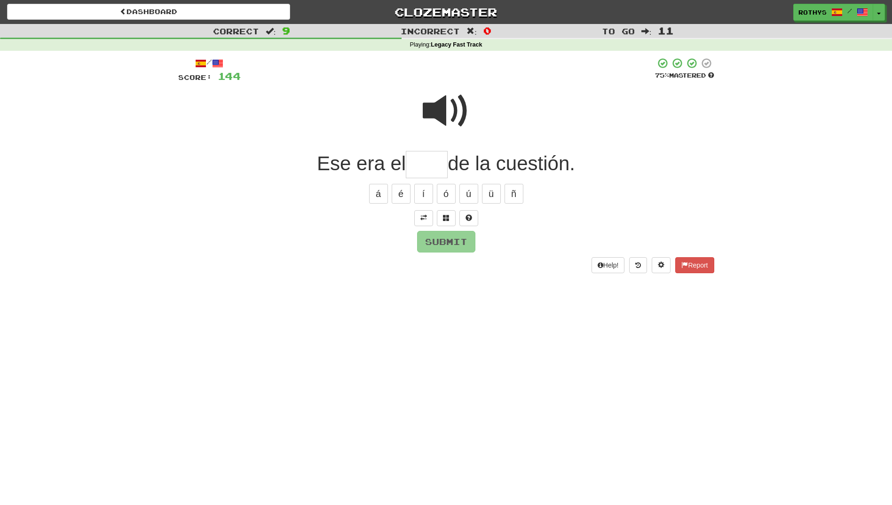
click at [451, 123] on span at bounding box center [446, 110] width 47 height 47
click at [443, 217] on span at bounding box center [446, 217] width 7 height 7
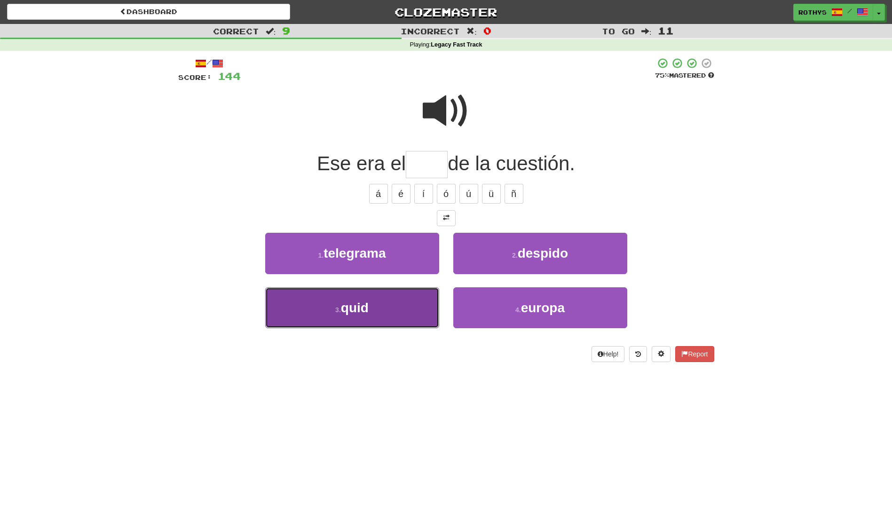
click at [407, 319] on button "3 . quid" at bounding box center [352, 307] width 174 height 41
type input "****"
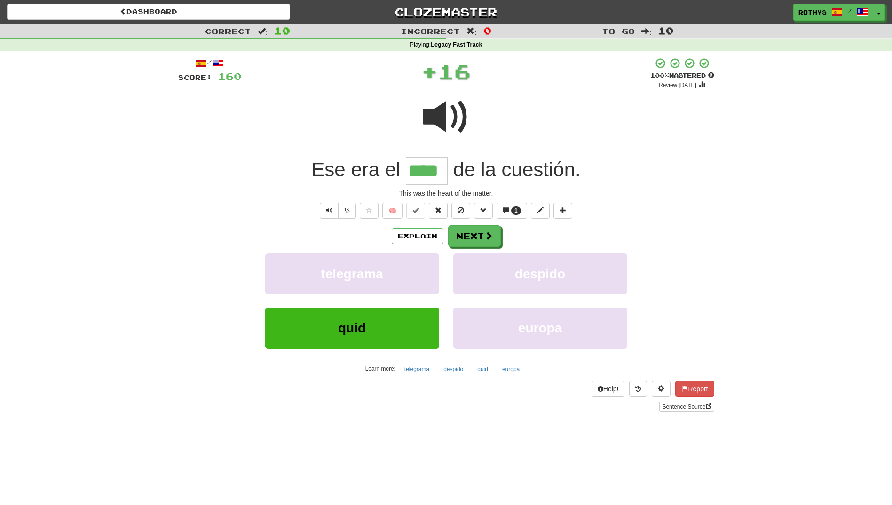
click at [398, 227] on div "Explain Next" at bounding box center [446, 236] width 536 height 22
click at [399, 233] on button "Explain" at bounding box center [417, 236] width 52 height 16
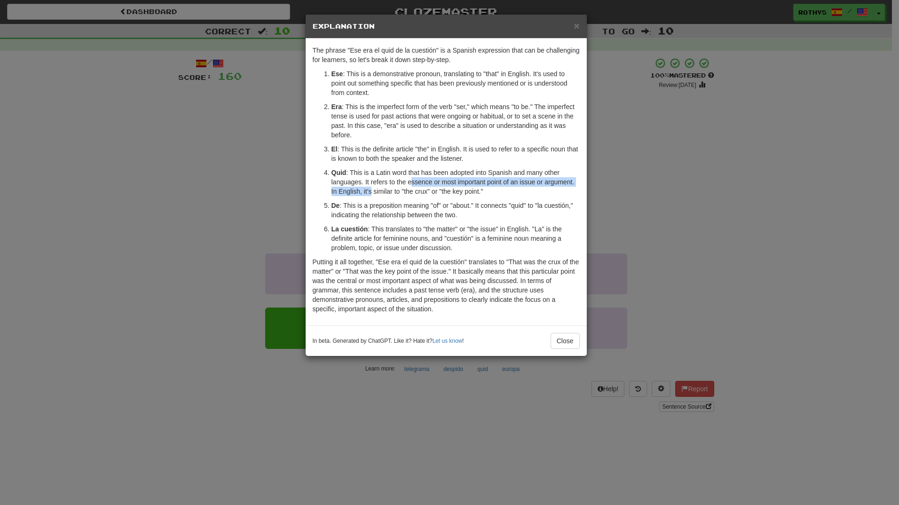
drag, startPoint x: 370, startPoint y: 189, endPoint x: 412, endPoint y: 185, distance: 42.0
click at [412, 185] on p "Quid : This is a Latin word that has been adopted into Spanish and many other l…" at bounding box center [455, 182] width 248 height 28
drag, startPoint x: 386, startPoint y: 183, endPoint x: 396, endPoint y: 187, distance: 11.0
click at [396, 187] on p "Quid : This is a Latin word that has been adopted into Spanish and many other l…" at bounding box center [455, 182] width 248 height 28
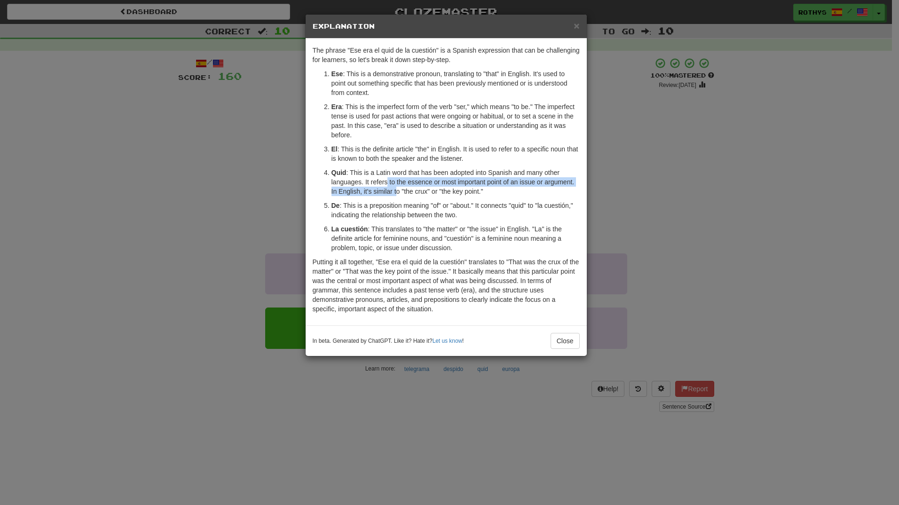
click at [396, 187] on p "Quid : This is a Latin word that has been adopted into Spanish and many other l…" at bounding box center [455, 182] width 248 height 28
click at [567, 337] on button "Close" at bounding box center [564, 341] width 29 height 16
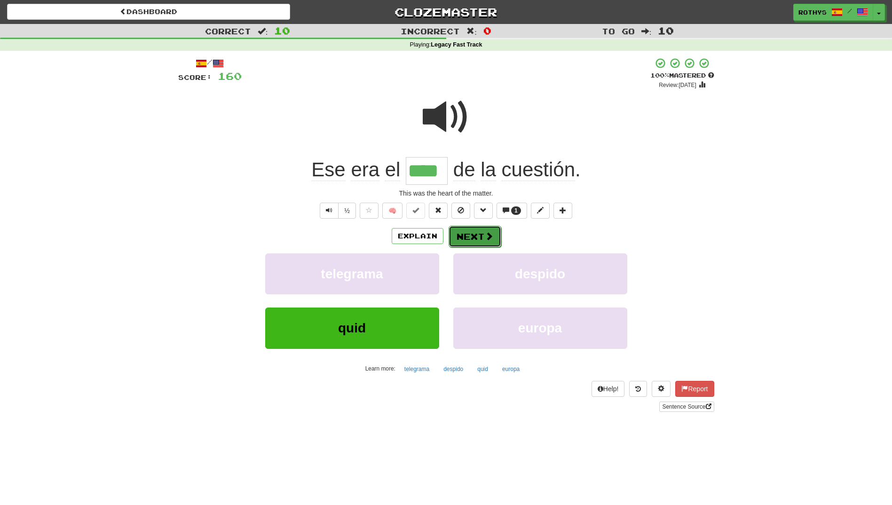
click at [475, 232] on button "Next" at bounding box center [474, 237] width 53 height 22
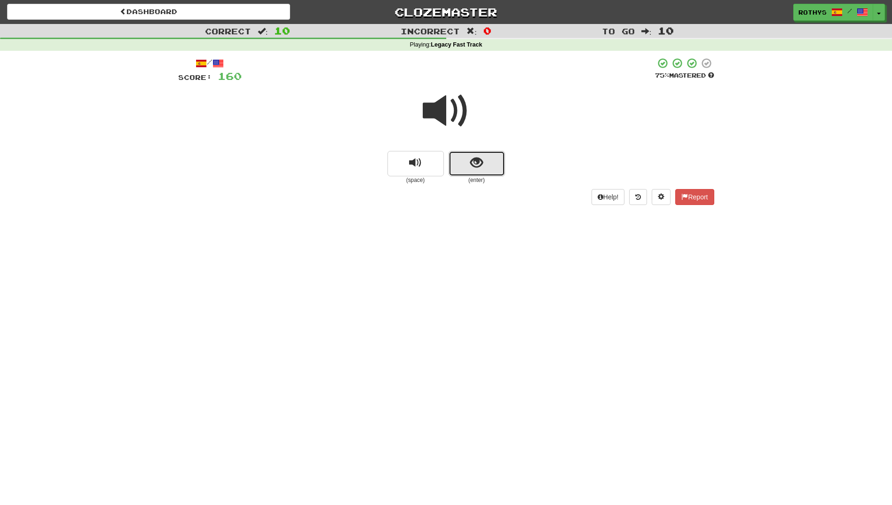
click at [484, 160] on button "show sentence" at bounding box center [476, 163] width 56 height 25
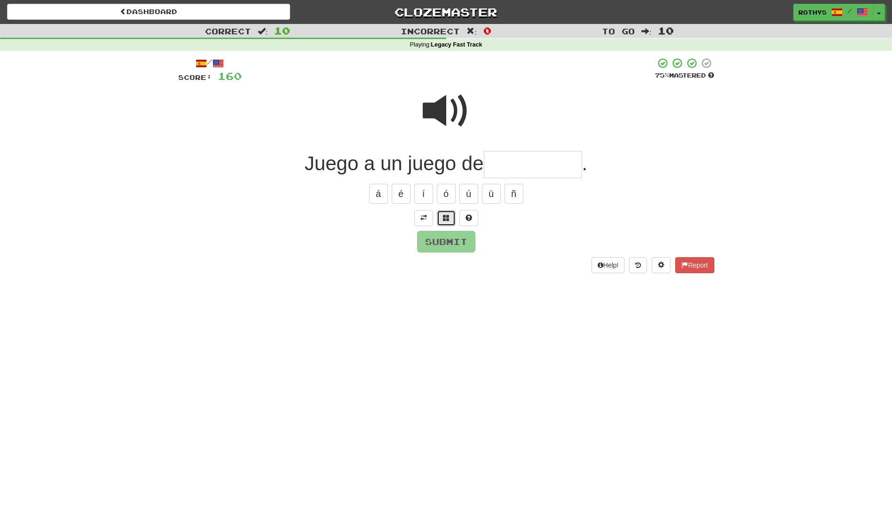
click at [440, 217] on button at bounding box center [446, 218] width 19 height 16
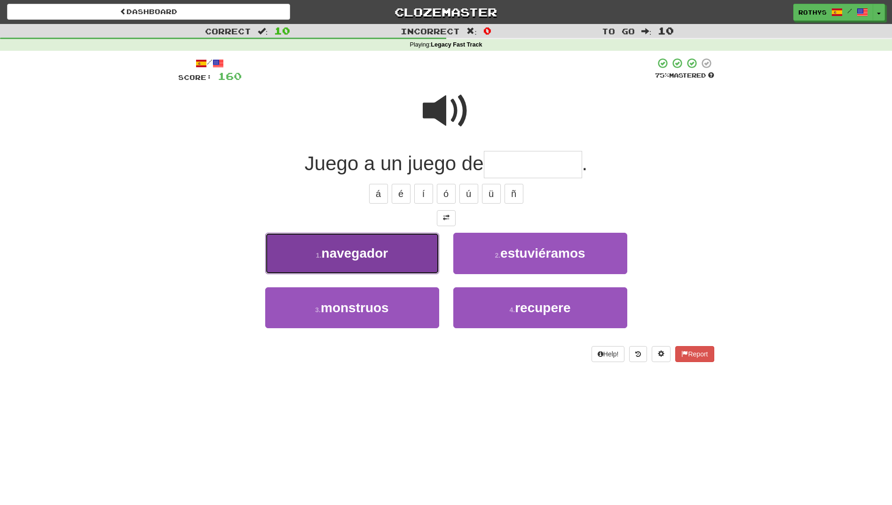
click at [388, 241] on button "1 . navegador" at bounding box center [352, 253] width 174 height 41
type input "*********"
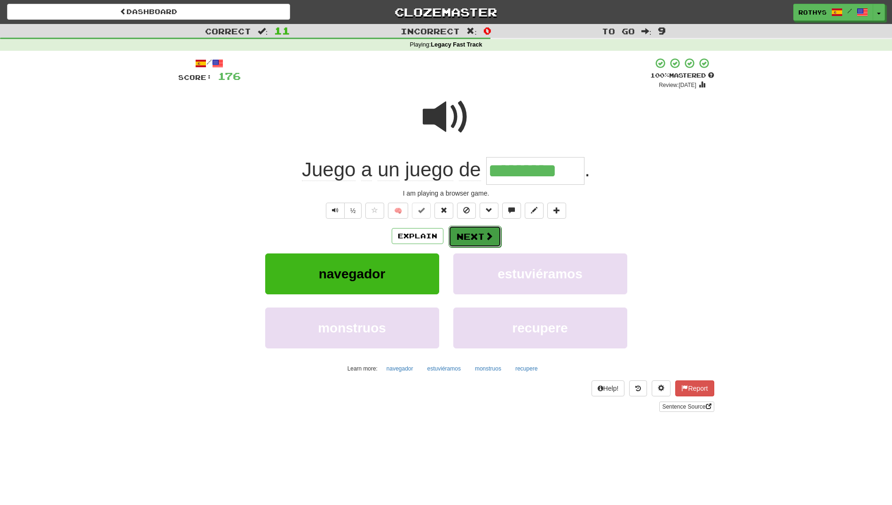
click at [462, 236] on button "Next" at bounding box center [474, 237] width 53 height 22
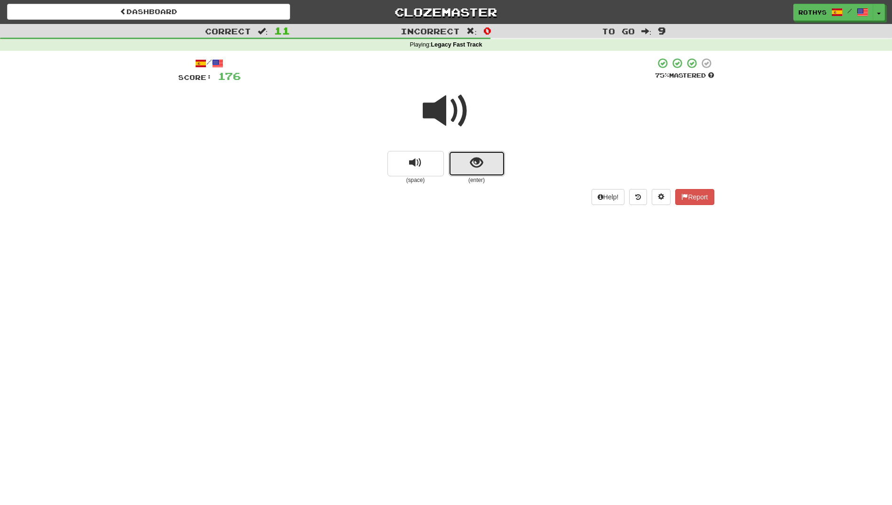
click at [476, 167] on span "show sentence" at bounding box center [476, 162] width 13 height 13
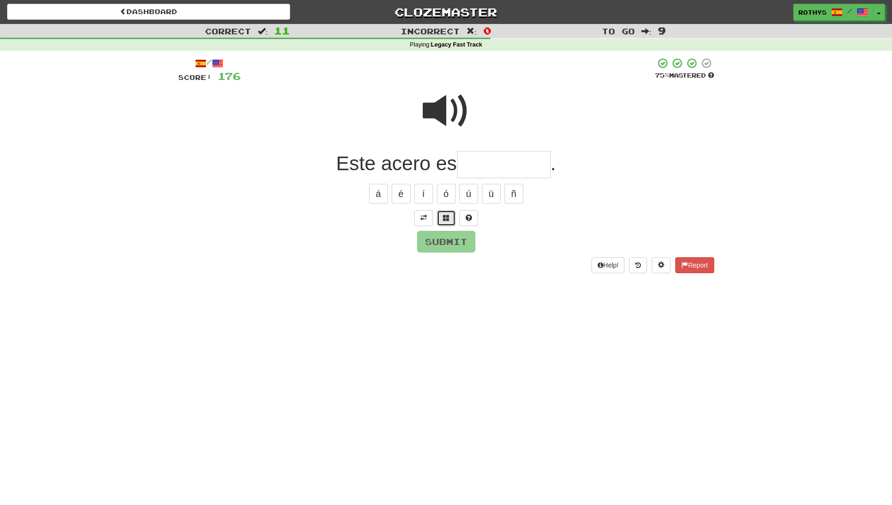
click at [449, 215] on button at bounding box center [446, 218] width 19 height 16
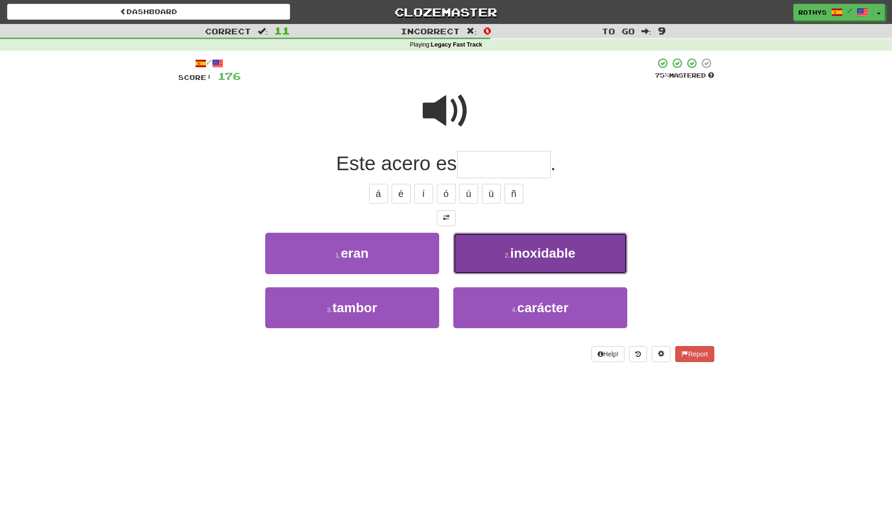
click at [591, 243] on button "2 . inoxidable" at bounding box center [540, 253] width 174 height 41
type input "**********"
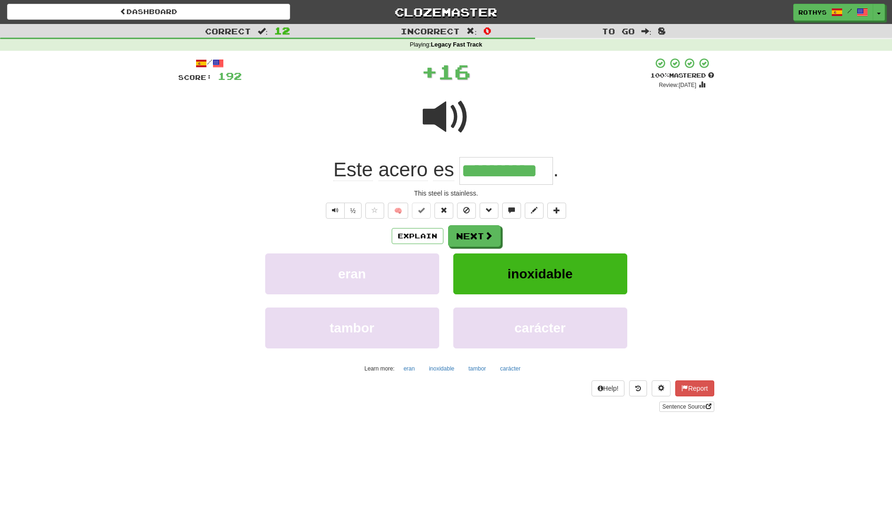
click at [591, 243] on div "Explain Next" at bounding box center [446, 236] width 536 height 22
click at [466, 234] on button "Next" at bounding box center [474, 237] width 53 height 22
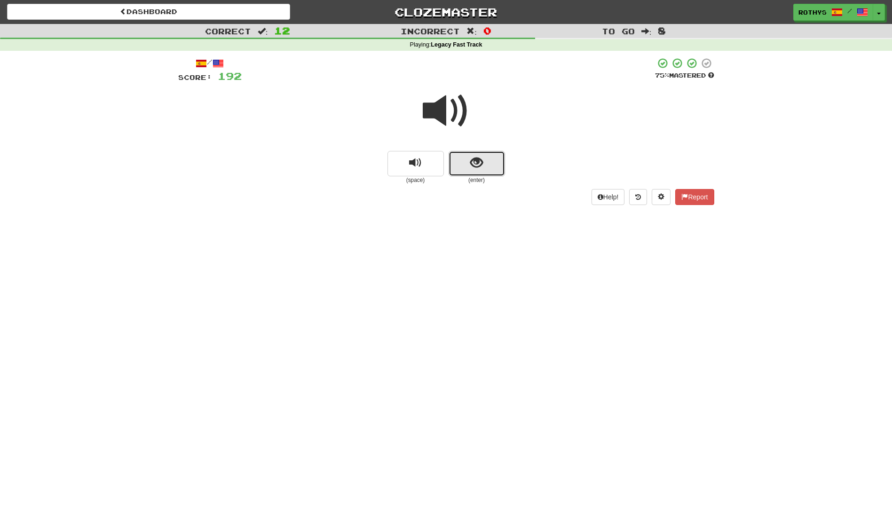
click at [494, 156] on button "show sentence" at bounding box center [476, 163] width 56 height 25
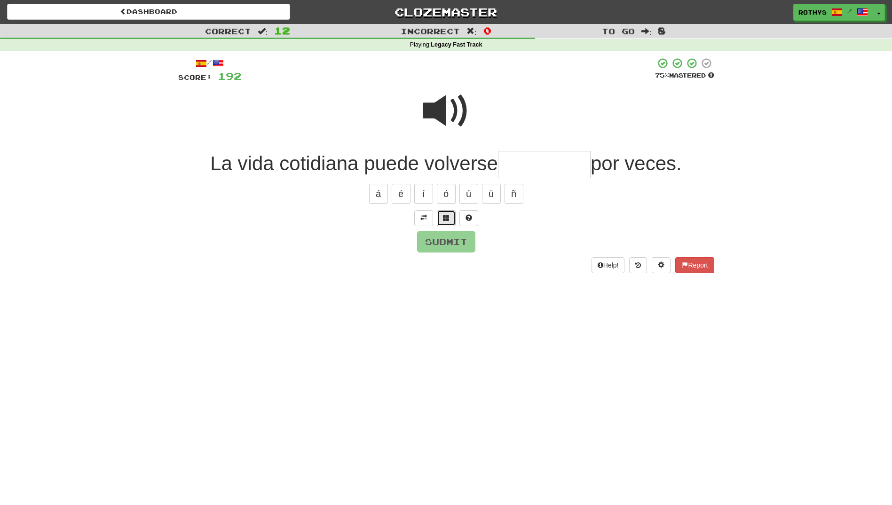
click at [443, 219] on span at bounding box center [446, 217] width 7 height 7
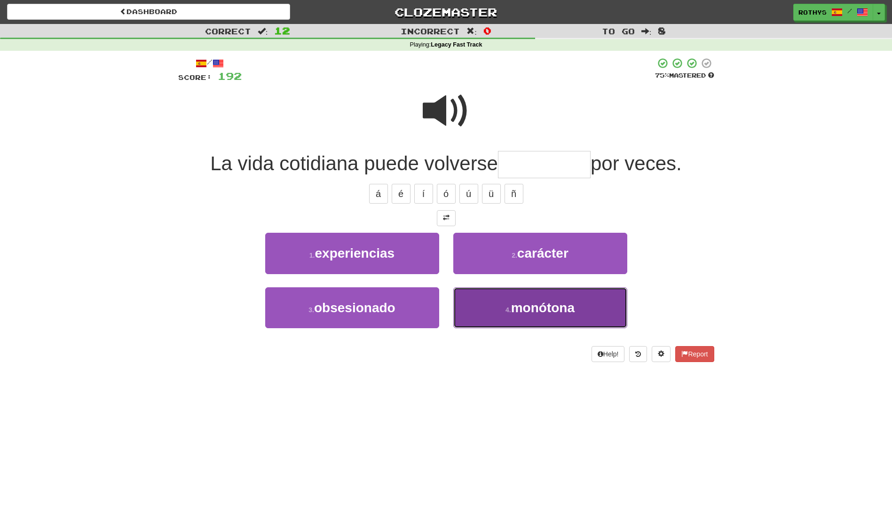
click at [559, 311] on span "monótona" at bounding box center [542, 307] width 63 height 15
type input "********"
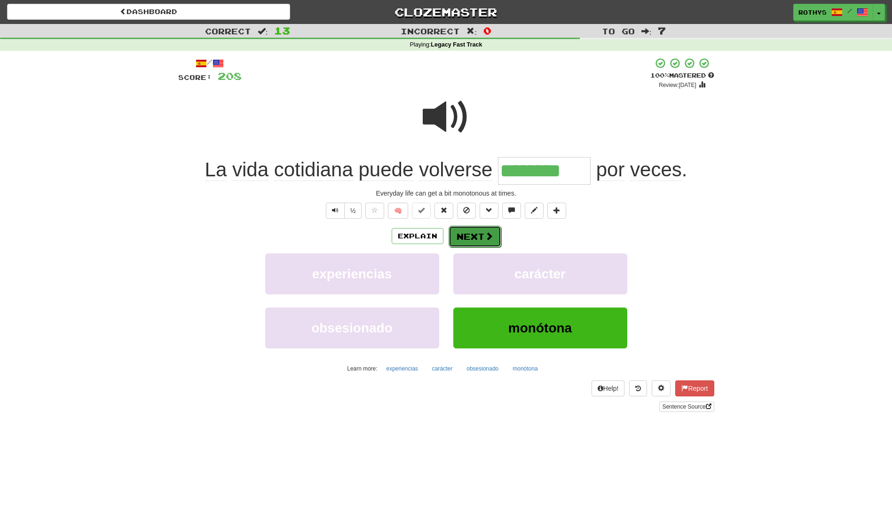
click at [462, 234] on button "Next" at bounding box center [474, 237] width 53 height 22
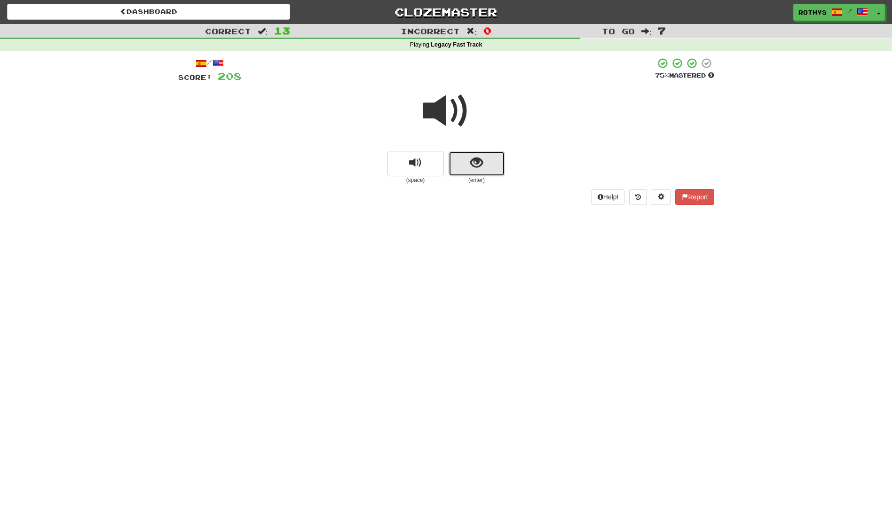
click at [477, 166] on span "show sentence" at bounding box center [476, 162] width 13 height 13
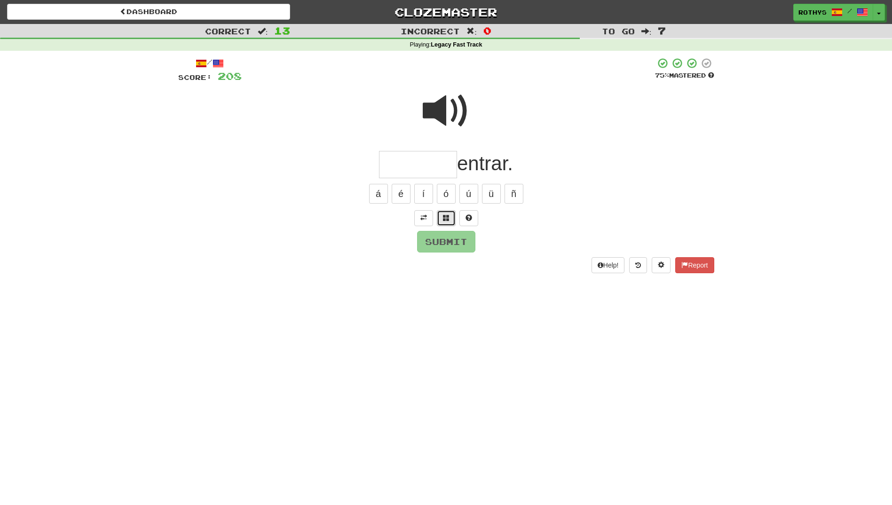
click at [449, 216] on span at bounding box center [446, 217] width 7 height 7
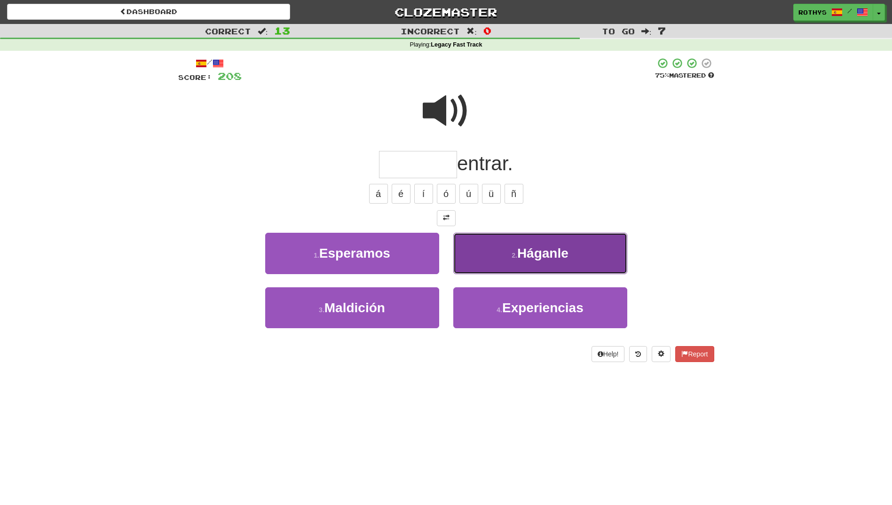
click at [547, 250] on span "Háganle" at bounding box center [542, 253] width 51 height 15
type input "*******"
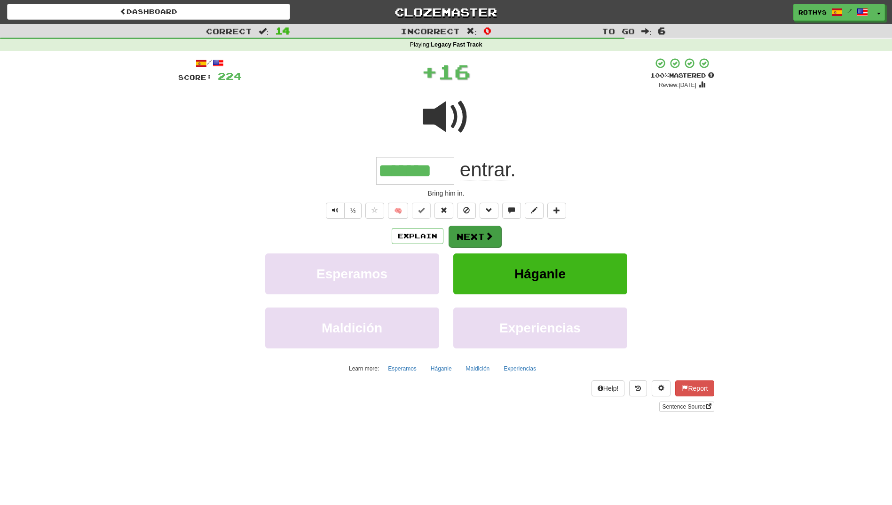
drag, startPoint x: 477, startPoint y: 225, endPoint x: 473, endPoint y: 235, distance: 10.6
click at [473, 235] on div "Explain Next" at bounding box center [446, 236] width 536 height 22
click at [472, 234] on button "Next" at bounding box center [474, 237] width 53 height 22
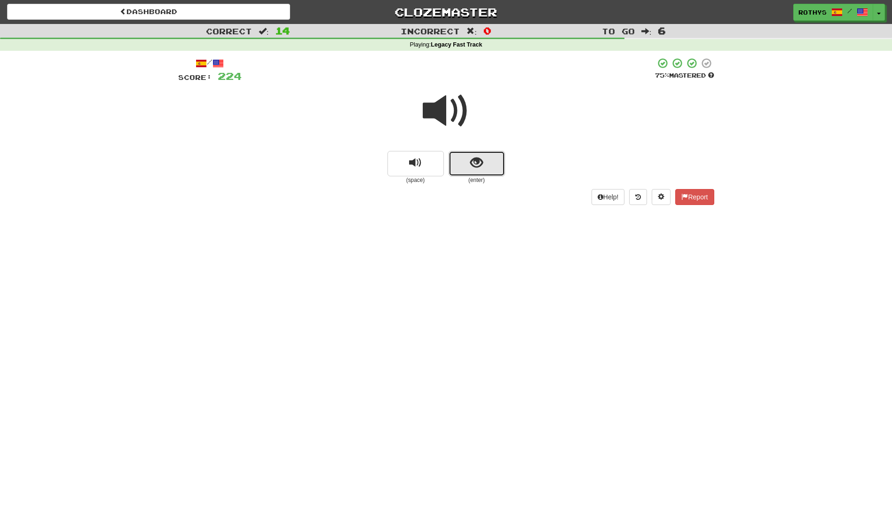
click at [501, 162] on button "show sentence" at bounding box center [476, 163] width 56 height 25
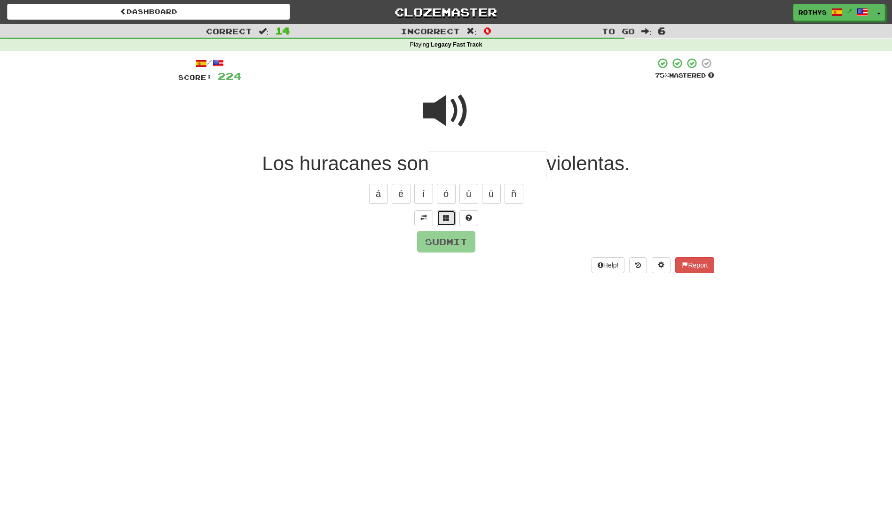
click at [449, 217] on button at bounding box center [446, 218] width 19 height 16
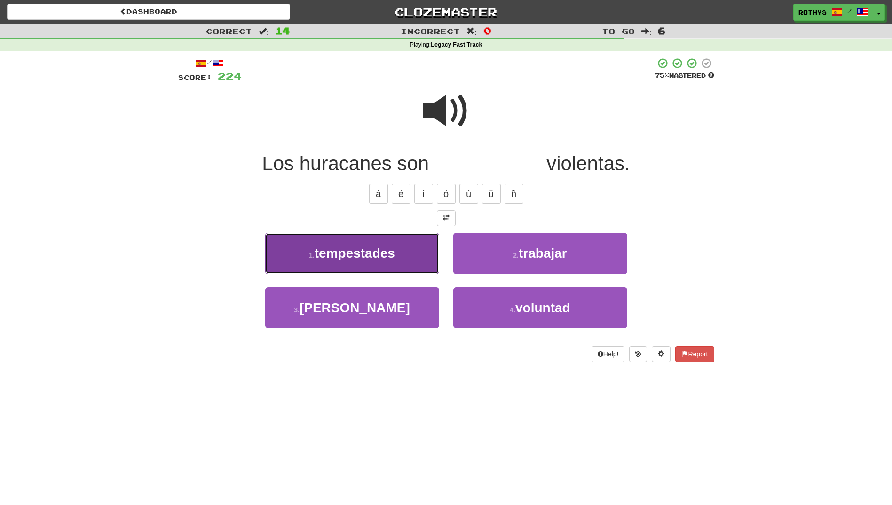
click at [408, 249] on button "1 . tempestades" at bounding box center [352, 253] width 174 height 41
type input "**********"
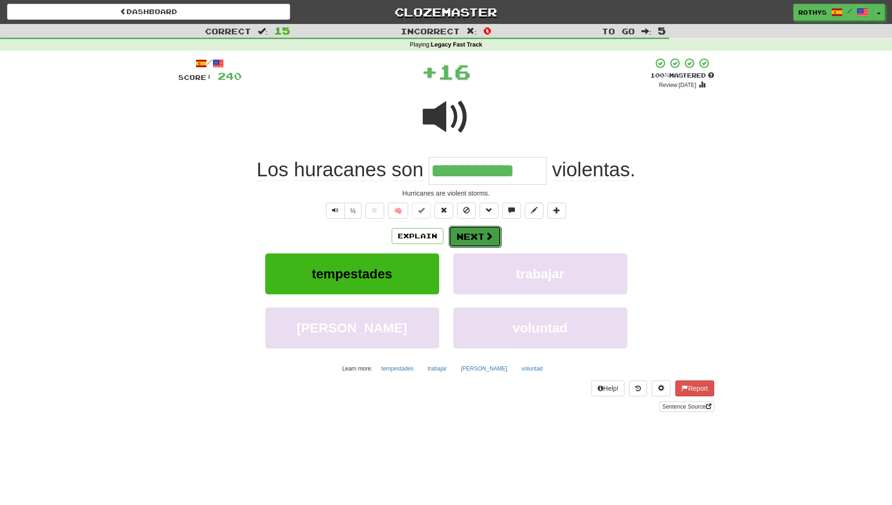
click at [465, 234] on button "Next" at bounding box center [474, 237] width 53 height 22
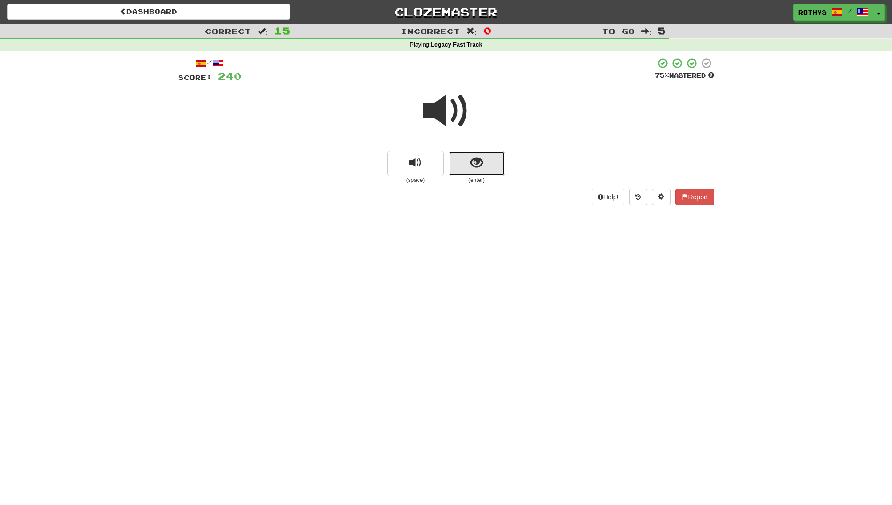
click at [477, 163] on span "show sentence" at bounding box center [476, 162] width 13 height 13
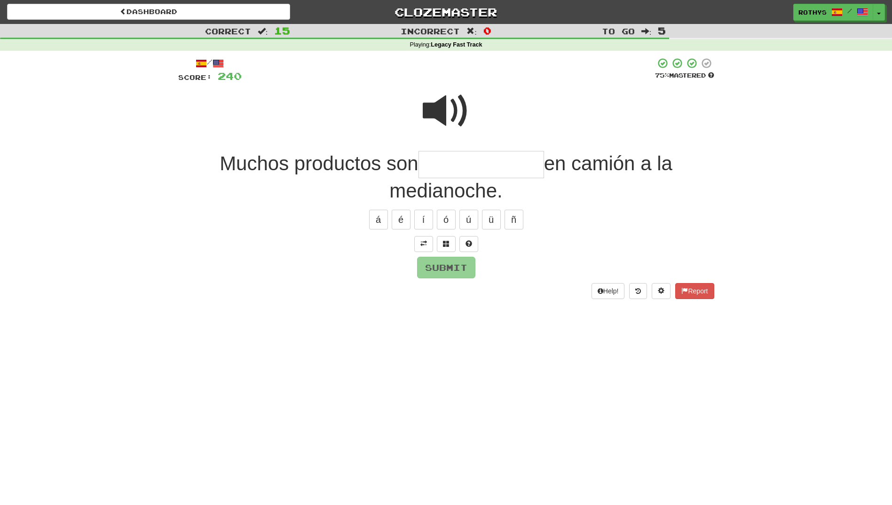
click at [477, 165] on input "text" at bounding box center [480, 165] width 125 height 28
drag, startPoint x: 459, startPoint y: 103, endPoint x: 415, endPoint y: 195, distance: 101.7
click at [365, 117] on div at bounding box center [446, 117] width 536 height 67
click at [443, 241] on span at bounding box center [446, 243] width 7 height 7
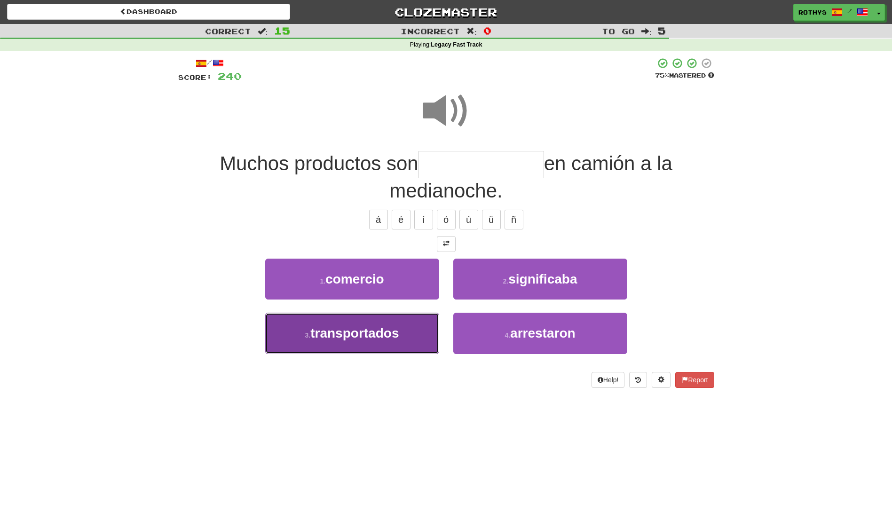
drag, startPoint x: 370, startPoint y: 331, endPoint x: 556, endPoint y: 291, distance: 190.0
click at [372, 332] on span "transportados" at bounding box center [354, 333] width 88 height 15
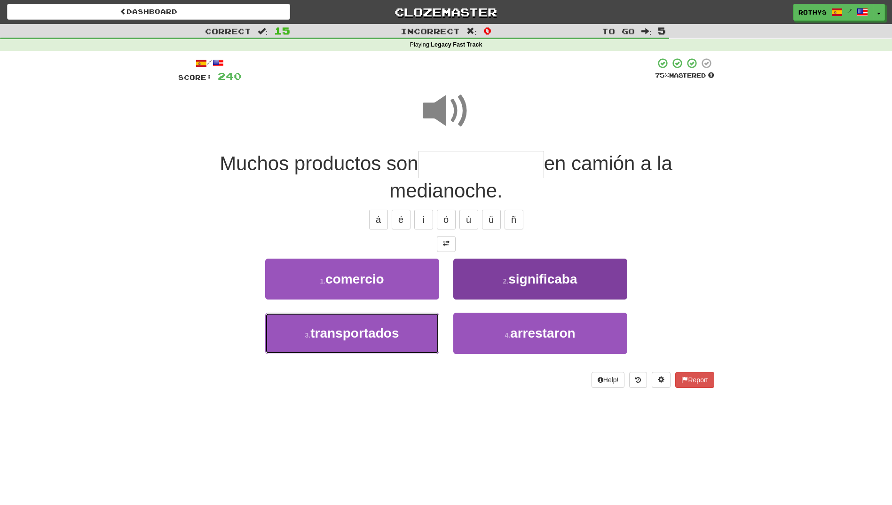
type input "**********"
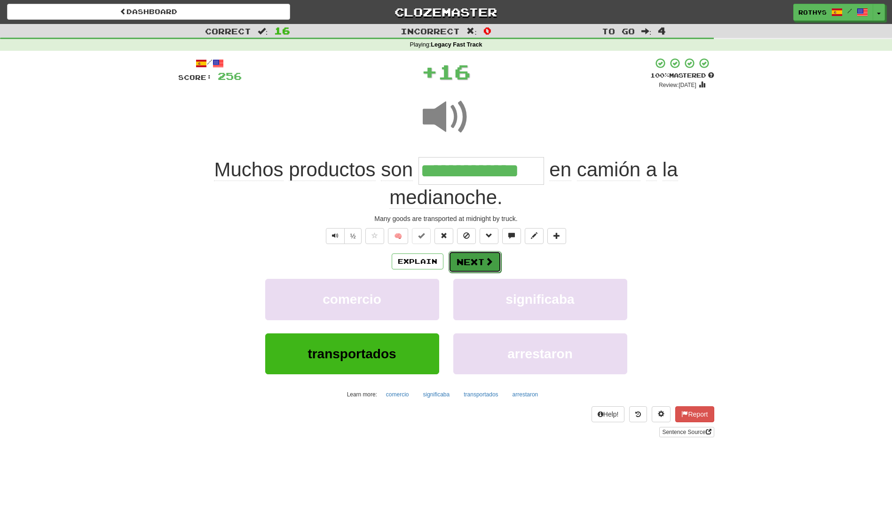
click at [460, 253] on button "Next" at bounding box center [474, 262] width 53 height 22
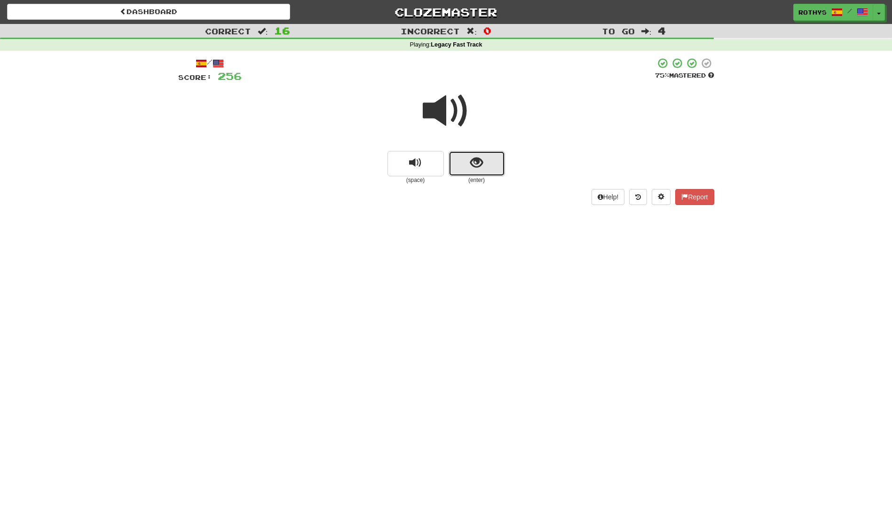
click at [492, 165] on button "show sentence" at bounding box center [476, 163] width 56 height 25
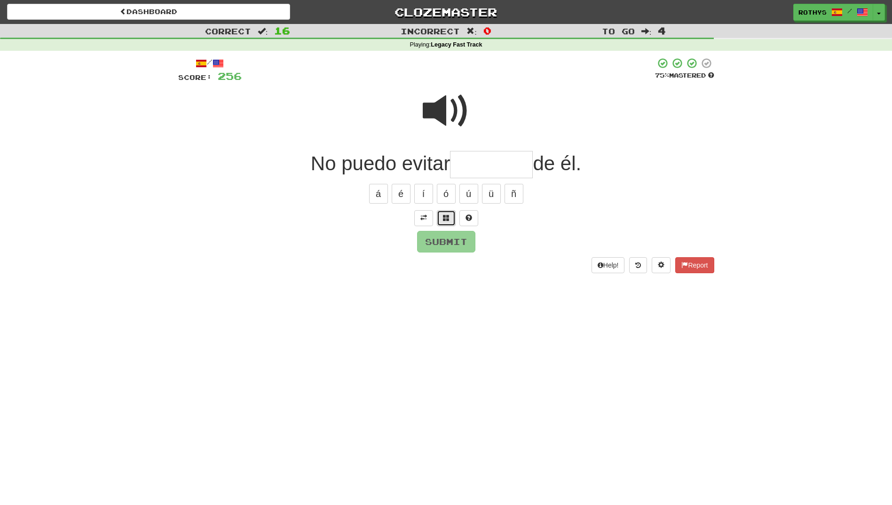
click at [445, 215] on span at bounding box center [446, 217] width 7 height 7
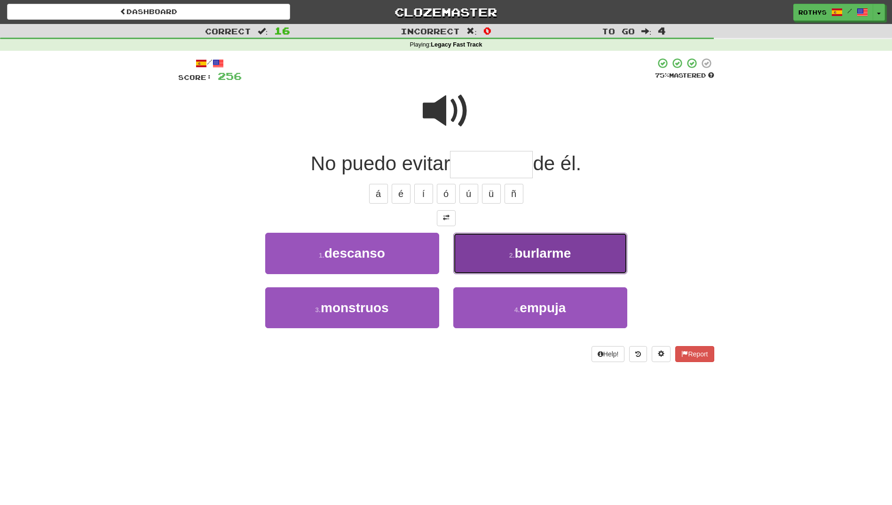
click at [525, 262] on button "2 . burlarme" at bounding box center [540, 253] width 174 height 41
type input "********"
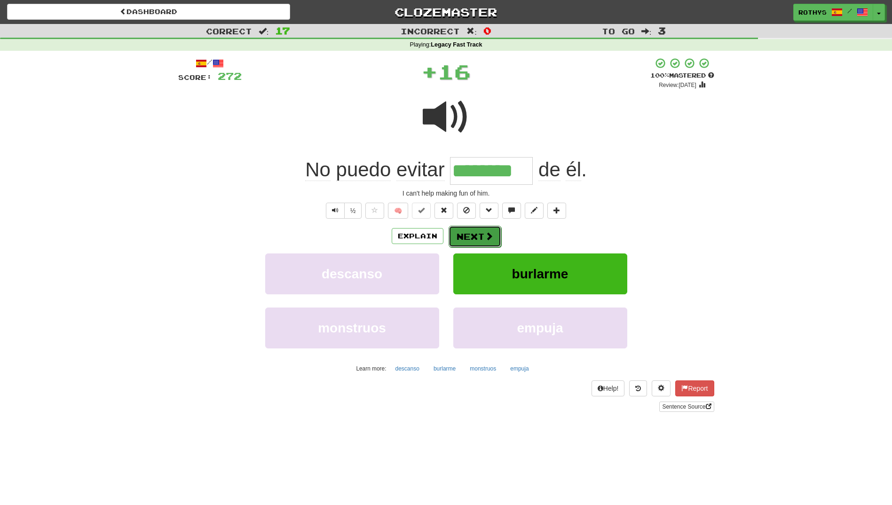
click at [473, 236] on button "Next" at bounding box center [474, 237] width 53 height 22
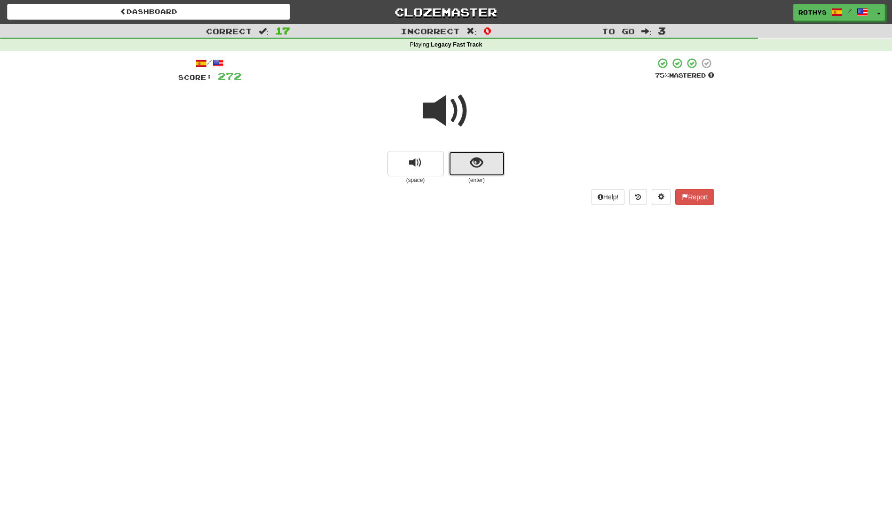
click at [476, 158] on span "show sentence" at bounding box center [476, 162] width 13 height 13
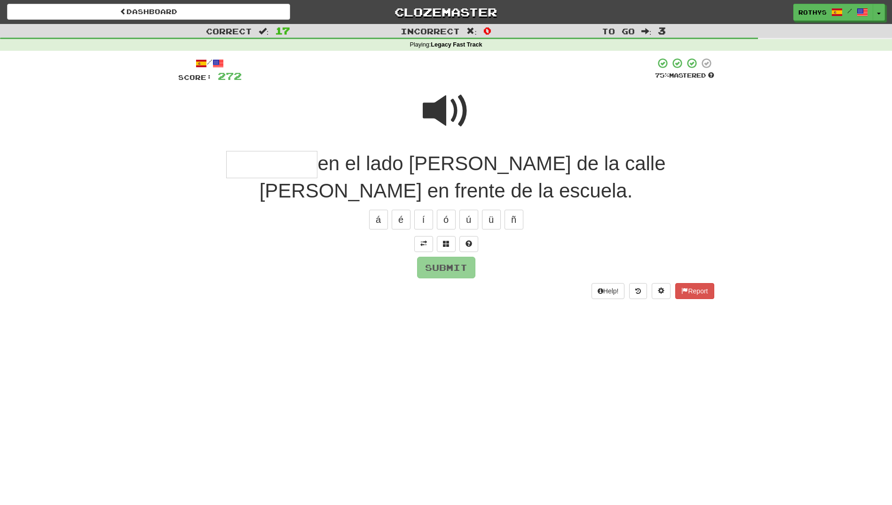
click at [439, 105] on span at bounding box center [446, 110] width 47 height 47
click at [455, 243] on button at bounding box center [446, 244] width 19 height 16
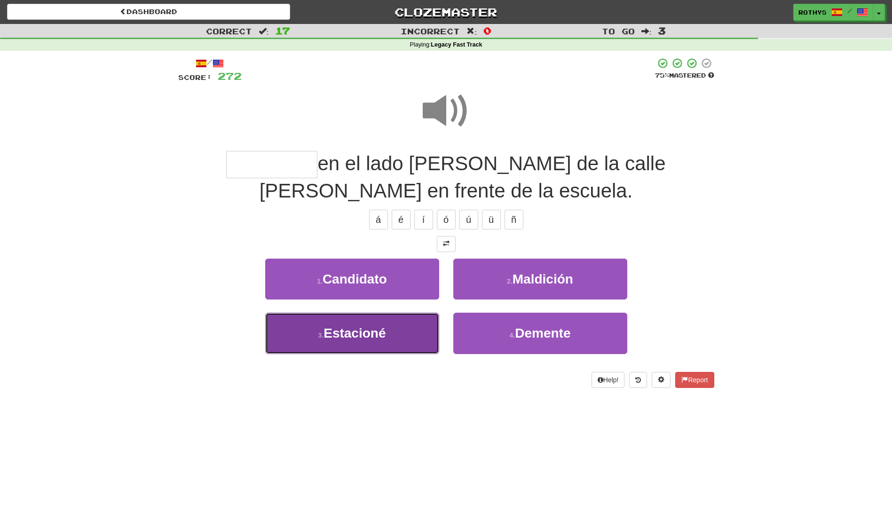
drag, startPoint x: 415, startPoint y: 328, endPoint x: 629, endPoint y: 274, distance: 221.0
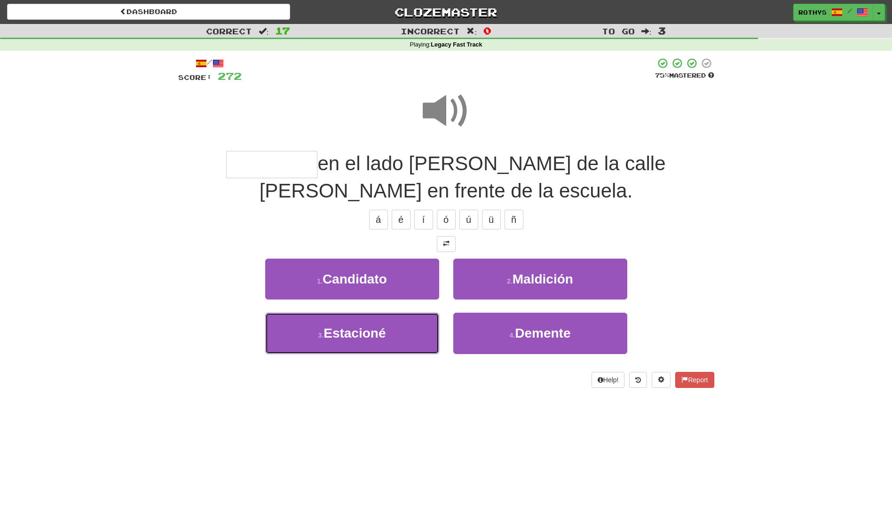
click at [417, 326] on button "3 . Estacioné" at bounding box center [352, 333] width 174 height 41
type input "*********"
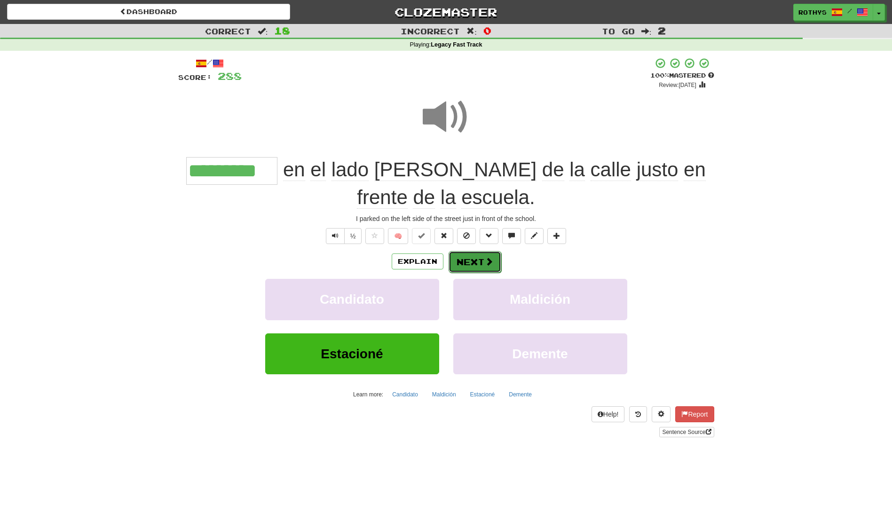
click at [485, 260] on span at bounding box center [489, 261] width 8 height 8
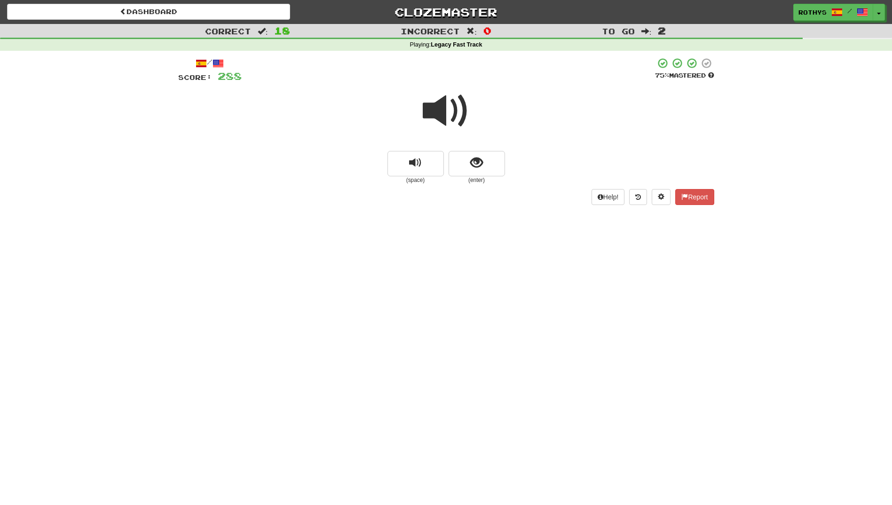
click at [444, 115] on span at bounding box center [446, 110] width 47 height 47
click at [490, 164] on button "show sentence" at bounding box center [476, 163] width 56 height 25
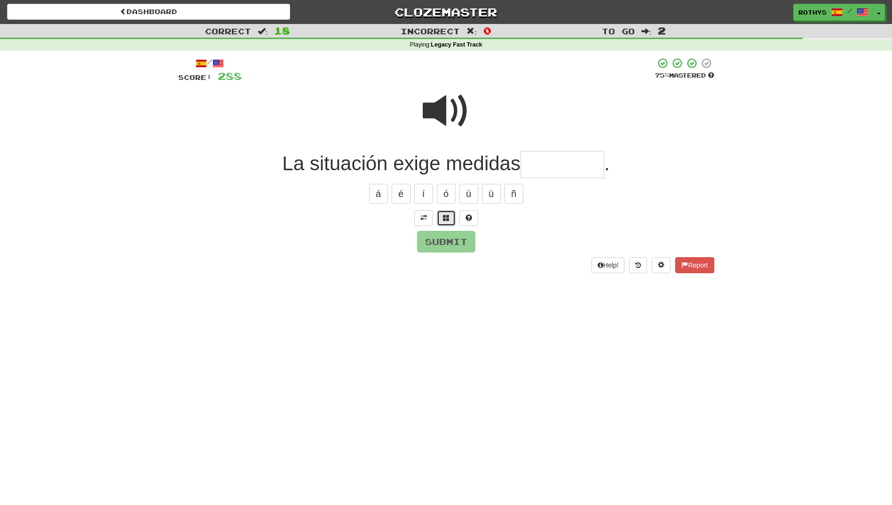
click at [443, 219] on span at bounding box center [446, 217] width 7 height 7
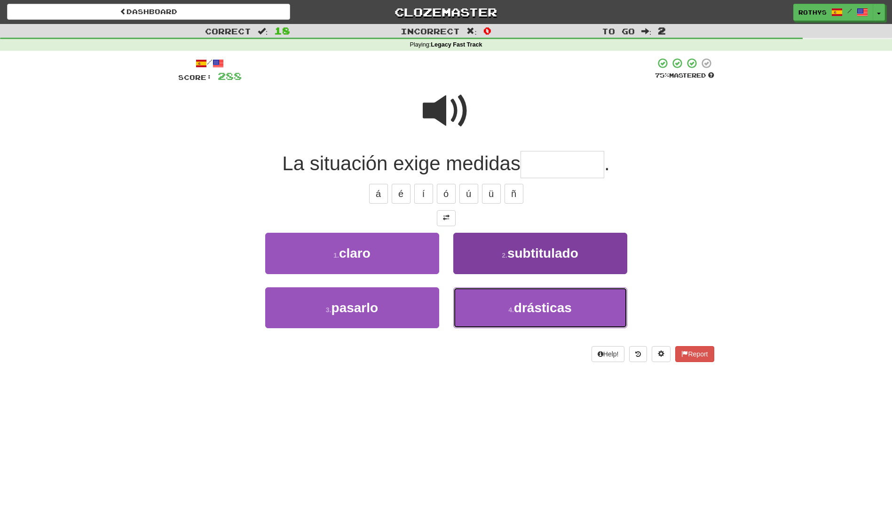
drag, startPoint x: 534, startPoint y: 294, endPoint x: 535, endPoint y: 276, distance: 17.9
click at [535, 292] on button "4 . drásticas" at bounding box center [540, 307] width 174 height 41
type input "*********"
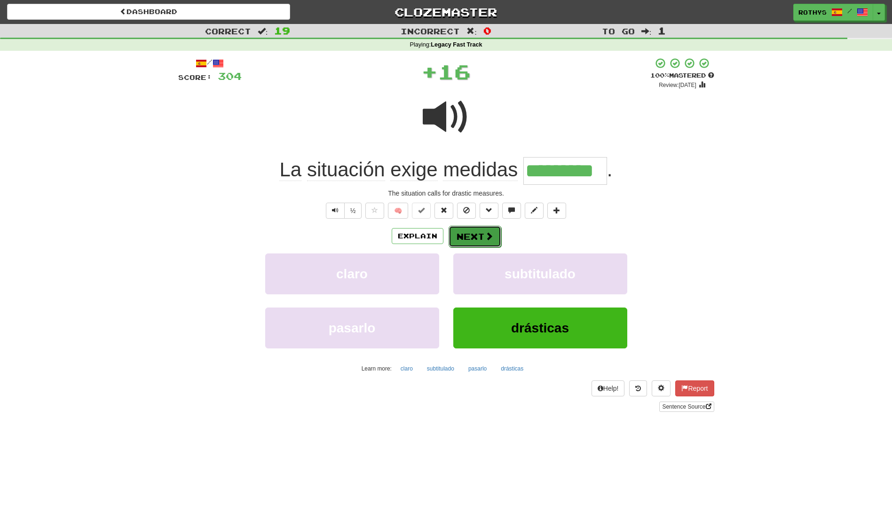
click at [483, 227] on button "Next" at bounding box center [474, 237] width 53 height 22
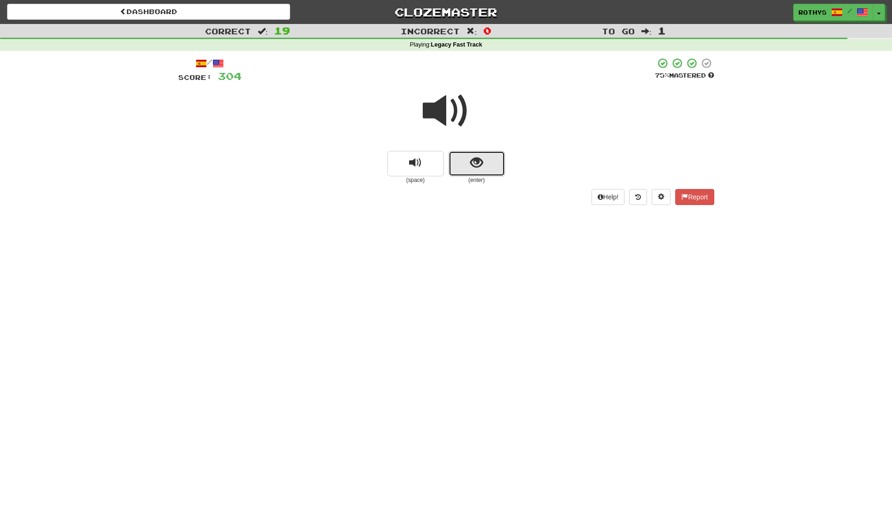
click at [466, 167] on button "show sentence" at bounding box center [476, 163] width 56 height 25
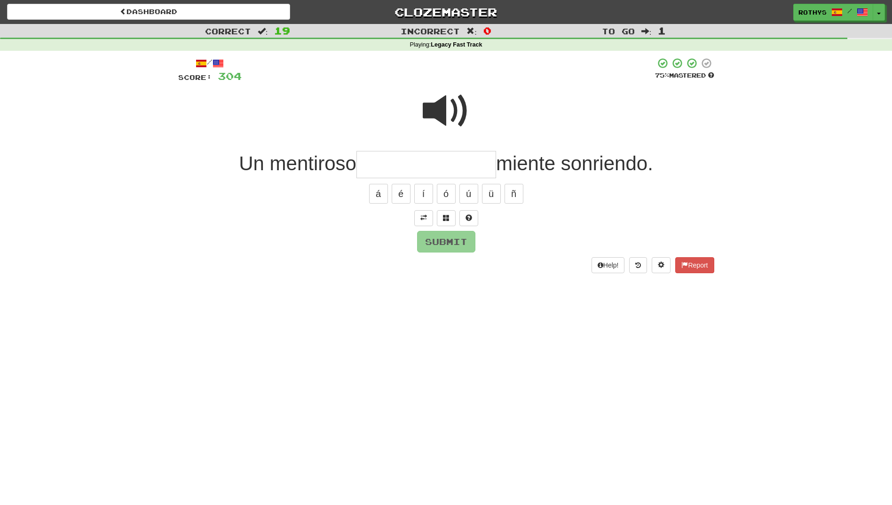
click at [445, 159] on input "text" at bounding box center [426, 165] width 140 height 28
click at [448, 168] on input "text" at bounding box center [426, 165] width 140 height 28
click at [443, 219] on span at bounding box center [446, 217] width 7 height 7
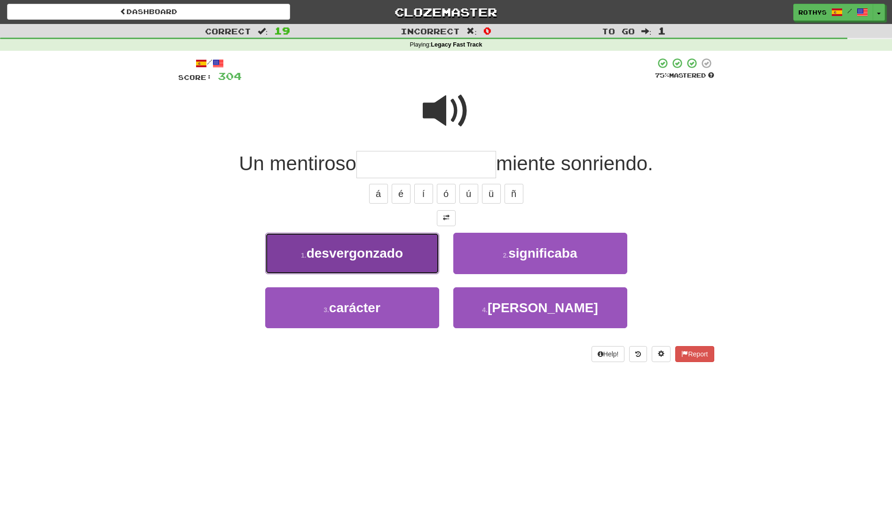
click at [416, 246] on button "1 . desvergonzado" at bounding box center [352, 253] width 174 height 41
type input "**********"
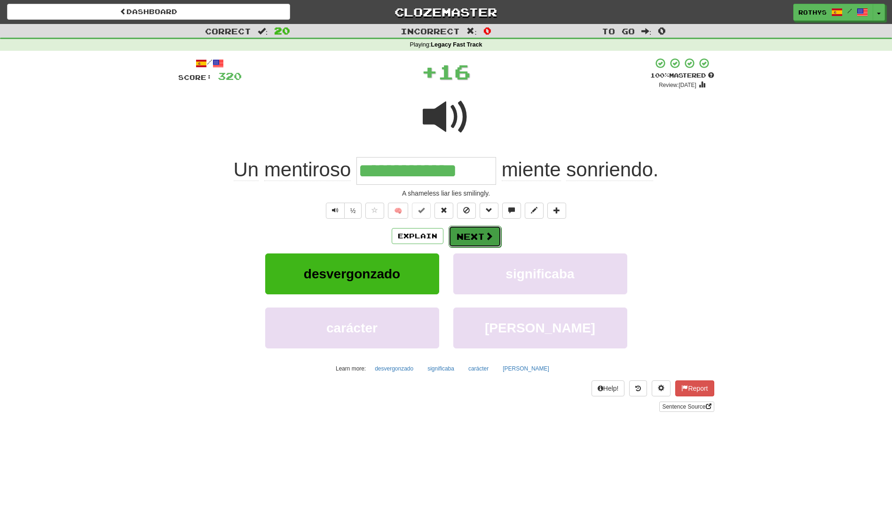
click at [477, 243] on button "Next" at bounding box center [474, 237] width 53 height 22
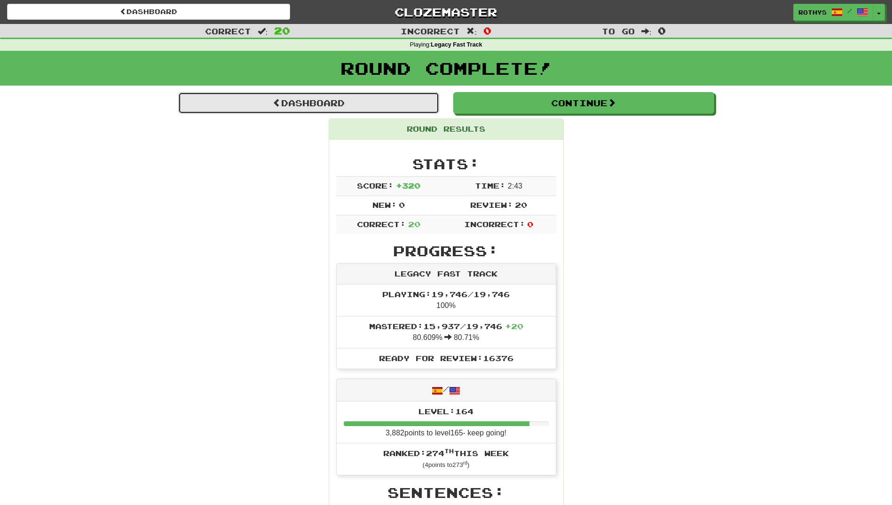
click at [276, 103] on span at bounding box center [277, 102] width 8 height 8
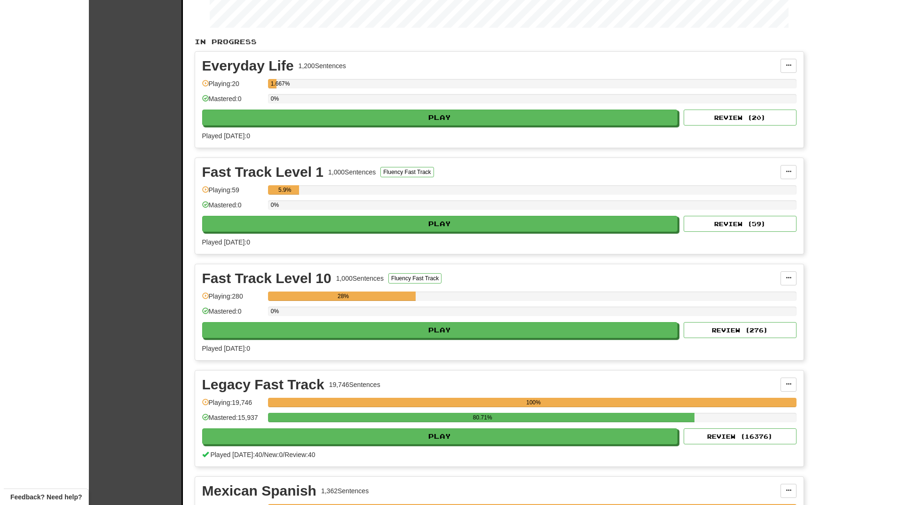
scroll to position [188, 0]
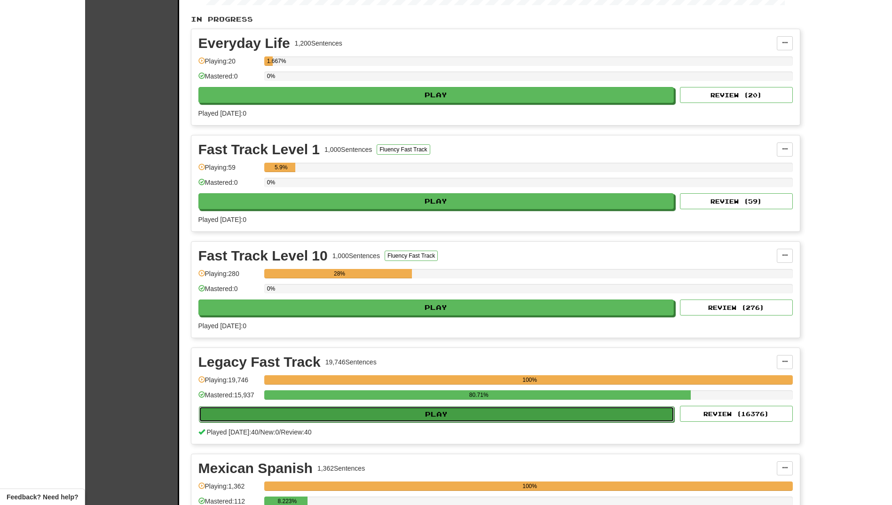
click at [217, 418] on button "Play" at bounding box center [437, 414] width 476 height 16
select select "**"
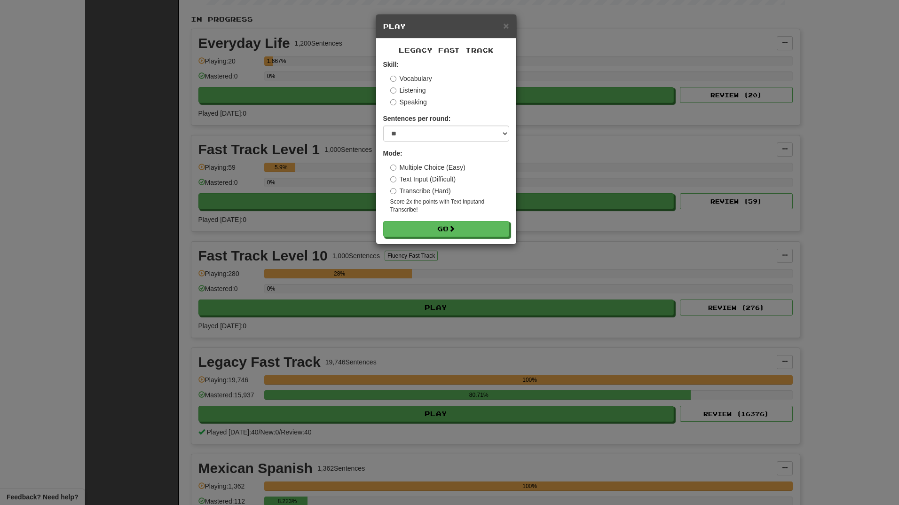
click at [399, 78] on label "Vocabulary" at bounding box center [411, 78] width 42 height 9
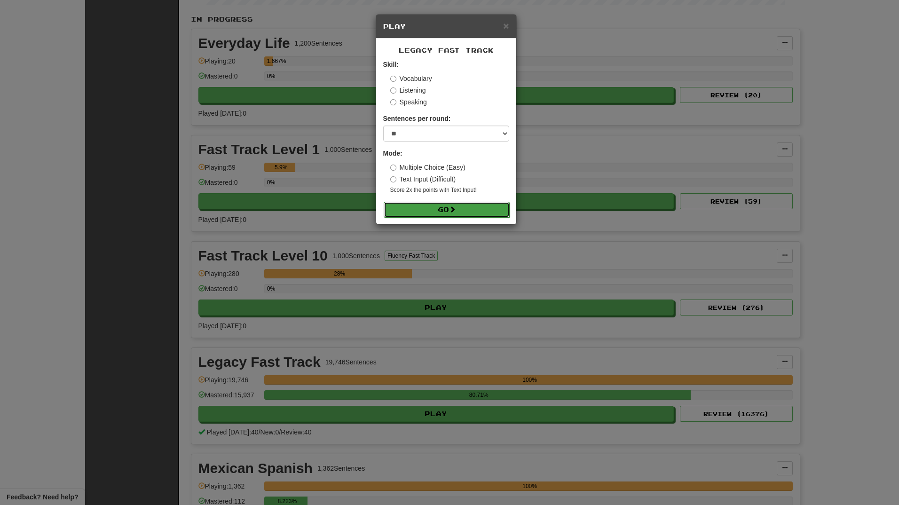
drag, startPoint x: 426, startPoint y: 208, endPoint x: 484, endPoint y: 215, distance: 58.2
click at [426, 208] on button "Go" at bounding box center [446, 210] width 126 height 16
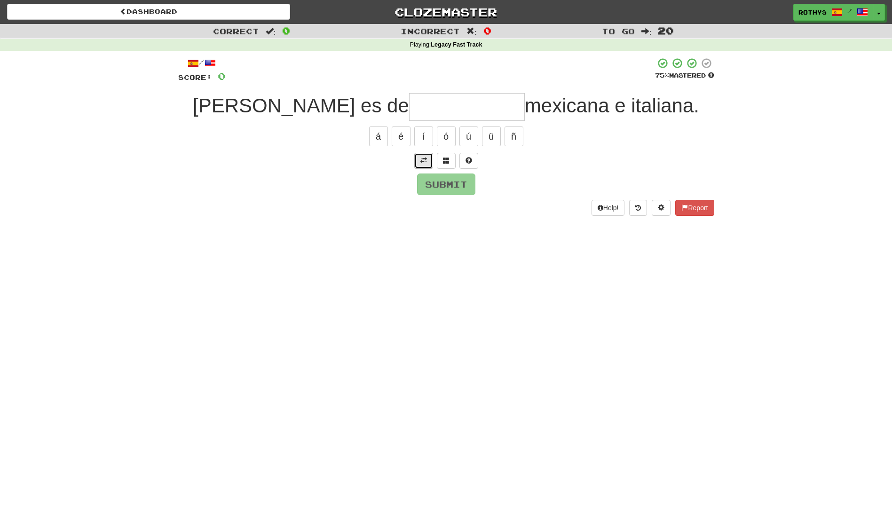
click at [427, 159] on button at bounding box center [423, 161] width 19 height 16
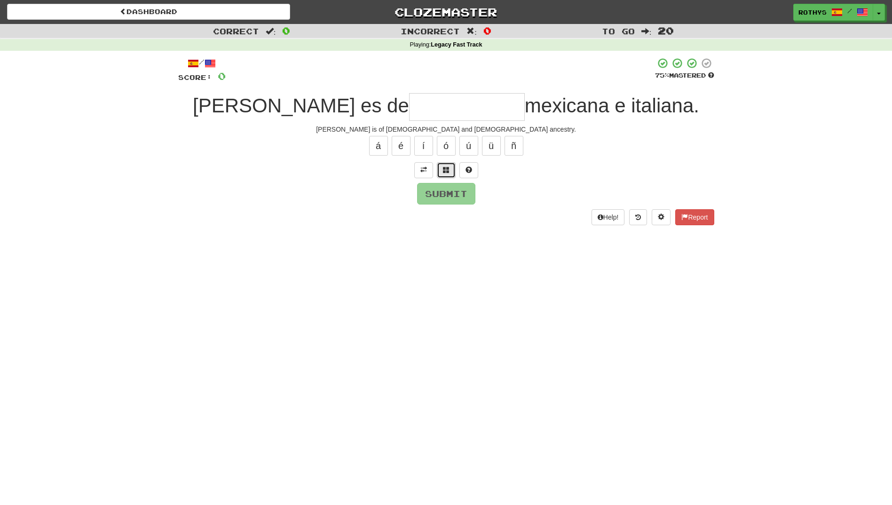
click at [446, 171] on span at bounding box center [446, 169] width 7 height 7
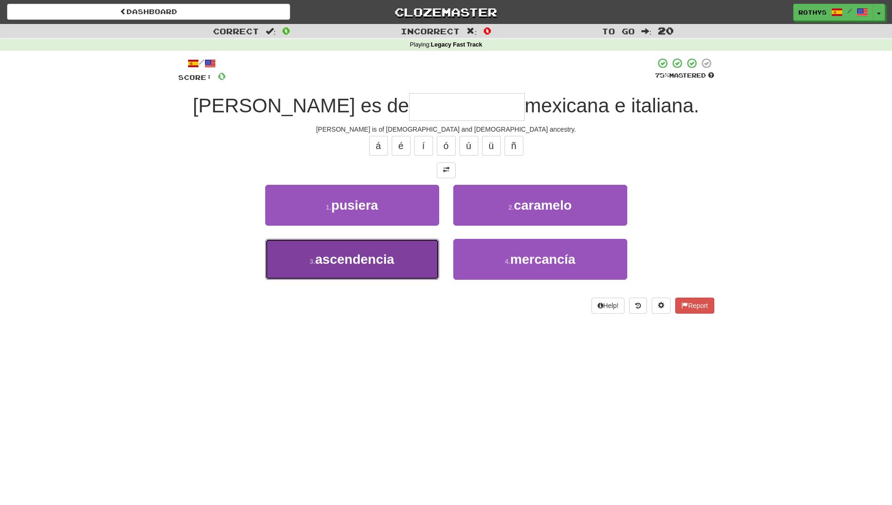
click at [361, 261] on span "ascendencia" at bounding box center [354, 259] width 79 height 15
type input "**********"
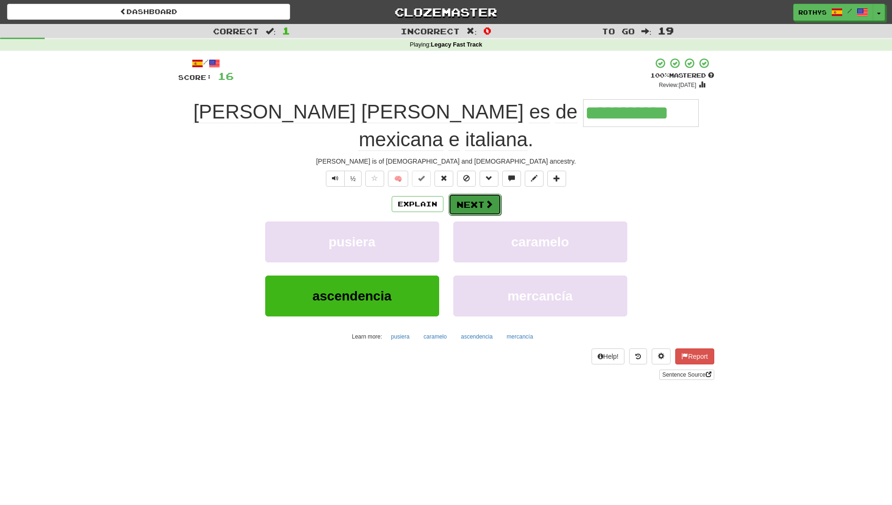
click at [472, 194] on button "Next" at bounding box center [474, 205] width 53 height 22
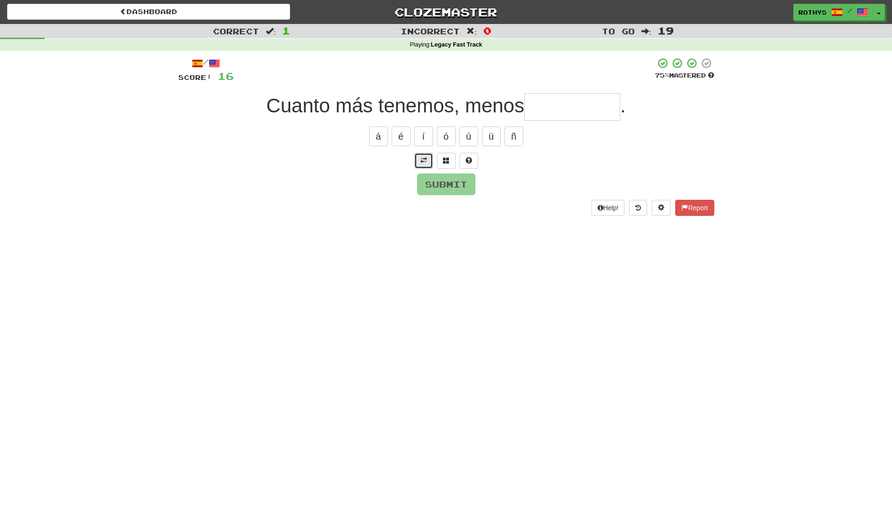
click at [422, 158] on span at bounding box center [423, 160] width 7 height 7
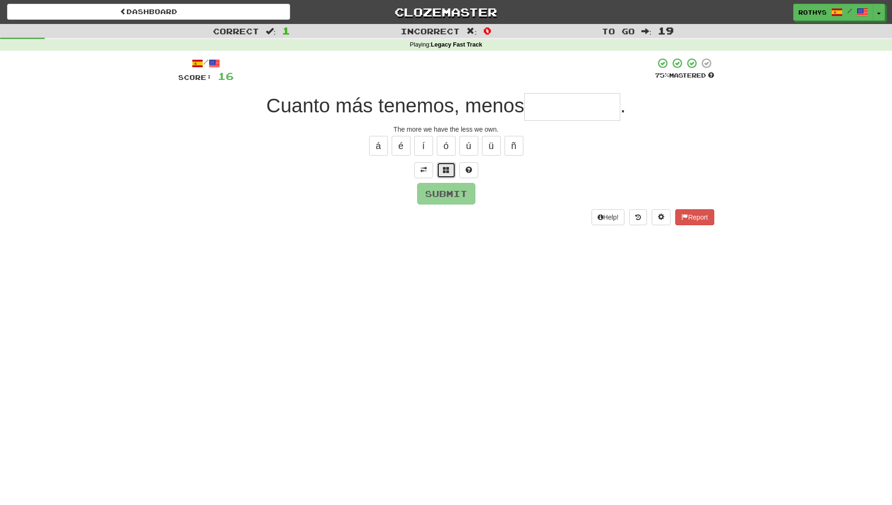
click at [447, 169] on span at bounding box center [446, 169] width 7 height 7
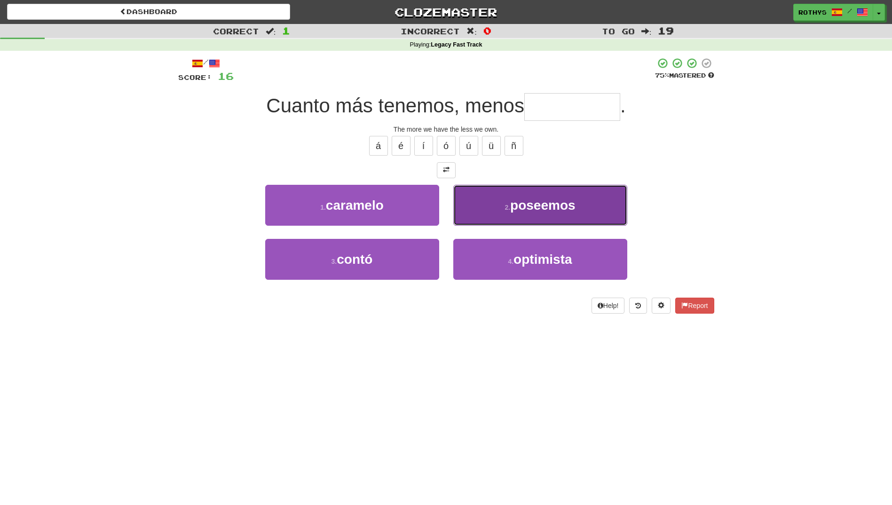
click at [523, 210] on span "poseemos" at bounding box center [542, 205] width 65 height 15
type input "********"
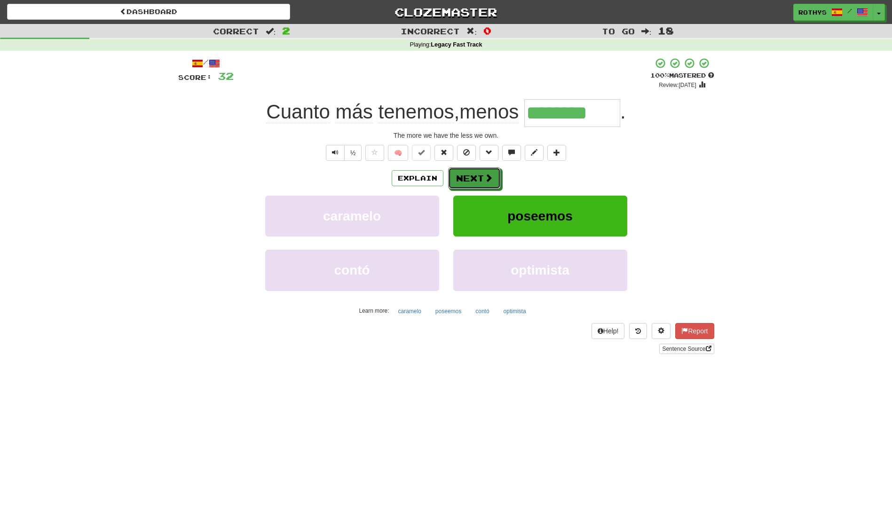
drag, startPoint x: 472, startPoint y: 178, endPoint x: 481, endPoint y: 177, distance: 9.0
click at [472, 178] on button "Next" at bounding box center [474, 178] width 53 height 22
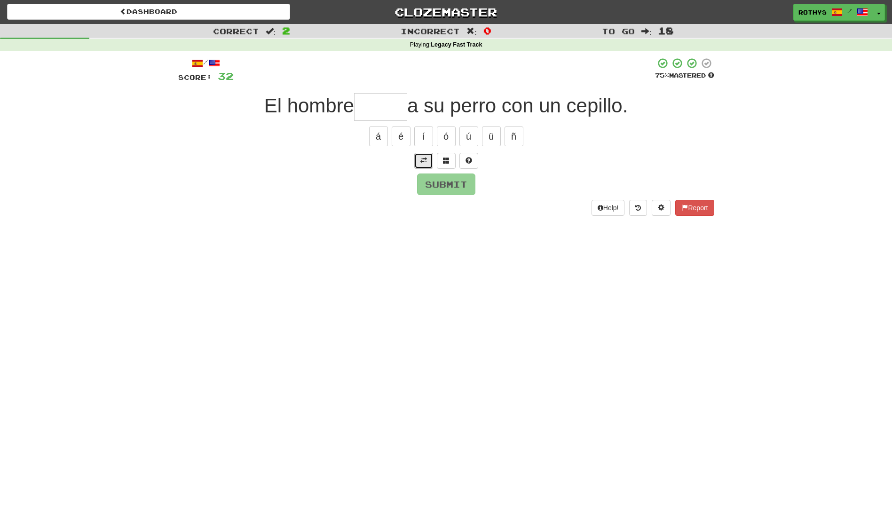
click at [429, 154] on button at bounding box center [423, 161] width 19 height 16
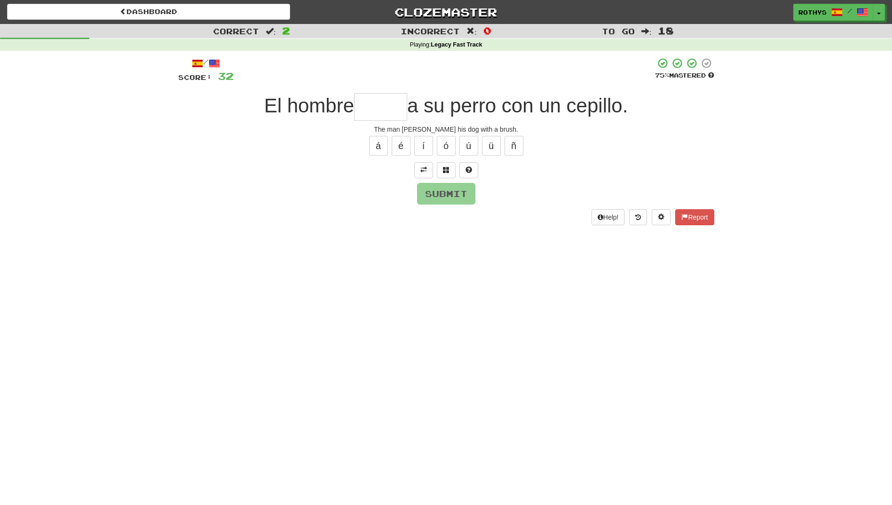
click at [382, 102] on input "text" at bounding box center [380, 107] width 53 height 28
click at [443, 166] on span at bounding box center [446, 169] width 7 height 7
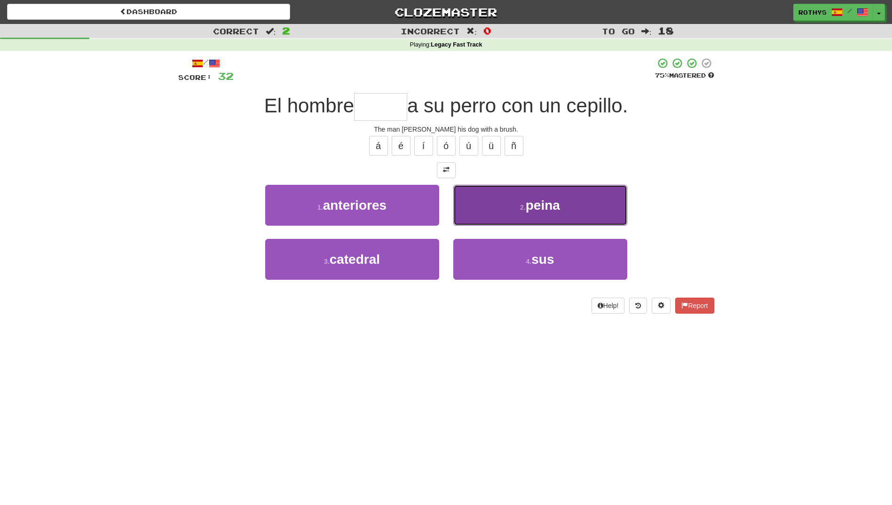
click at [524, 217] on button "2 . [GEOGRAPHIC_DATA]" at bounding box center [540, 205] width 174 height 41
type input "*****"
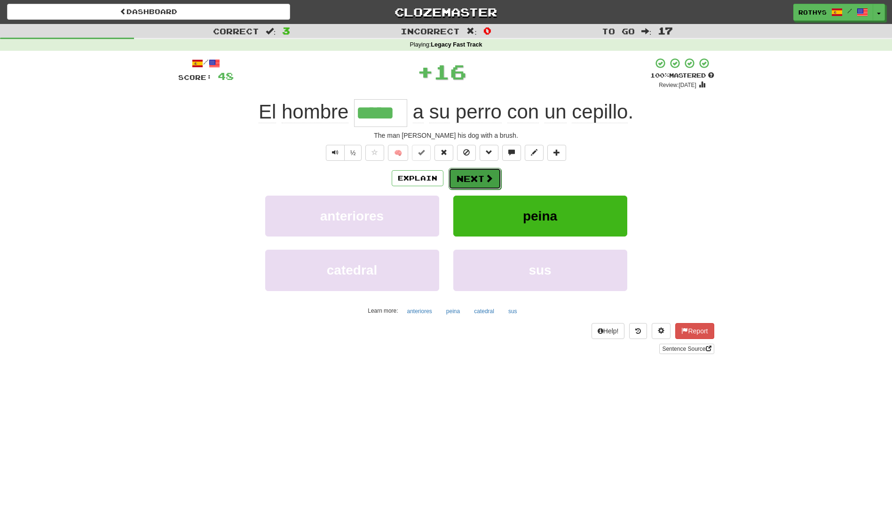
click at [477, 172] on button "Next" at bounding box center [474, 179] width 53 height 22
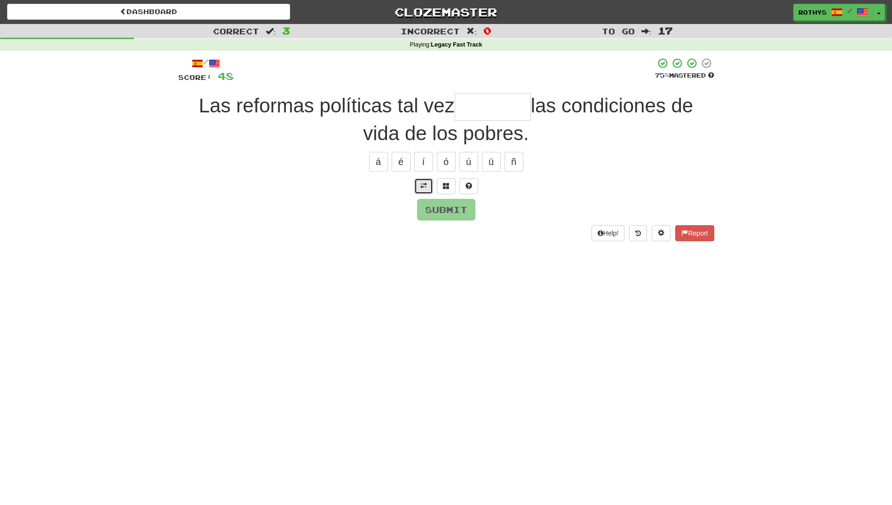
click at [427, 183] on button at bounding box center [423, 186] width 19 height 16
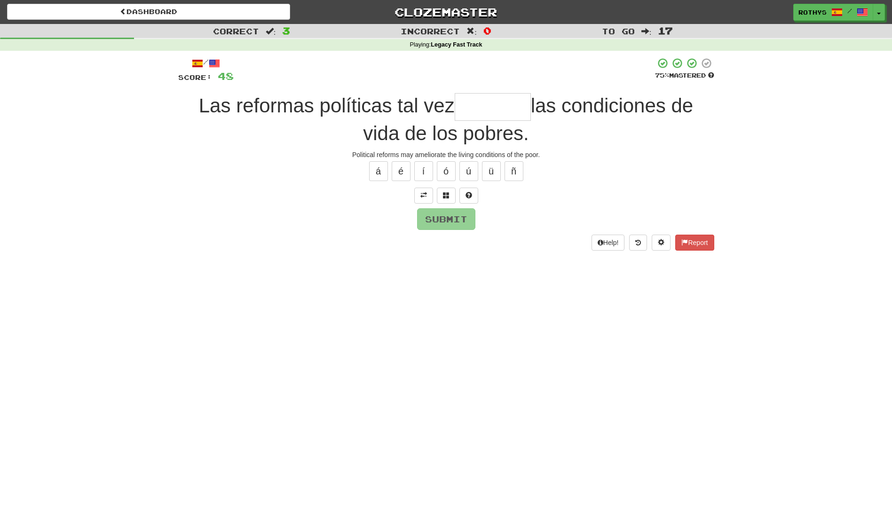
click at [477, 110] on input "text" at bounding box center [492, 107] width 76 height 28
click at [450, 193] on button at bounding box center [446, 196] width 19 height 16
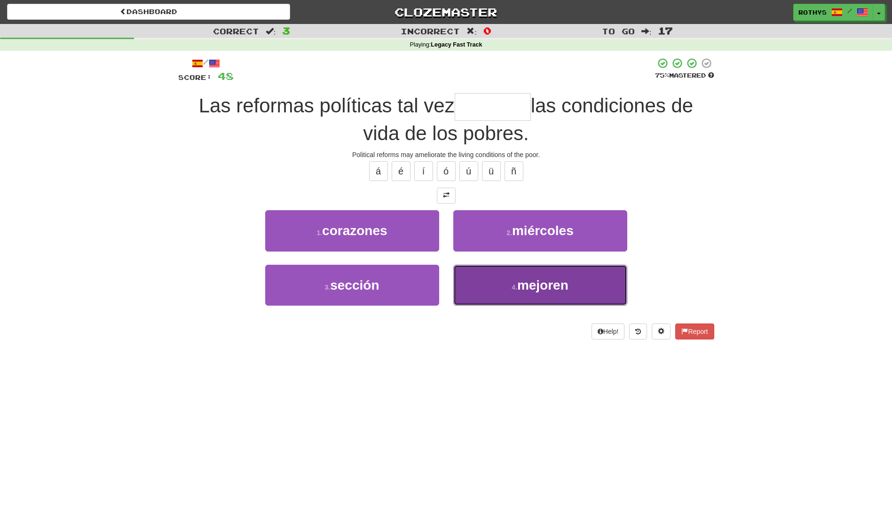
click at [547, 281] on span "mejoren" at bounding box center [542, 285] width 51 height 15
type input "*******"
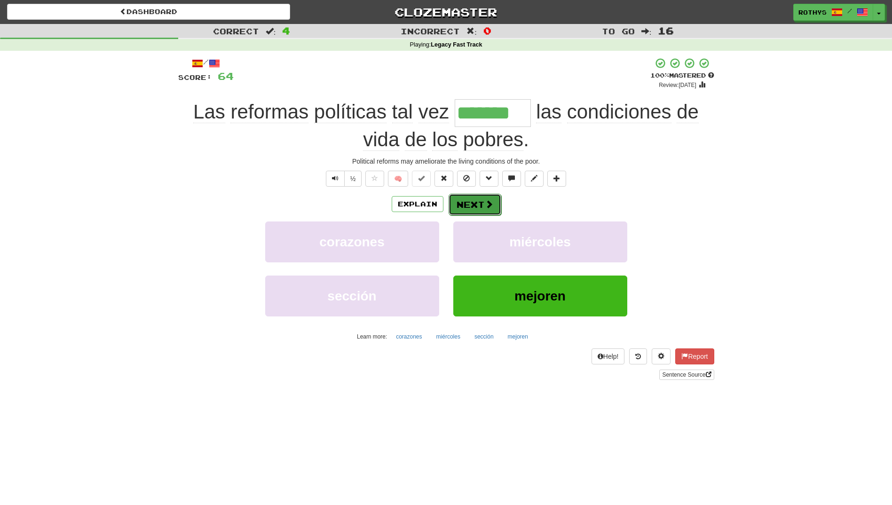
click at [473, 208] on button "Next" at bounding box center [474, 205] width 53 height 22
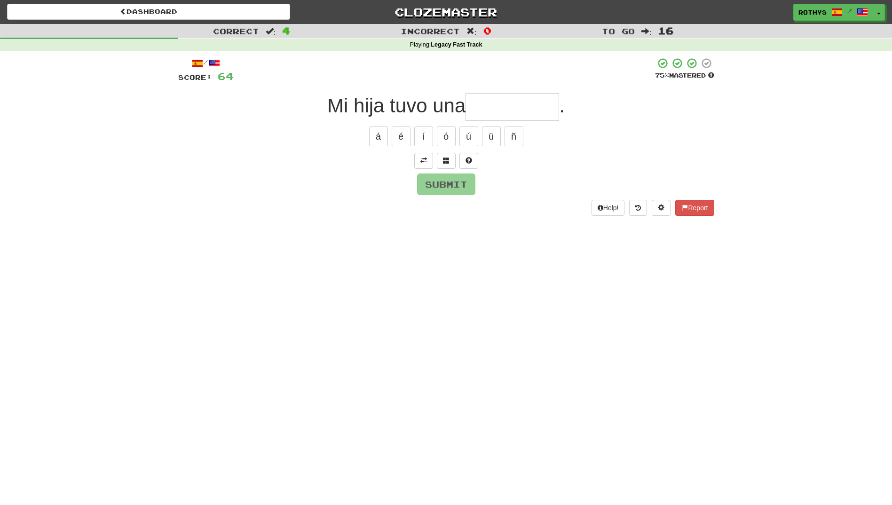
click at [427, 152] on div "/ Score: 64 75 % Mastered Mi hija tuvo una . á é í ó ú ü ñ Submit Help! Report" at bounding box center [446, 136] width 536 height 158
click at [429, 162] on button at bounding box center [423, 161] width 19 height 16
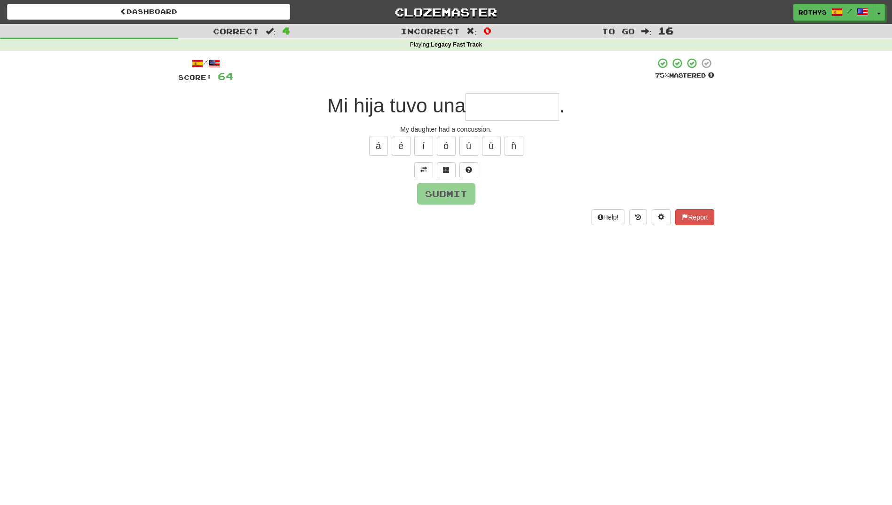
click at [491, 115] on input "text" at bounding box center [512, 107] width 94 height 28
click at [449, 170] on button at bounding box center [446, 170] width 19 height 16
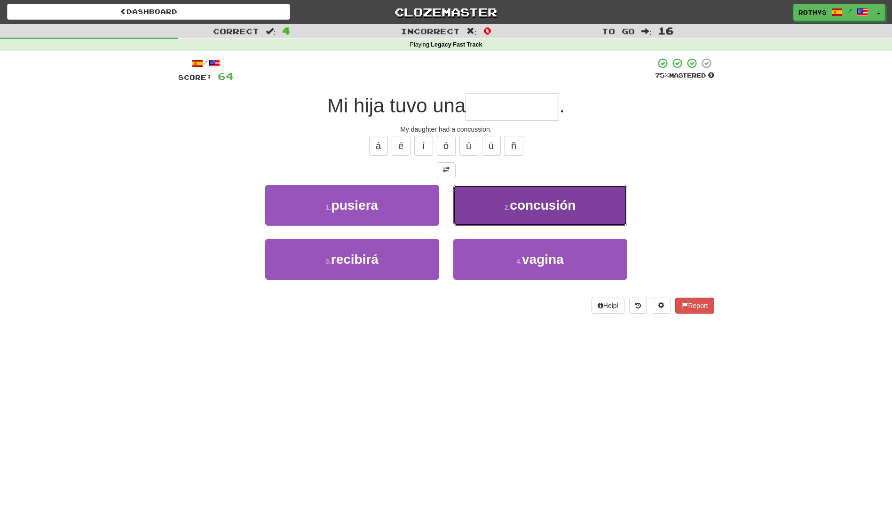
click at [526, 211] on span "concusión" at bounding box center [542, 205] width 66 height 15
type input "*********"
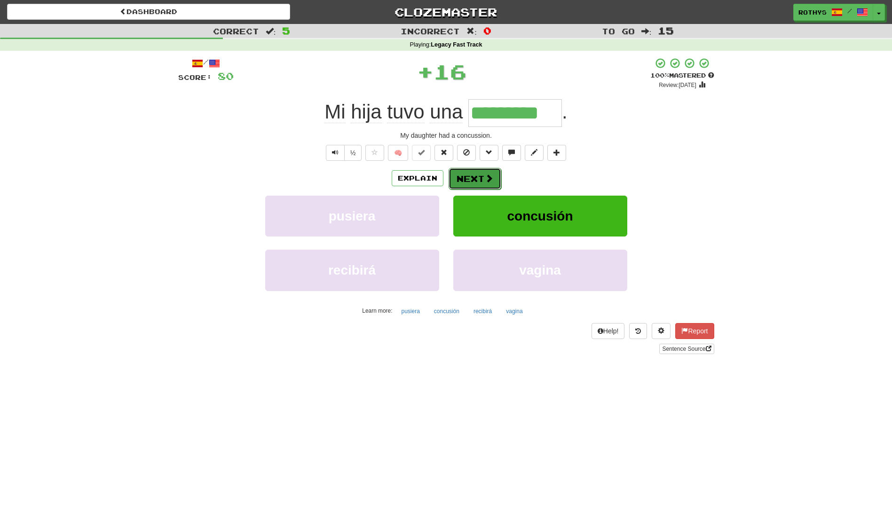
drag, startPoint x: 477, startPoint y: 172, endPoint x: 474, endPoint y: 176, distance: 5.1
click at [474, 176] on button "Next" at bounding box center [474, 179] width 53 height 22
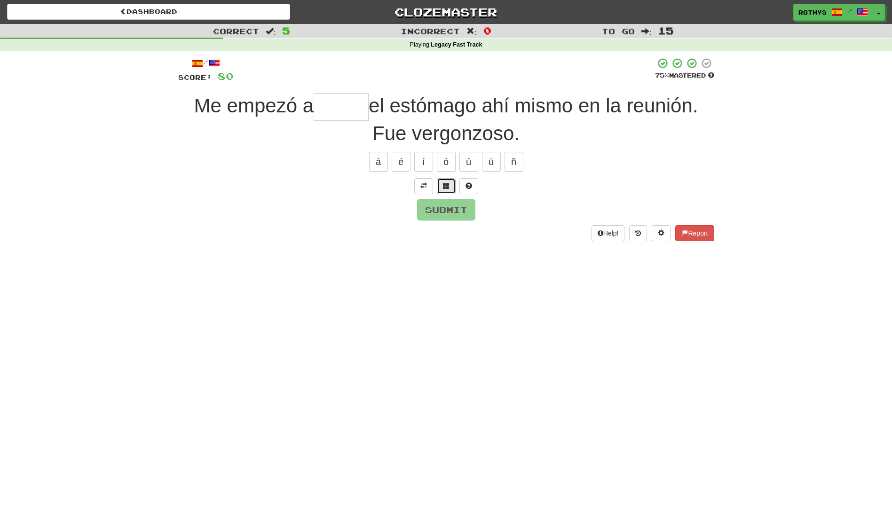
click at [446, 188] on span at bounding box center [446, 185] width 7 height 7
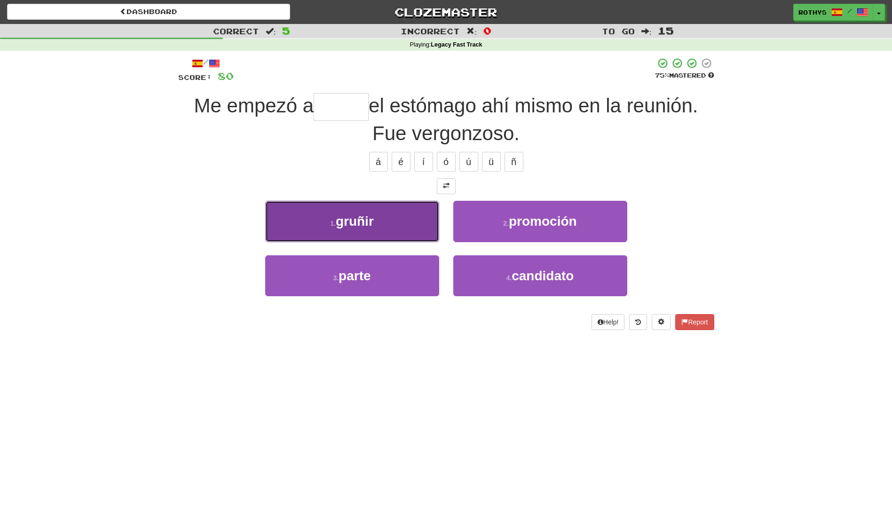
click at [376, 217] on button "1 . [GEOGRAPHIC_DATA]" at bounding box center [352, 221] width 174 height 41
type input "******"
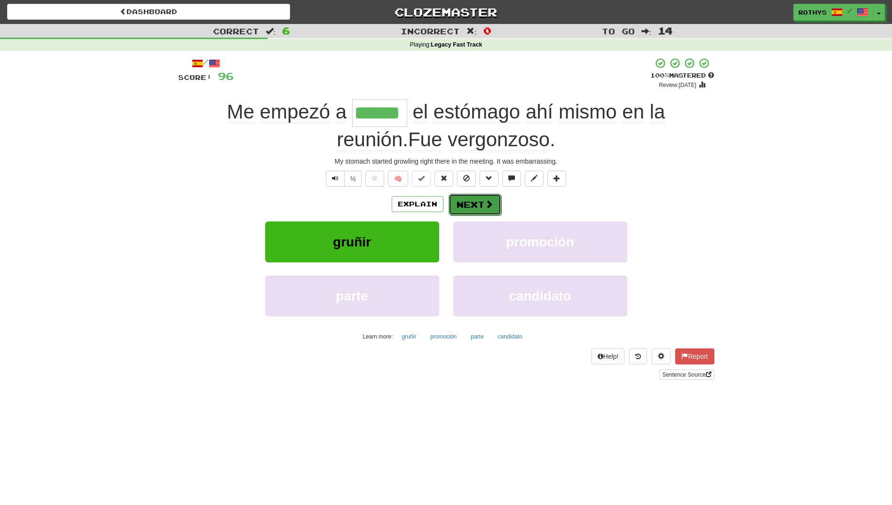
click at [472, 203] on button "Next" at bounding box center [474, 205] width 53 height 22
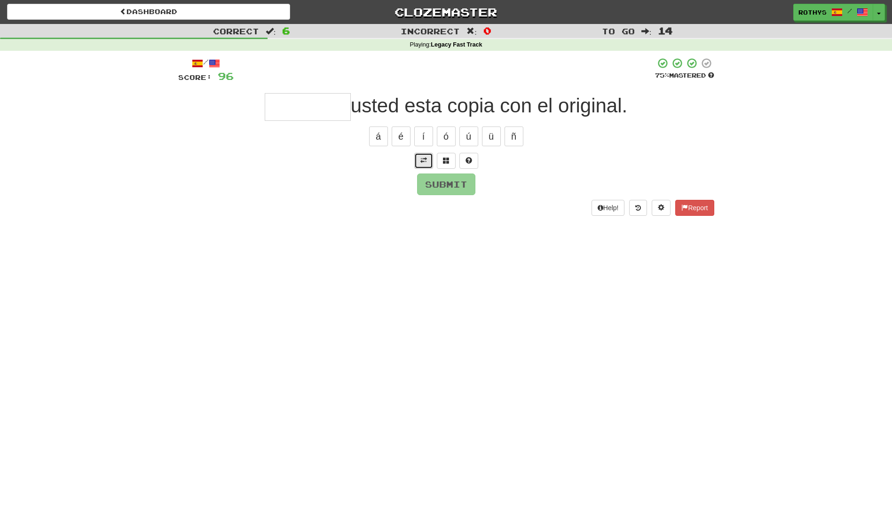
click at [425, 163] on span at bounding box center [423, 160] width 7 height 7
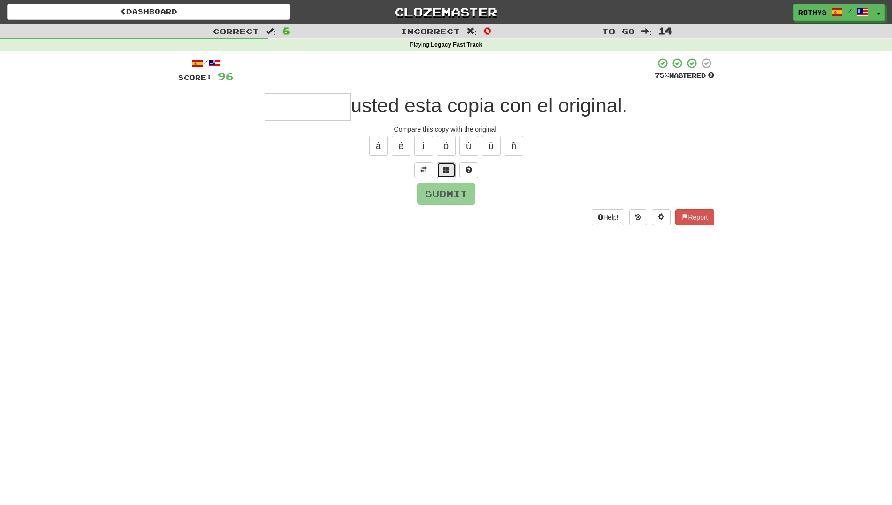
click at [446, 169] on span at bounding box center [446, 169] width 7 height 7
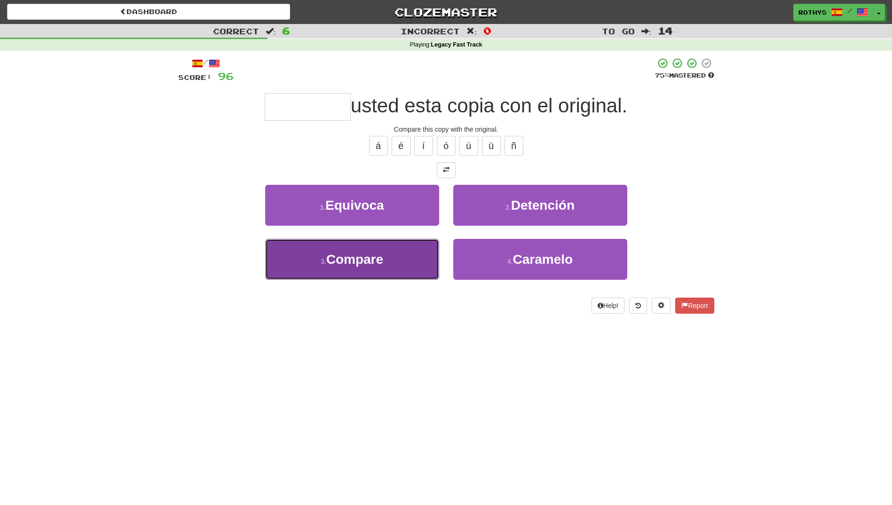
click at [403, 246] on button "3 . Compare" at bounding box center [352, 259] width 174 height 41
type input "*******"
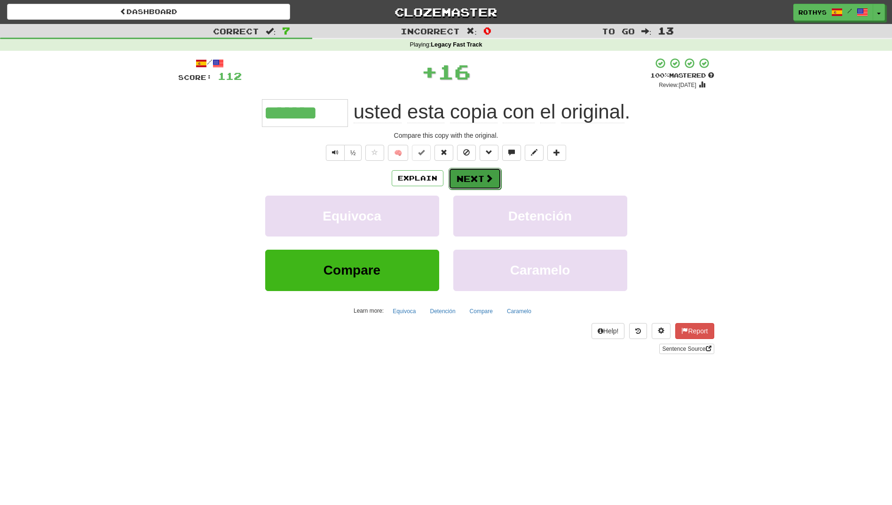
click at [478, 179] on button "Next" at bounding box center [474, 179] width 53 height 22
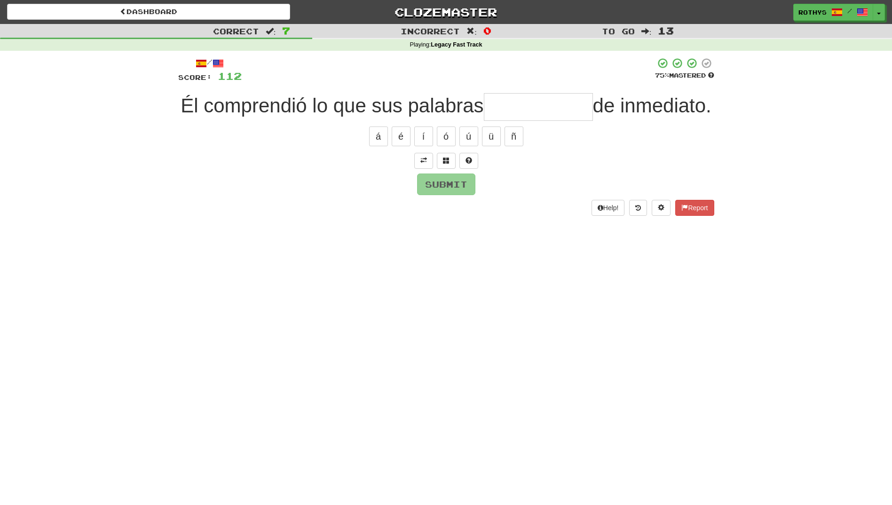
click at [586, 102] on input "text" at bounding box center [538, 107] width 109 height 28
click at [423, 164] on span at bounding box center [423, 160] width 7 height 7
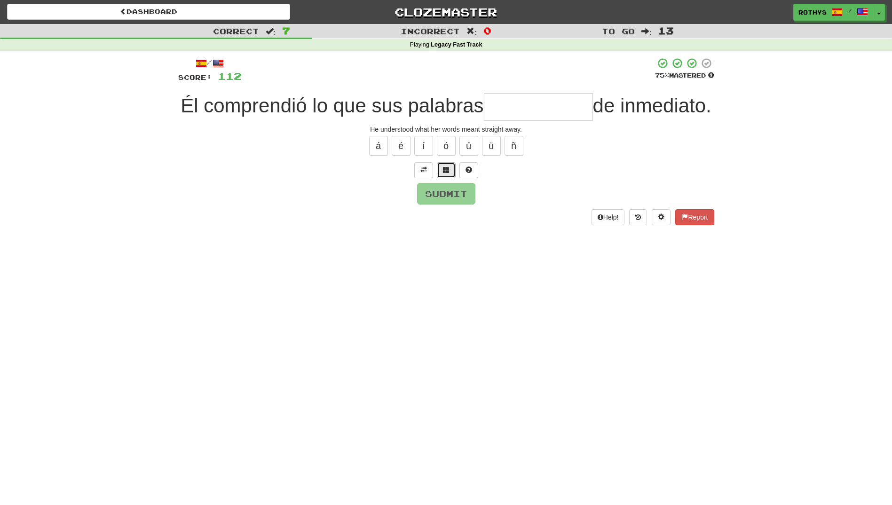
click at [444, 173] on span at bounding box center [446, 169] width 7 height 7
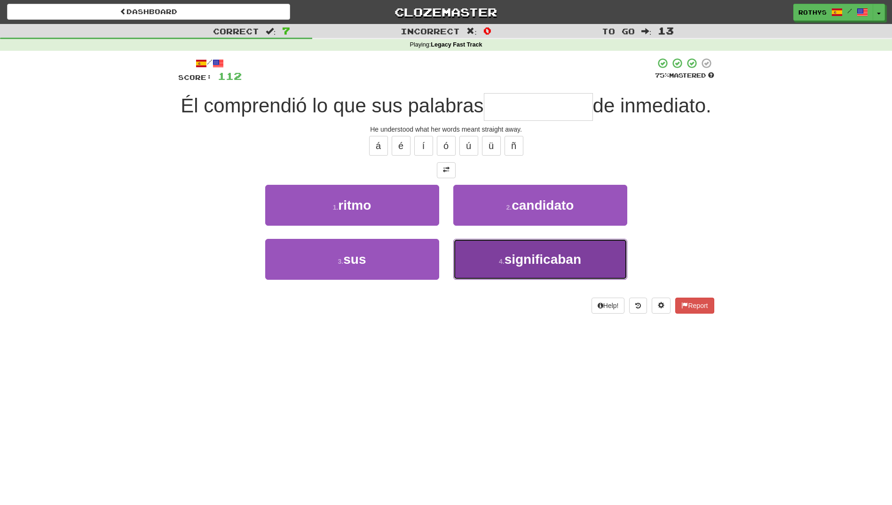
click at [554, 266] on span "significaban" at bounding box center [542, 259] width 77 height 15
type input "**********"
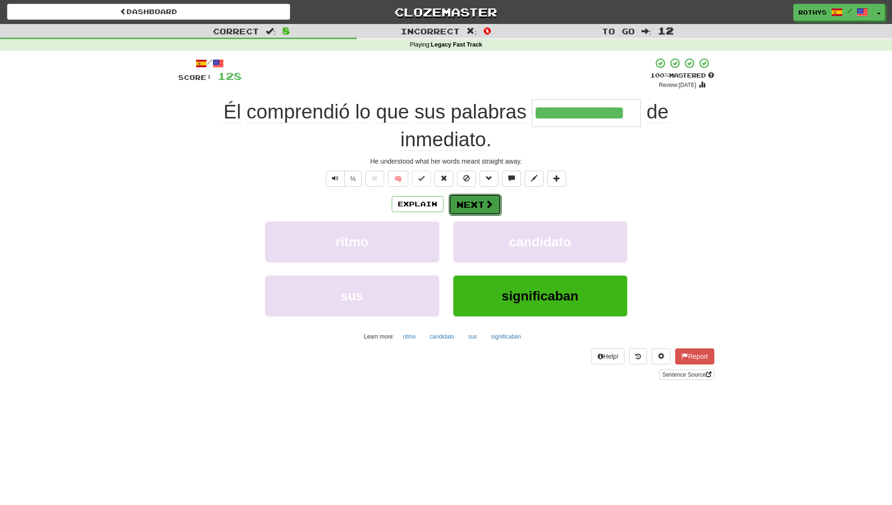
click at [476, 200] on button "Next" at bounding box center [474, 205] width 53 height 22
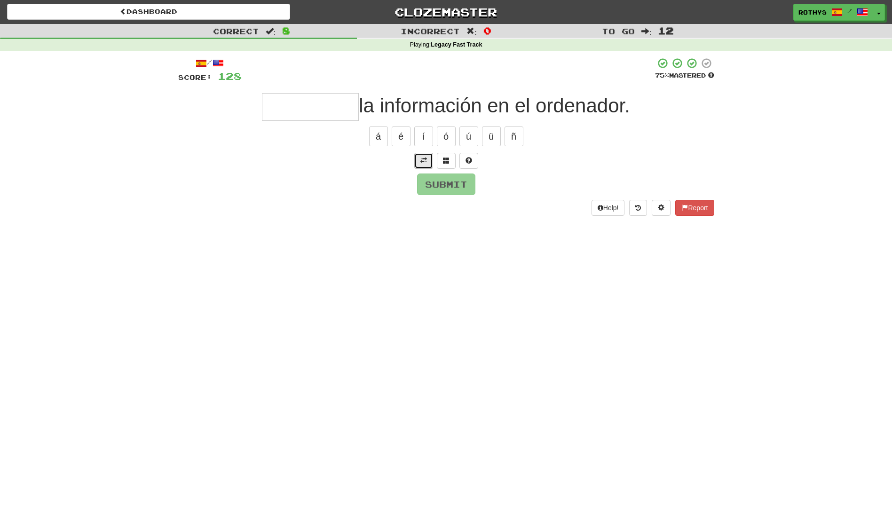
click at [426, 159] on span at bounding box center [423, 160] width 7 height 7
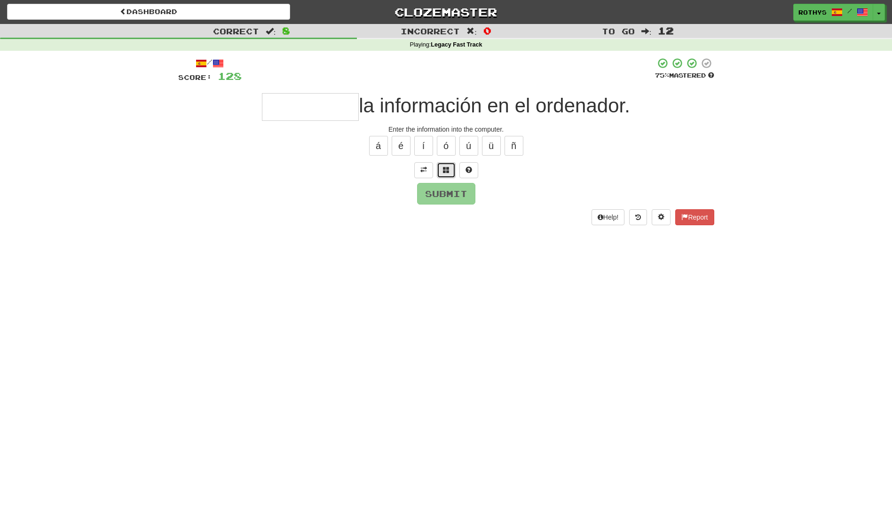
click at [447, 168] on span at bounding box center [446, 169] width 7 height 7
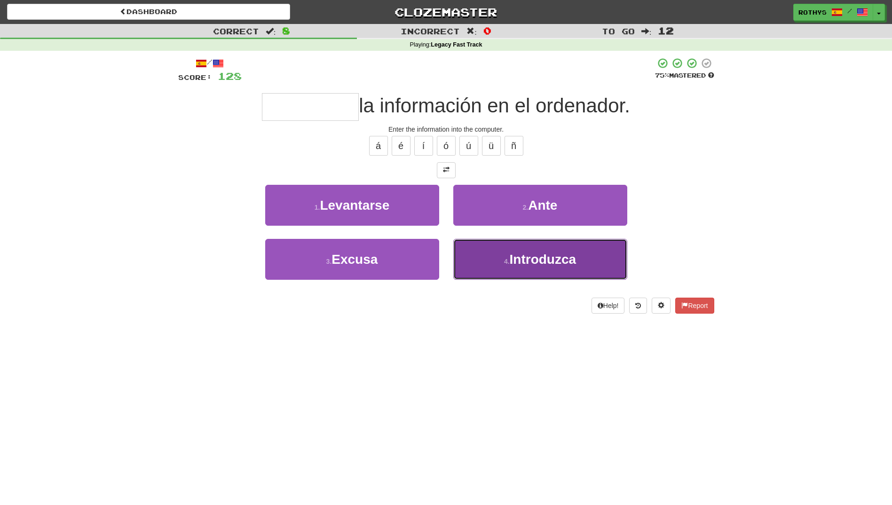
click at [544, 269] on button "4 . Introduzca" at bounding box center [540, 259] width 174 height 41
type input "**********"
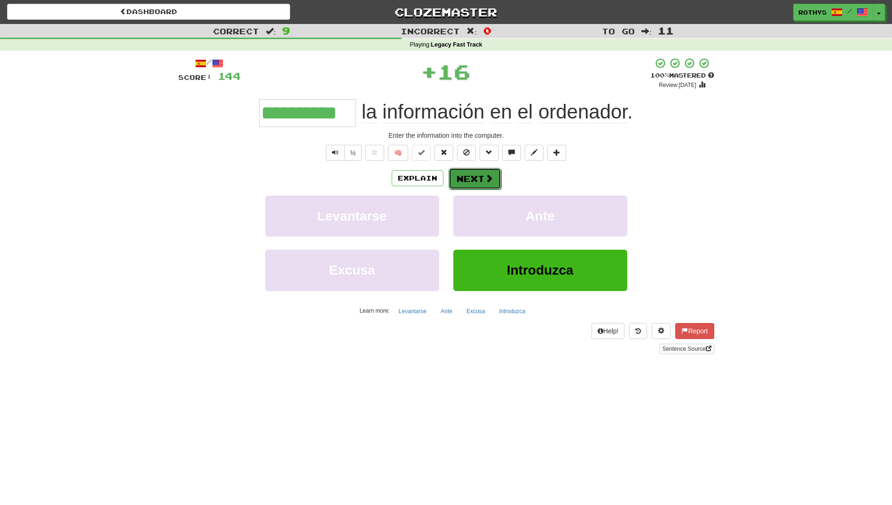
click at [469, 171] on button "Next" at bounding box center [474, 179] width 53 height 22
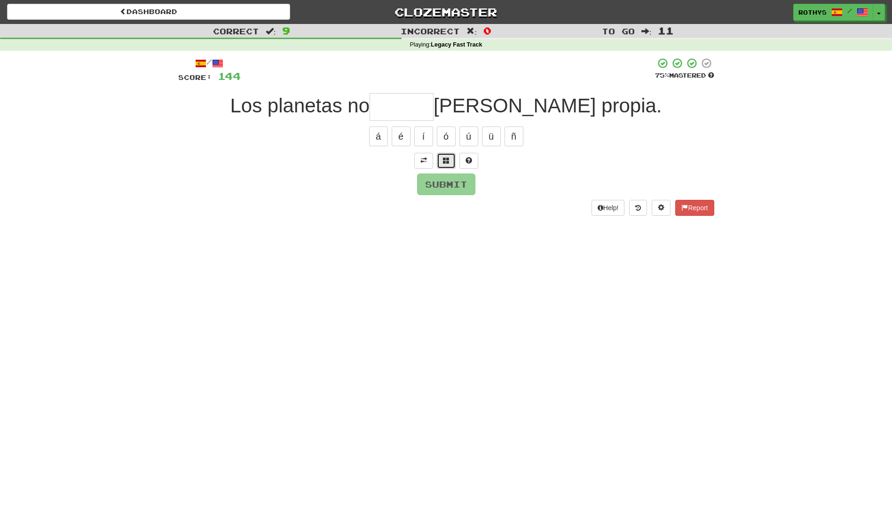
click at [445, 162] on span at bounding box center [446, 160] width 7 height 7
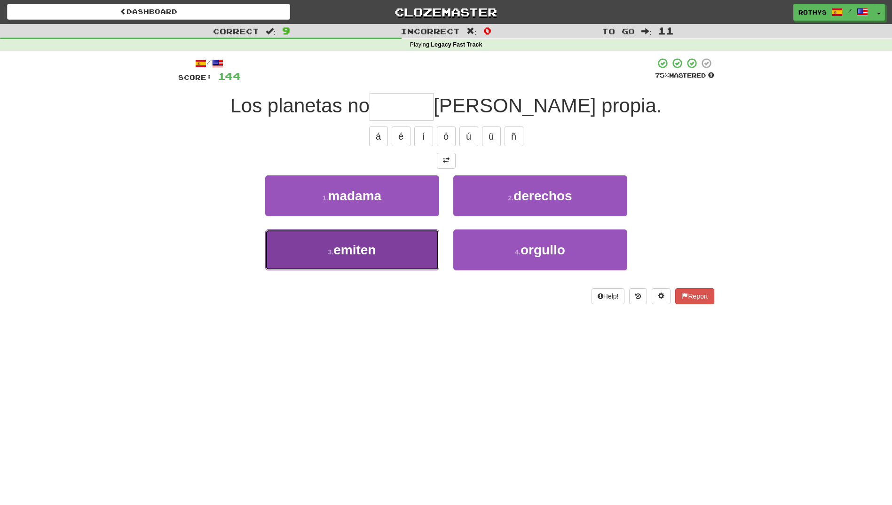
click at [389, 236] on button "3 . emiten" at bounding box center [352, 249] width 174 height 41
type input "******"
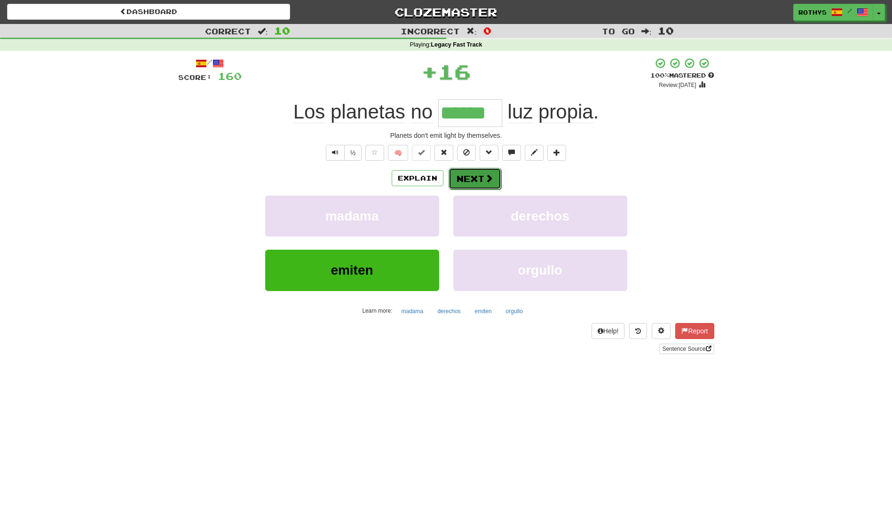
click at [472, 175] on button "Next" at bounding box center [474, 179] width 53 height 22
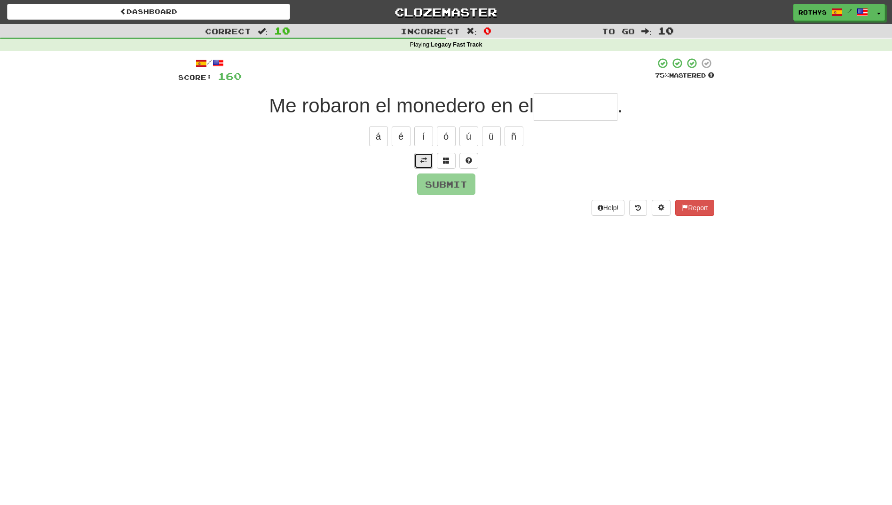
click at [422, 157] on span at bounding box center [423, 160] width 7 height 7
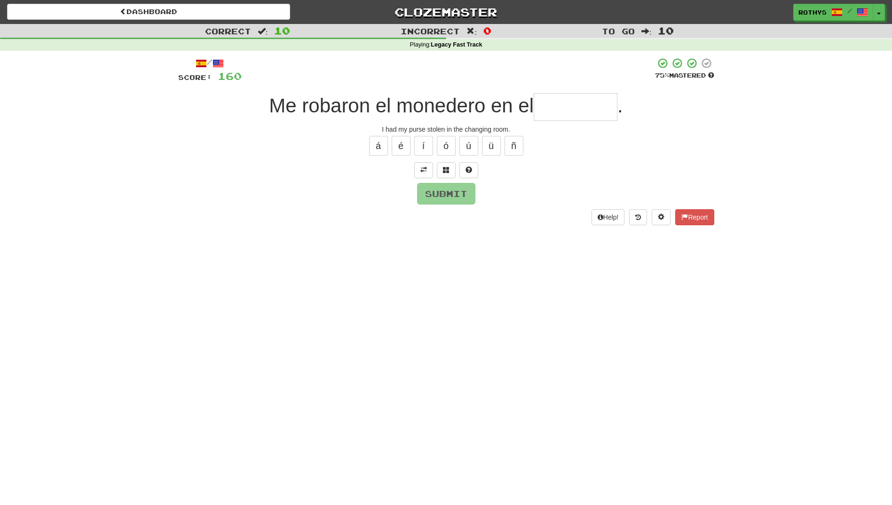
click at [560, 114] on input "text" at bounding box center [575, 107] width 84 height 28
click at [449, 170] on button at bounding box center [446, 170] width 19 height 16
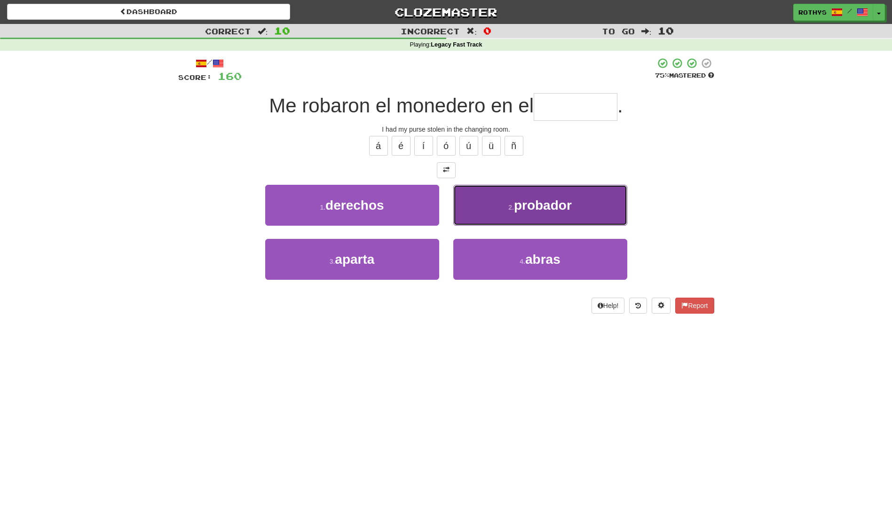
click at [555, 218] on button "2 . probador" at bounding box center [540, 205] width 174 height 41
type input "********"
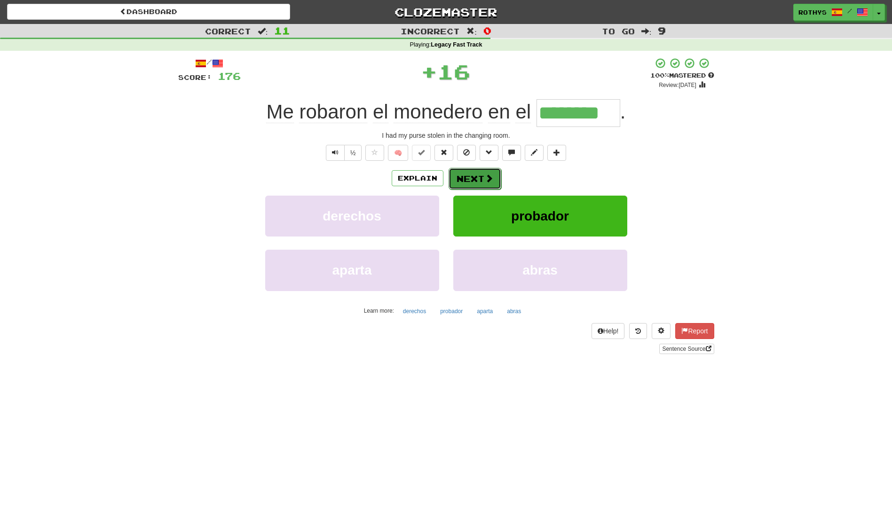
drag, startPoint x: 460, startPoint y: 171, endPoint x: 455, endPoint y: 174, distance: 5.7
click at [455, 174] on button "Next" at bounding box center [474, 179] width 53 height 22
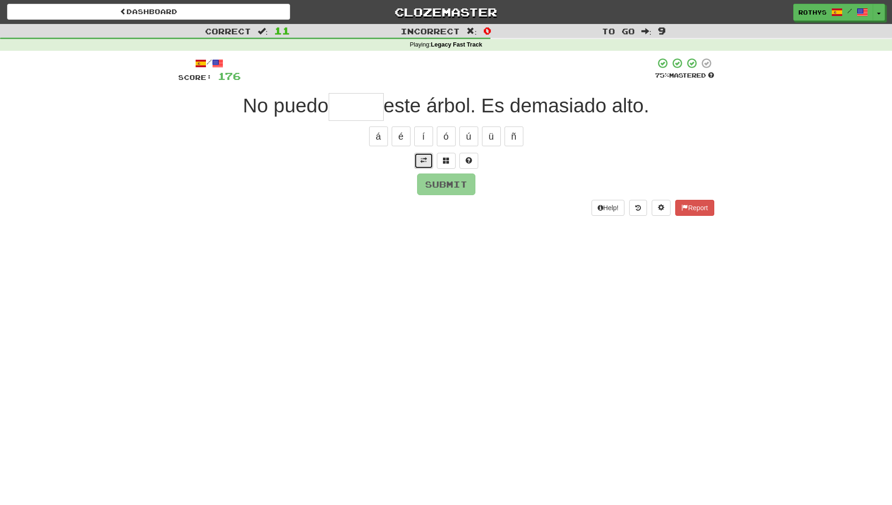
click at [425, 158] on span at bounding box center [423, 160] width 7 height 7
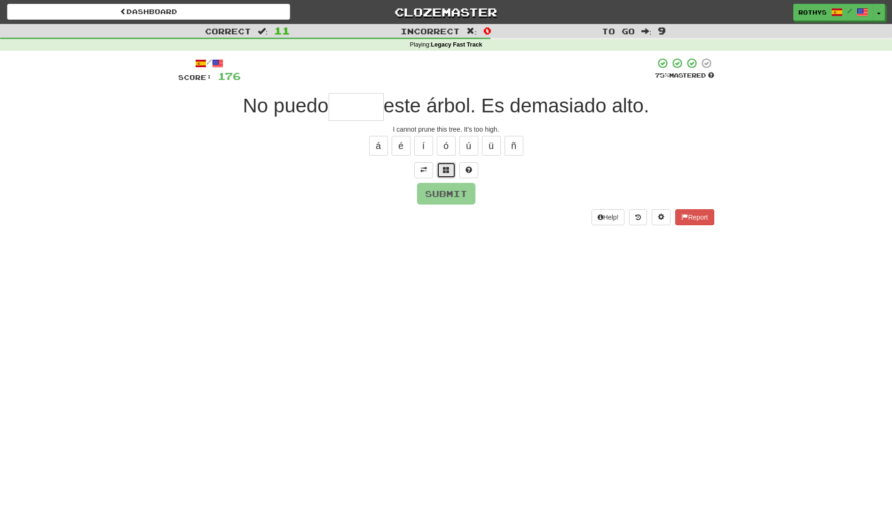
click at [445, 169] on span at bounding box center [446, 169] width 7 height 7
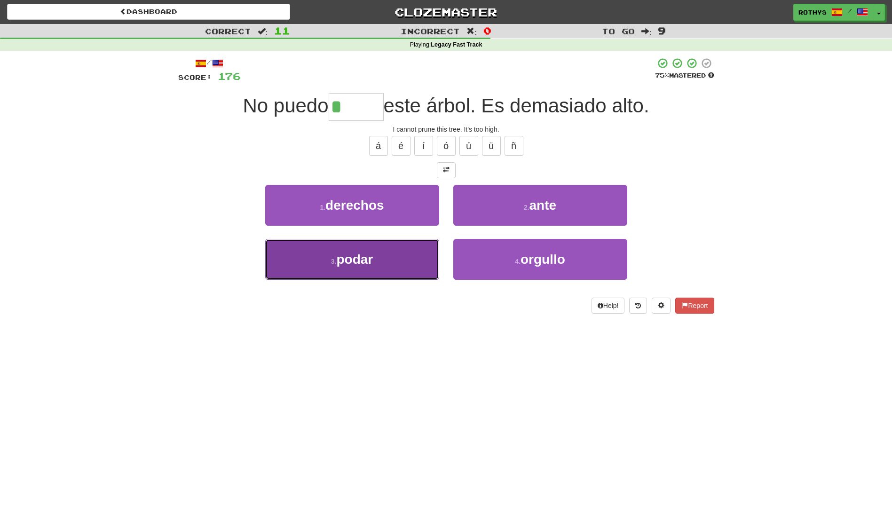
click at [365, 248] on button "3 . podar" at bounding box center [352, 259] width 174 height 41
type input "*****"
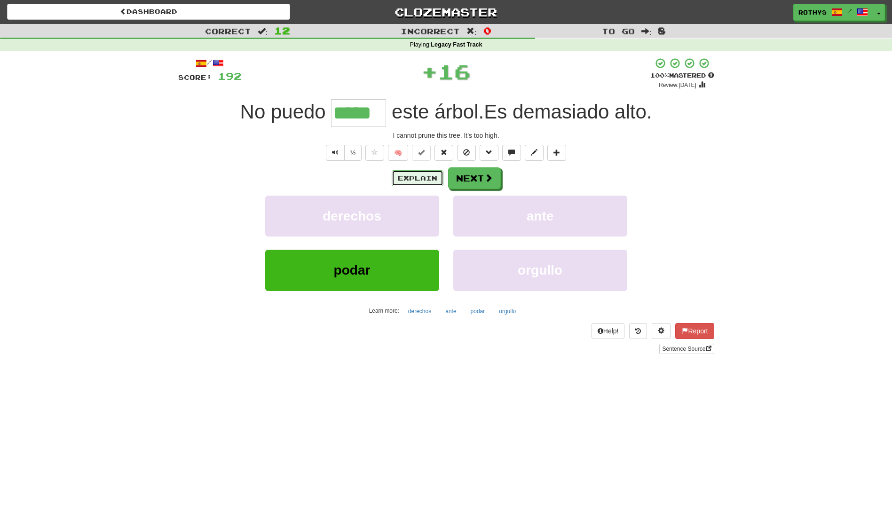
click at [400, 177] on button "Explain" at bounding box center [417, 178] width 52 height 16
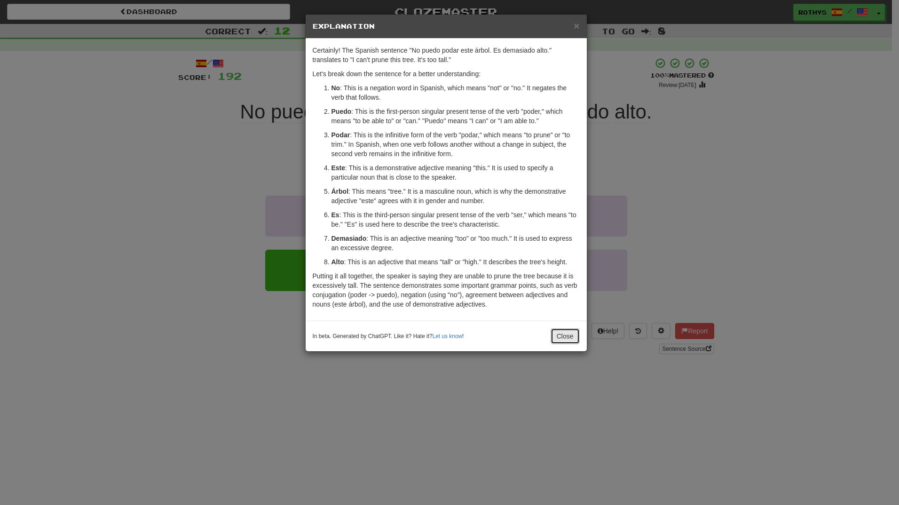
click at [571, 332] on button "Close" at bounding box center [564, 336] width 29 height 16
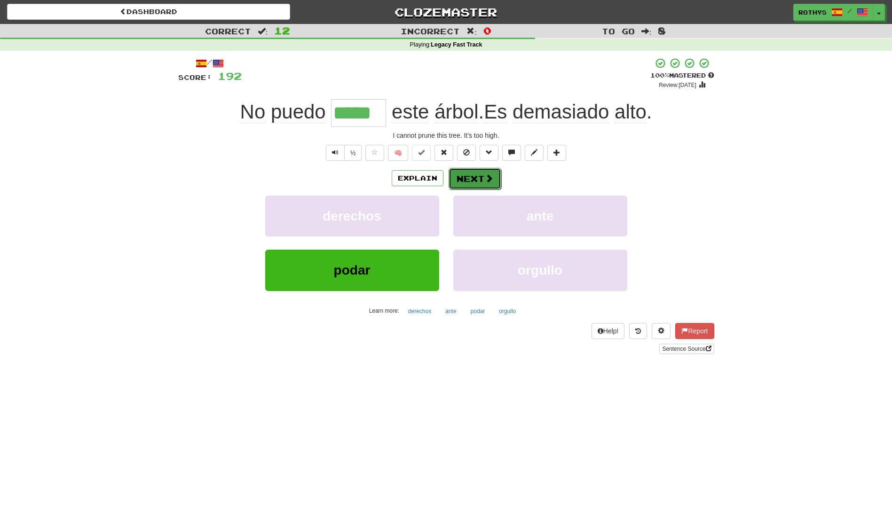
click at [478, 179] on button "Next" at bounding box center [474, 179] width 53 height 22
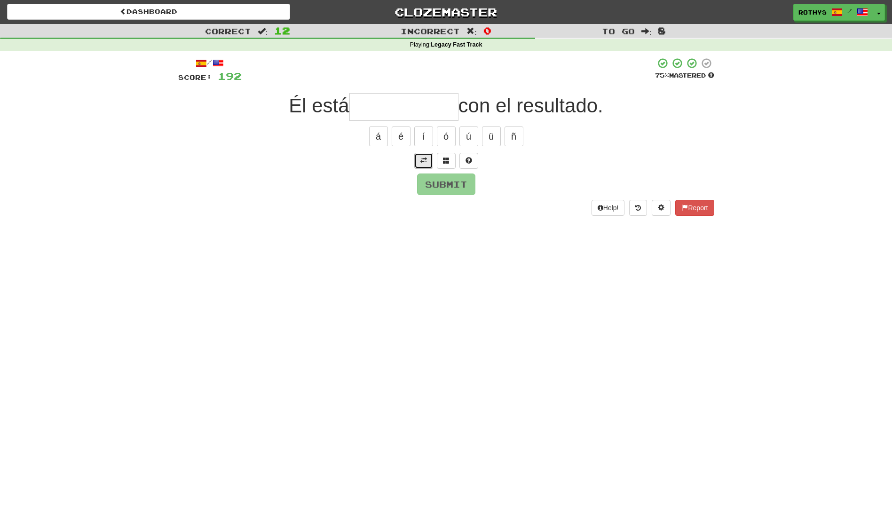
click at [426, 163] on span at bounding box center [423, 160] width 7 height 7
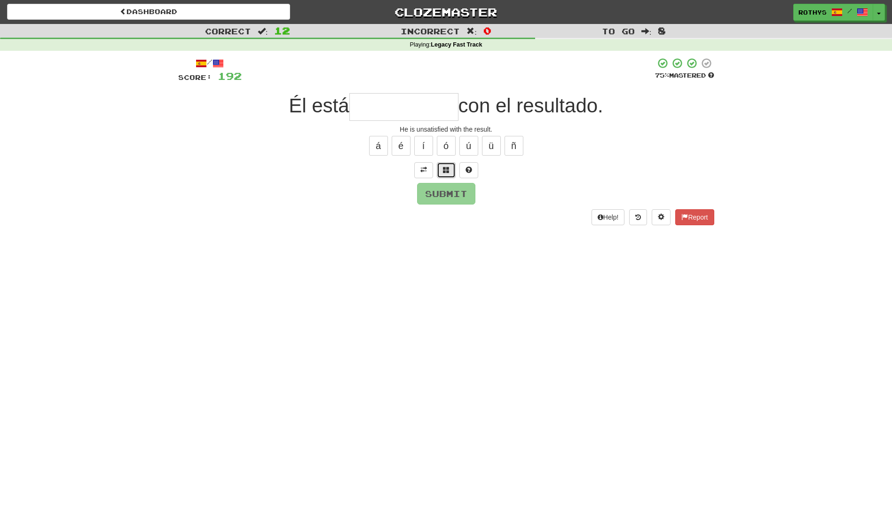
click at [446, 167] on span at bounding box center [446, 169] width 7 height 7
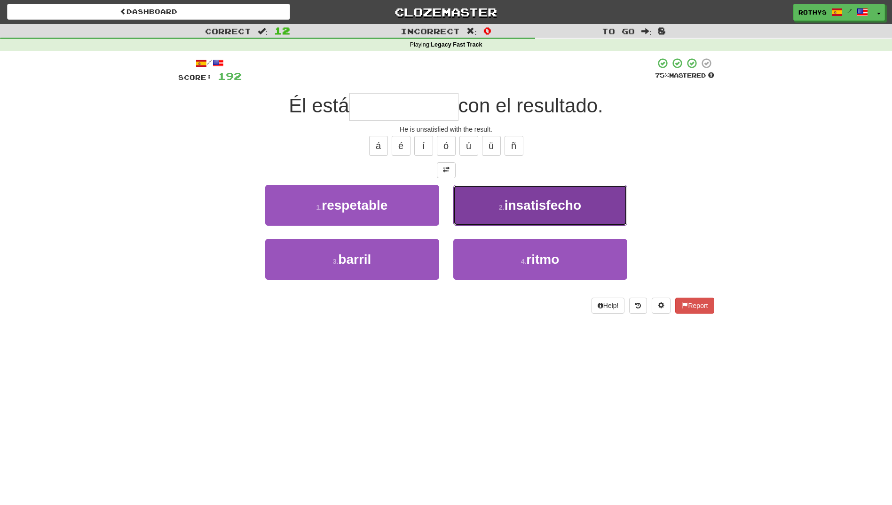
click at [533, 210] on span "insatisfecho" at bounding box center [542, 205] width 77 height 15
type input "**********"
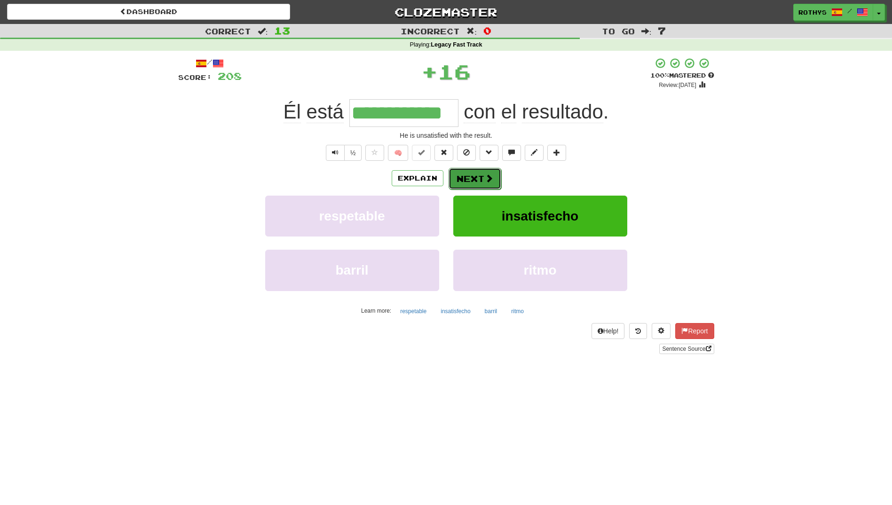
click at [461, 173] on button "Next" at bounding box center [474, 179] width 53 height 22
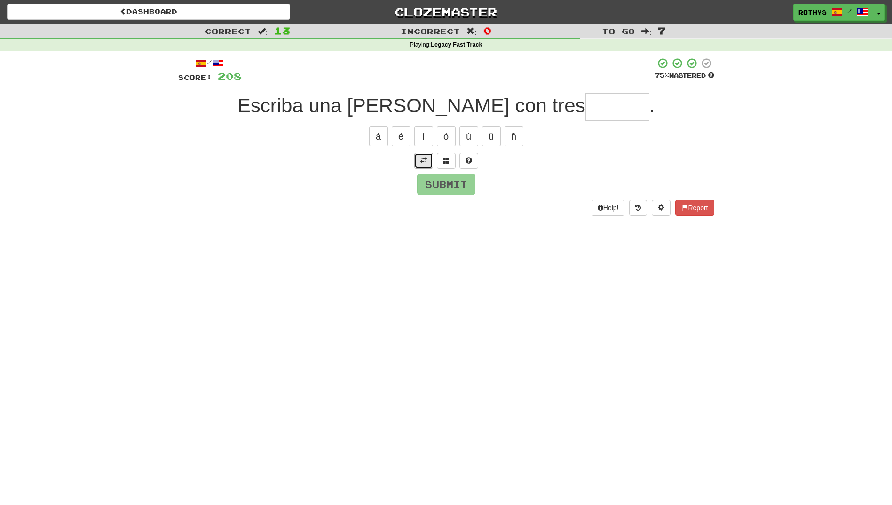
click at [423, 156] on button at bounding box center [423, 161] width 19 height 16
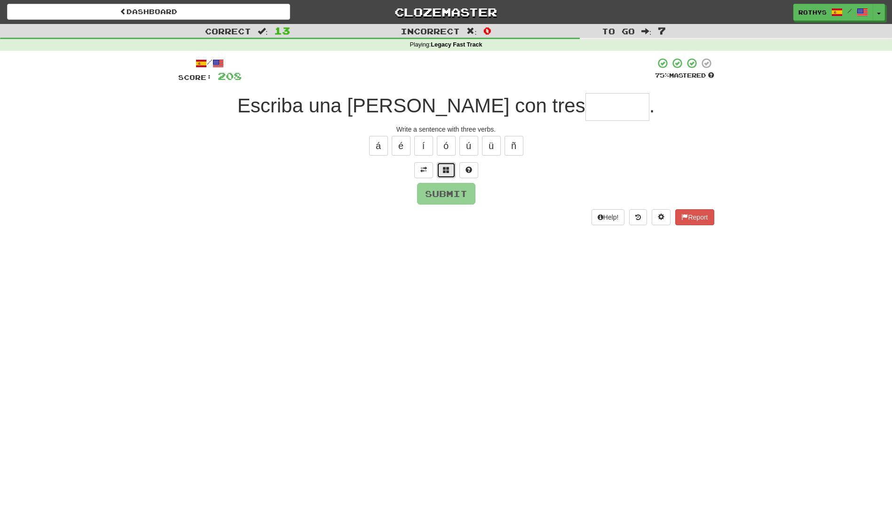
click at [444, 168] on span at bounding box center [446, 169] width 7 height 7
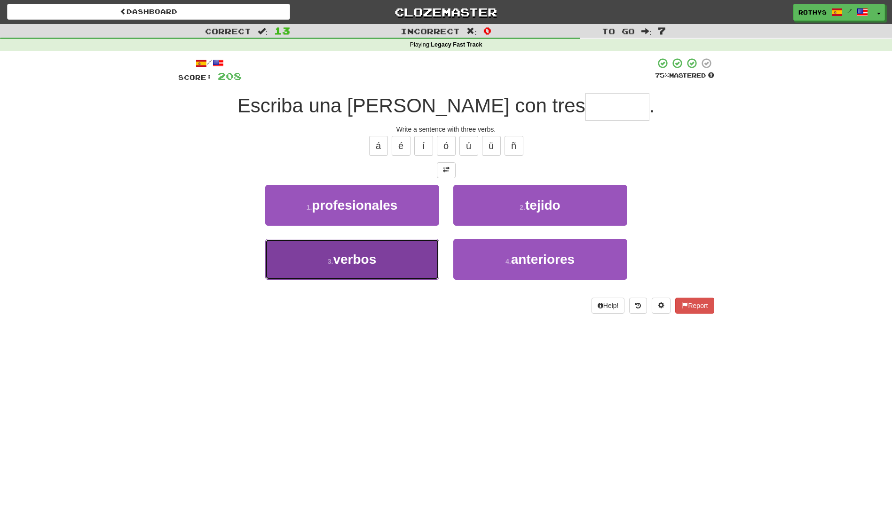
click at [384, 258] on button "3 . verbos" at bounding box center [352, 259] width 174 height 41
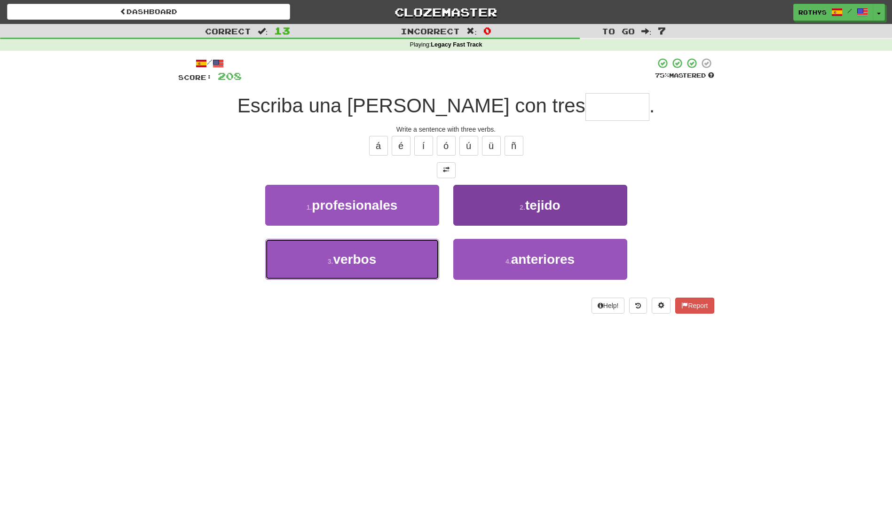
type input "******"
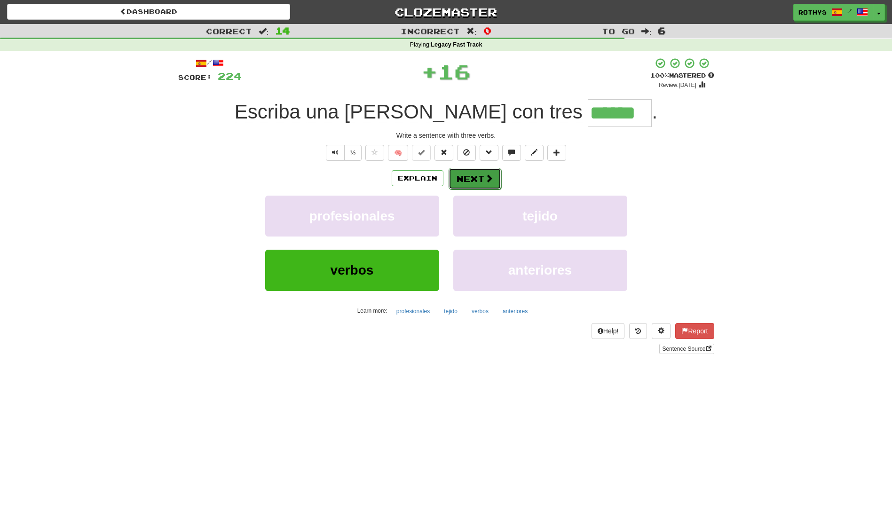
click at [467, 175] on button "Next" at bounding box center [474, 179] width 53 height 22
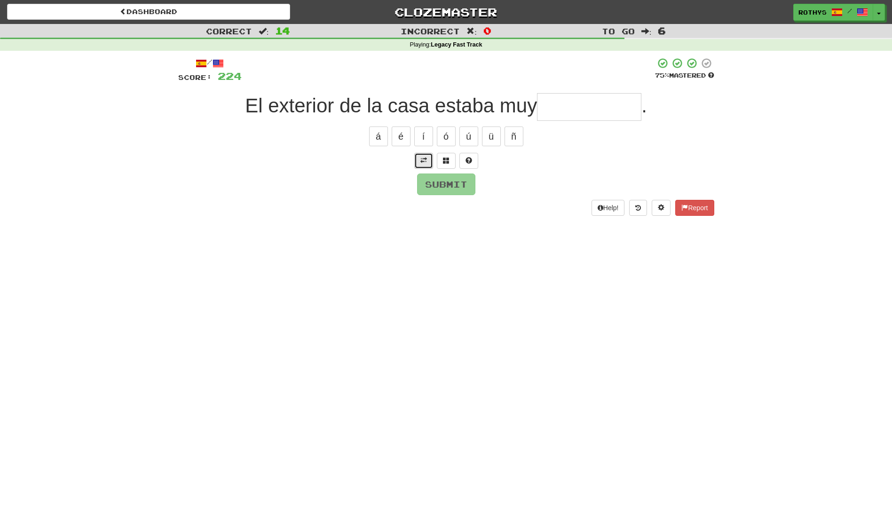
click at [419, 159] on button at bounding box center [423, 161] width 19 height 16
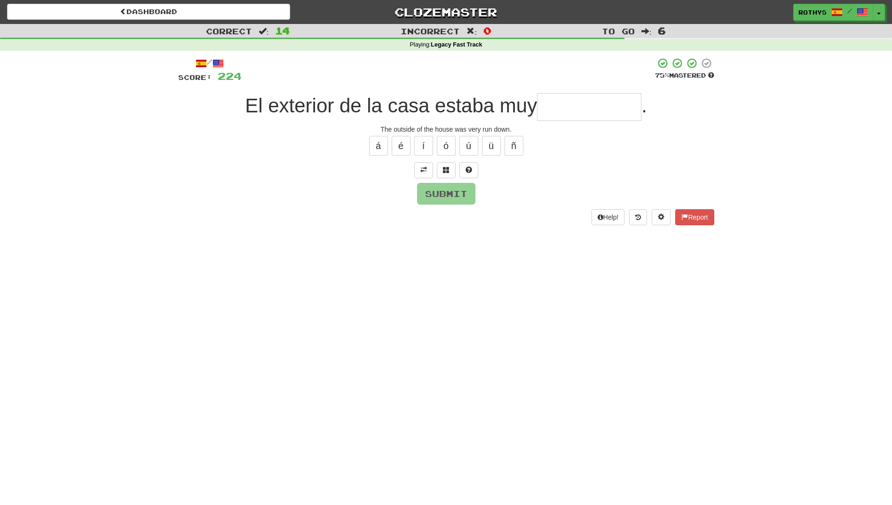
drag, startPoint x: 585, startPoint y: 110, endPoint x: 597, endPoint y: 117, distance: 14.1
click at [585, 111] on input "text" at bounding box center [589, 107] width 104 height 28
click at [443, 169] on span at bounding box center [446, 169] width 7 height 7
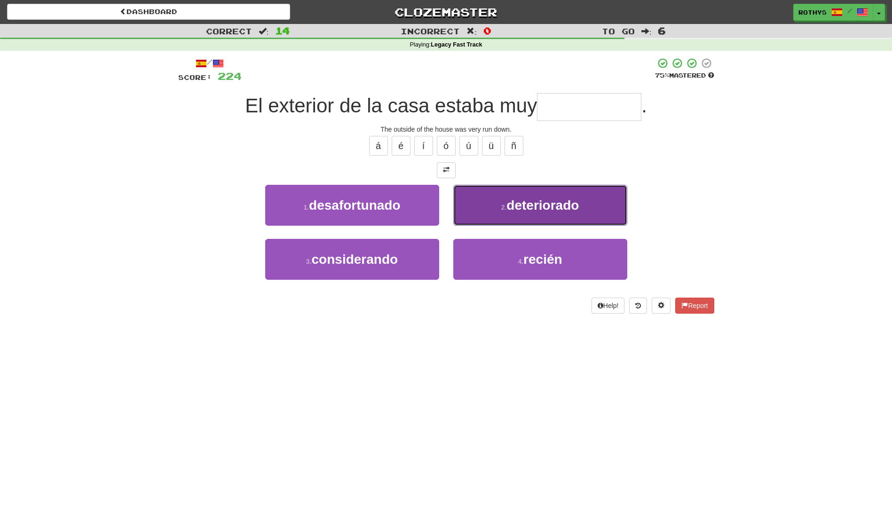
click at [580, 201] on button "2 . deteriorado" at bounding box center [540, 205] width 174 height 41
type input "**********"
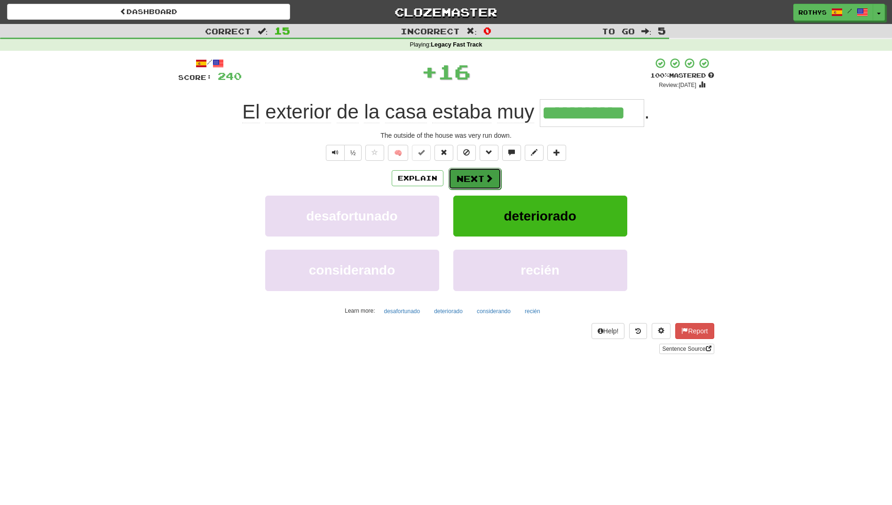
click at [459, 178] on button "Next" at bounding box center [474, 179] width 53 height 22
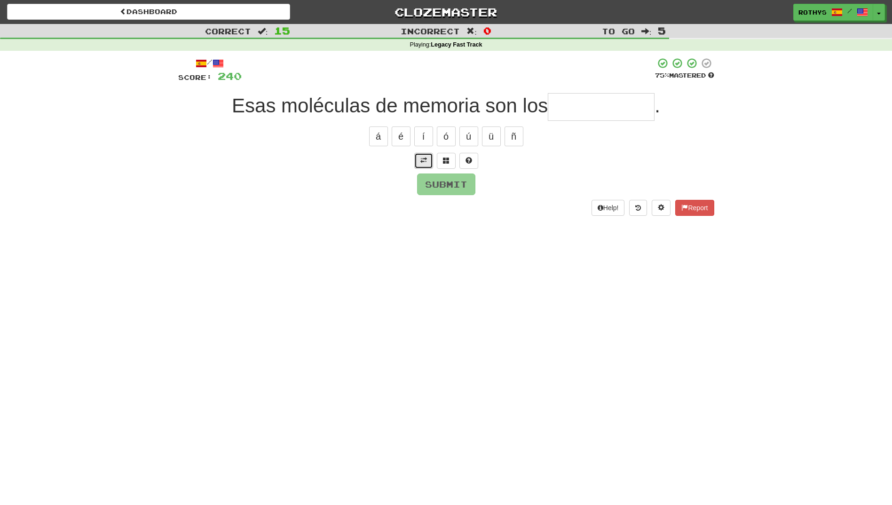
click at [421, 159] on span at bounding box center [423, 160] width 7 height 7
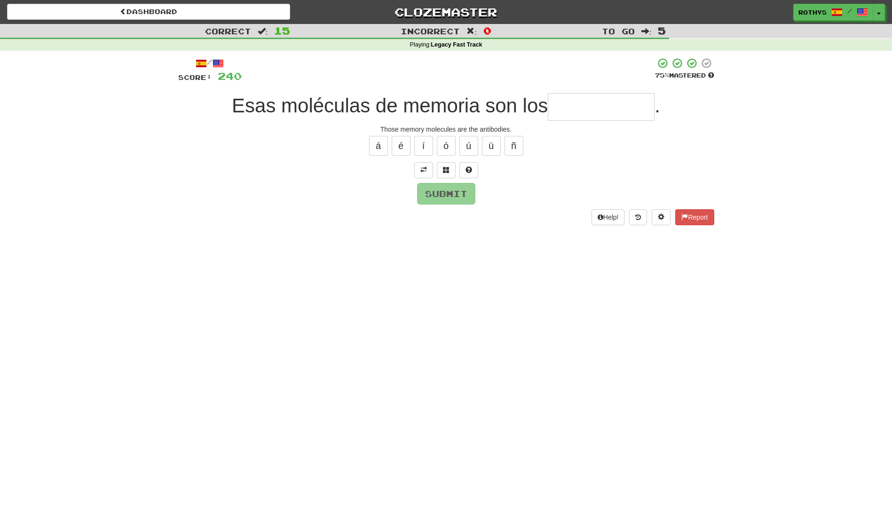
click at [578, 106] on input "text" at bounding box center [601, 107] width 107 height 28
click at [446, 166] on span at bounding box center [446, 169] width 7 height 7
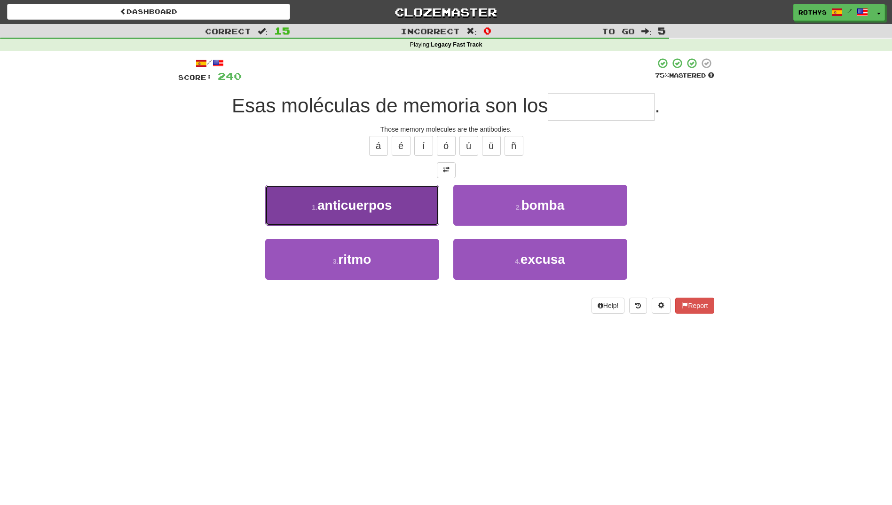
click at [398, 206] on button "1 . anticuerpos" at bounding box center [352, 205] width 174 height 41
type input "**********"
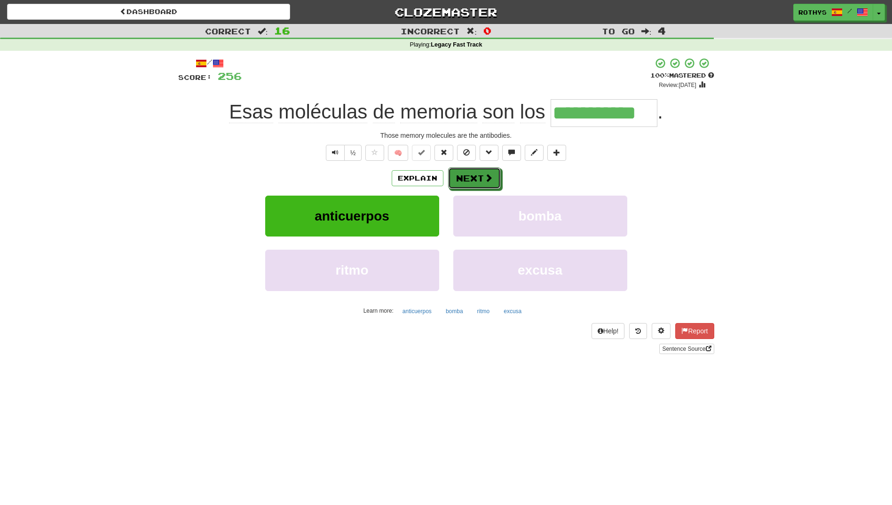
drag, startPoint x: 476, startPoint y: 178, endPoint x: 547, endPoint y: 182, distance: 71.1
click at [547, 182] on div "Explain Next" at bounding box center [446, 178] width 536 height 22
click at [481, 173] on button "Next" at bounding box center [474, 179] width 53 height 22
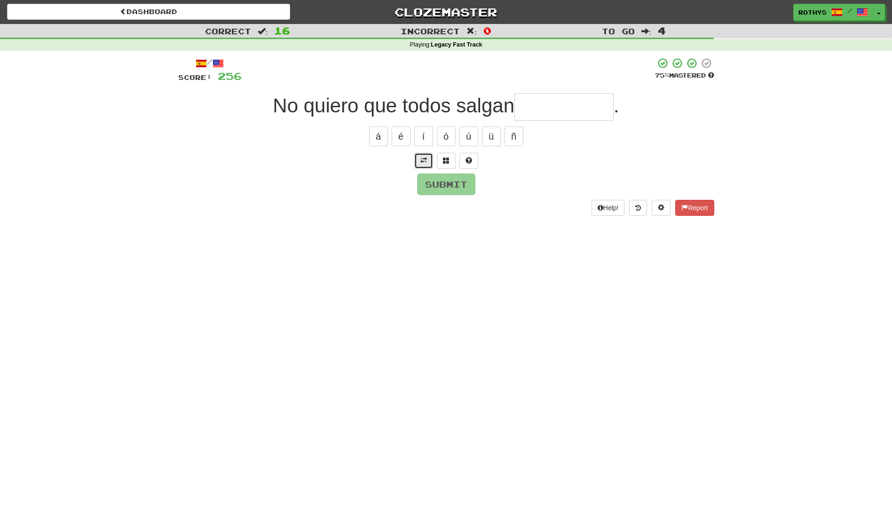
click at [424, 157] on span at bounding box center [423, 160] width 7 height 7
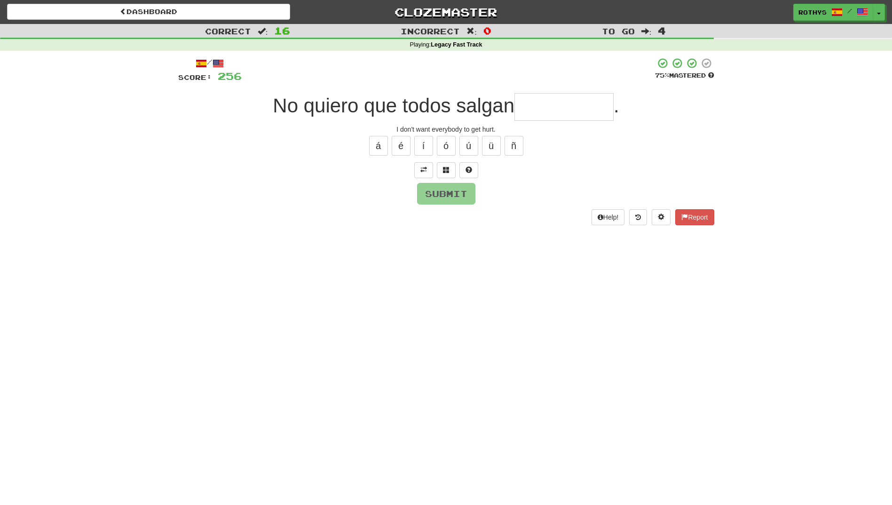
click at [564, 105] on input "text" at bounding box center [563, 107] width 99 height 28
click at [621, 163] on div at bounding box center [446, 170] width 536 height 16
click at [446, 170] on span at bounding box center [446, 169] width 7 height 7
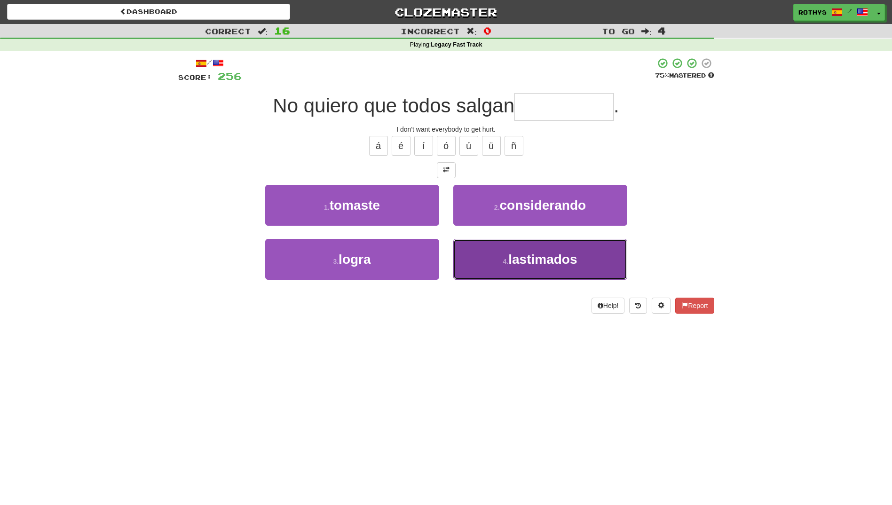
click at [597, 257] on button "4 . lastimados" at bounding box center [540, 259] width 174 height 41
type input "**********"
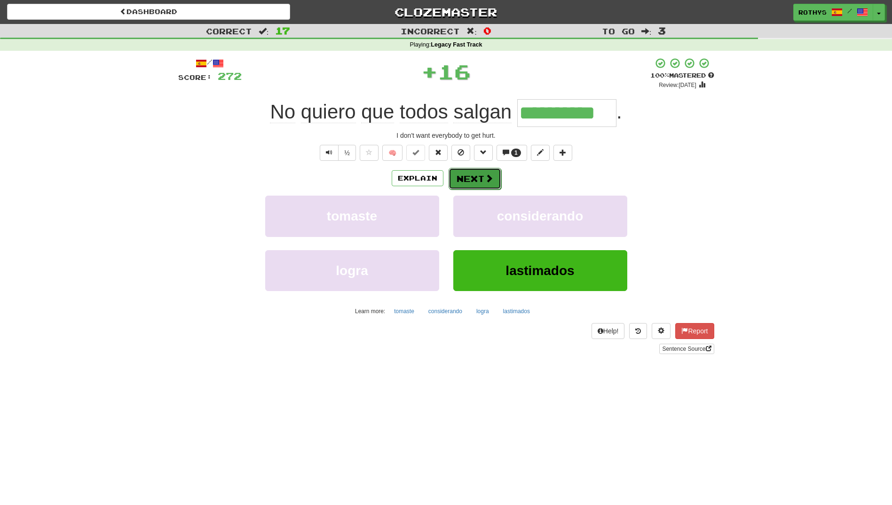
click at [481, 173] on button "Next" at bounding box center [474, 179] width 53 height 22
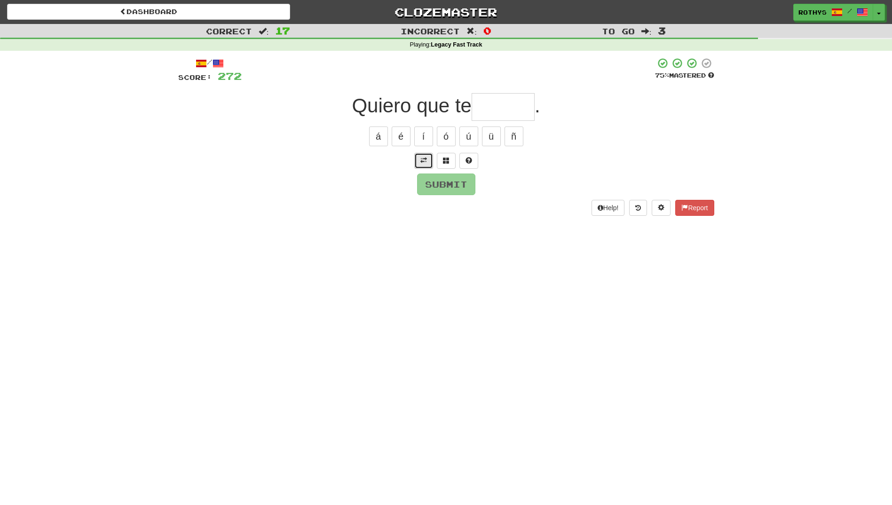
click at [428, 159] on button at bounding box center [423, 161] width 19 height 16
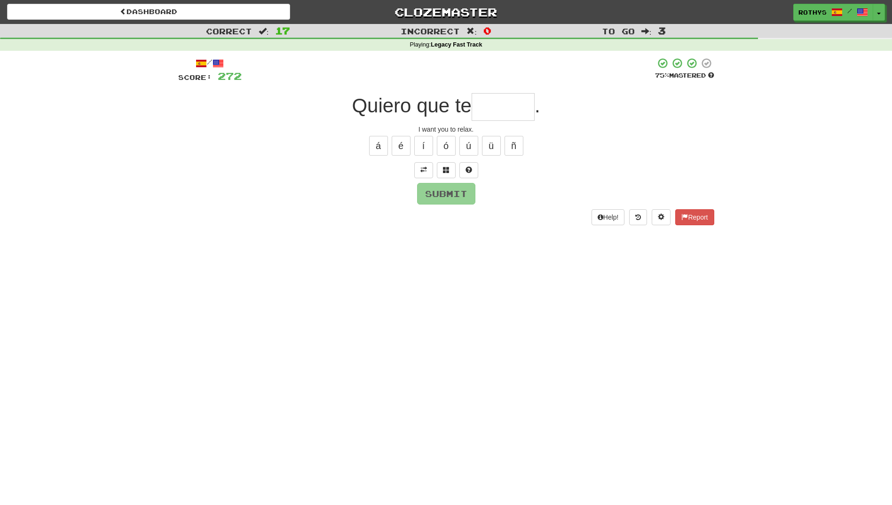
click at [478, 96] on input "text" at bounding box center [502, 107] width 63 height 28
click at [444, 169] on span at bounding box center [446, 169] width 7 height 7
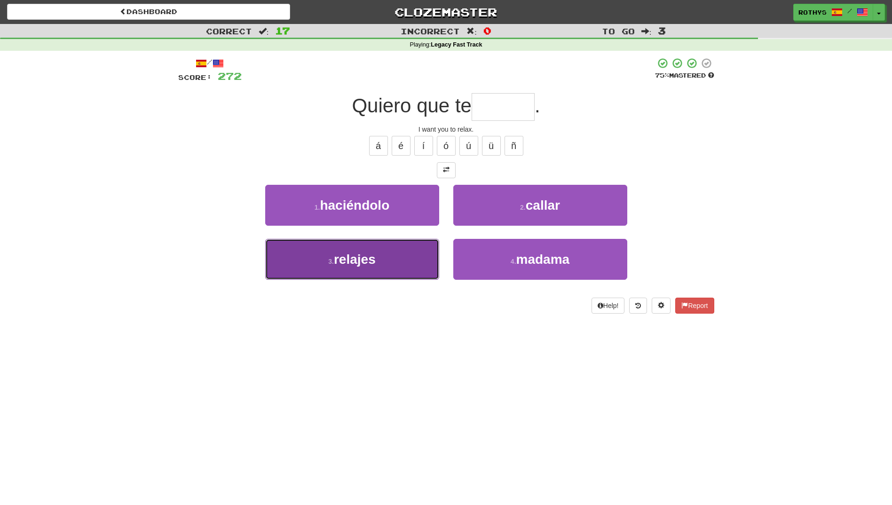
drag, startPoint x: 388, startPoint y: 252, endPoint x: 458, endPoint y: 230, distance: 72.8
click at [389, 252] on button "3 . relajes" at bounding box center [352, 259] width 174 height 41
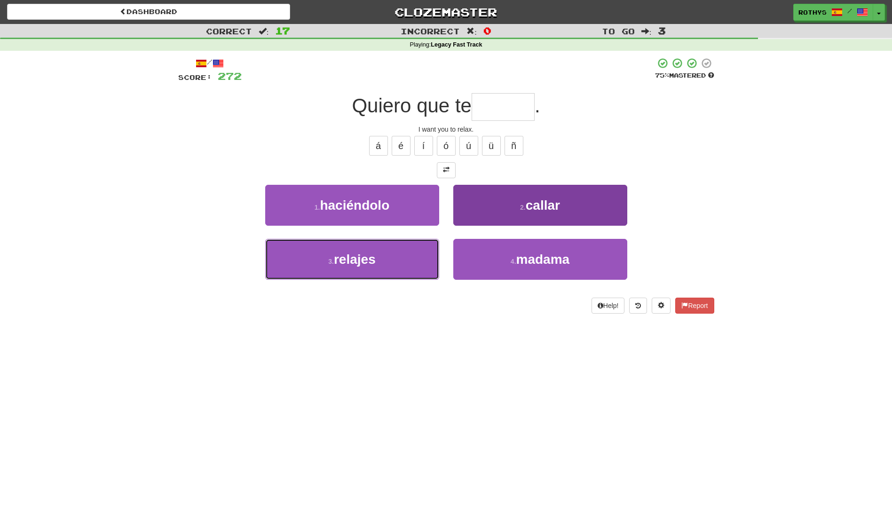
type input "*******"
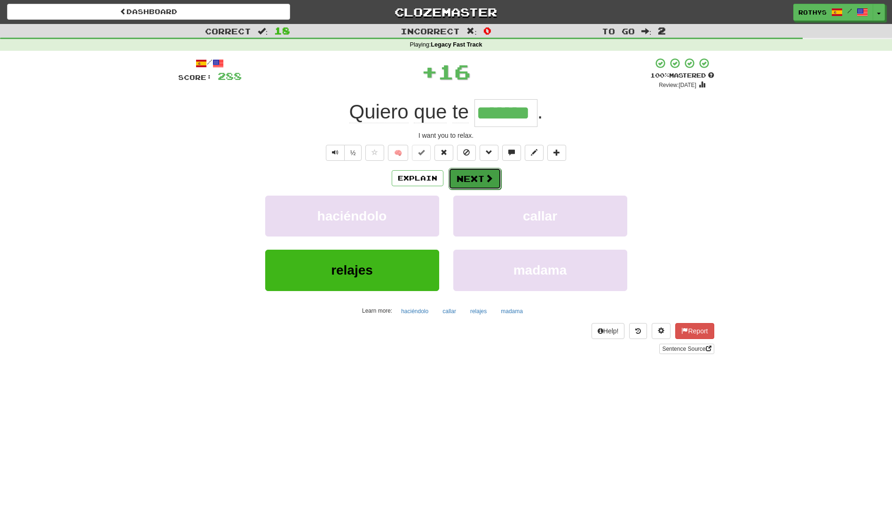
click at [479, 174] on button "Next" at bounding box center [474, 179] width 53 height 22
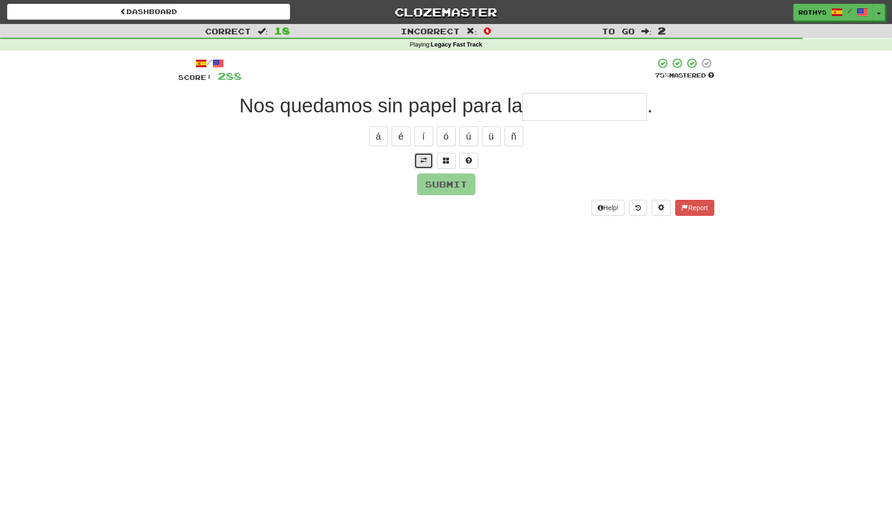
click at [422, 162] on span at bounding box center [423, 160] width 7 height 7
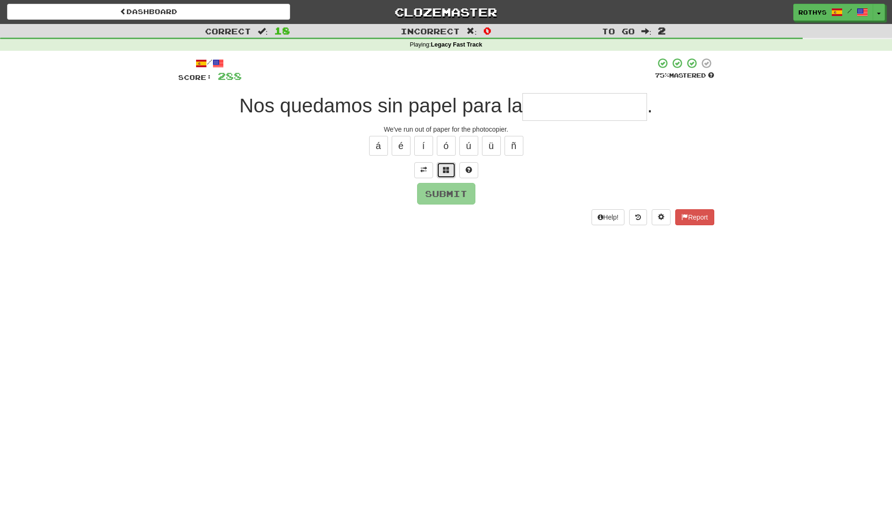
click at [443, 169] on span at bounding box center [446, 169] width 7 height 7
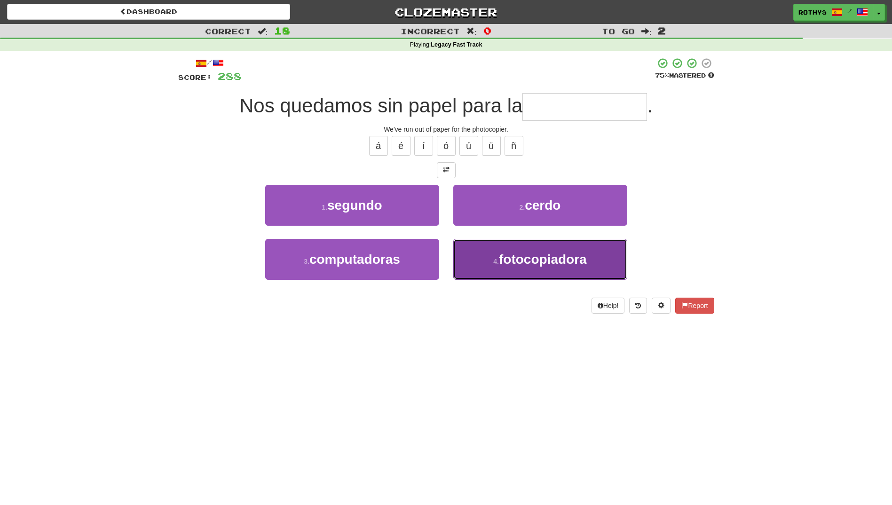
click at [570, 260] on span "fotocopiadora" at bounding box center [543, 259] width 88 height 15
type input "**********"
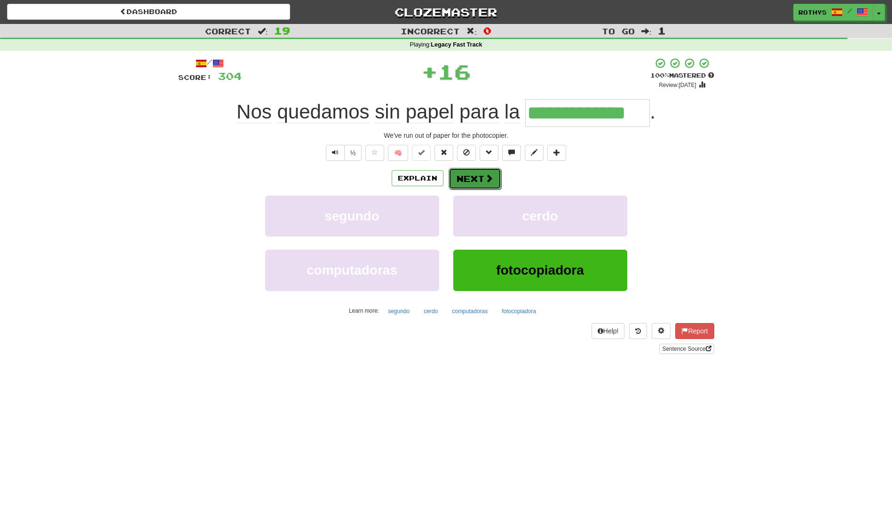
click at [474, 177] on button "Next" at bounding box center [474, 179] width 53 height 22
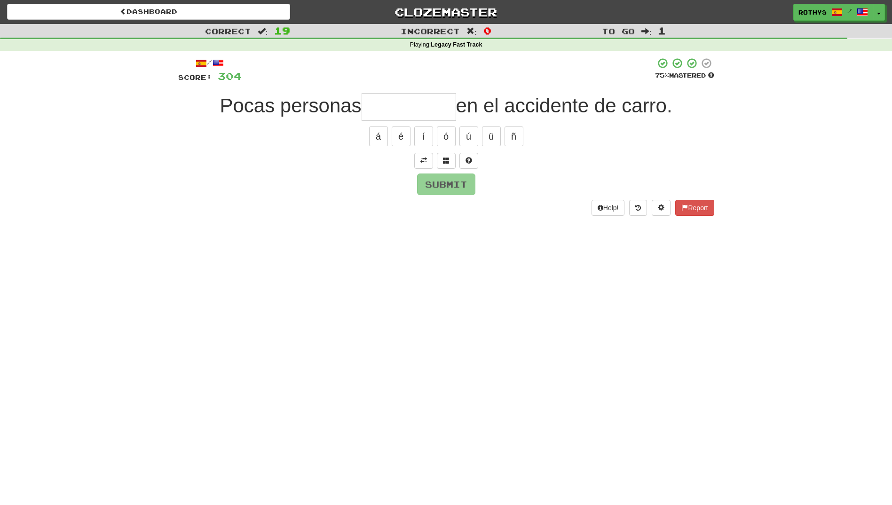
click at [383, 103] on input "text" at bounding box center [408, 107] width 94 height 28
click at [427, 161] on button at bounding box center [423, 161] width 19 height 16
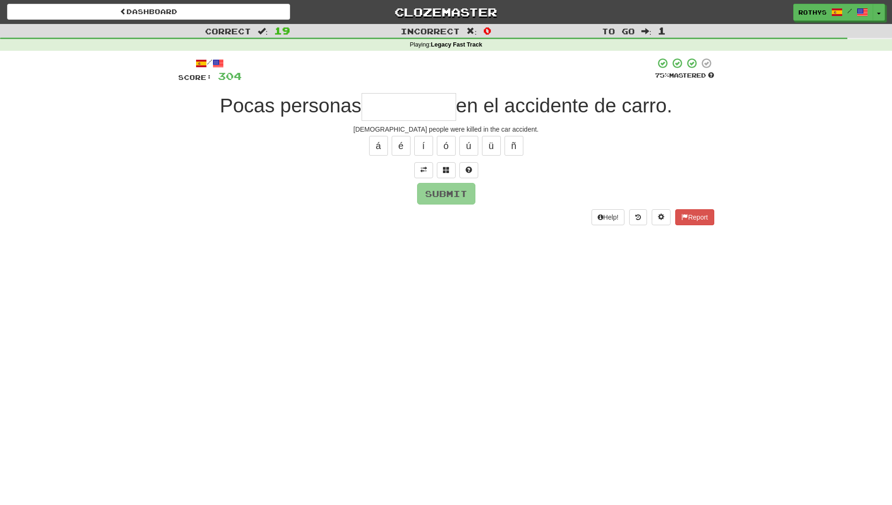
click at [407, 102] on input "text" at bounding box center [408, 107] width 94 height 28
click at [445, 166] on span at bounding box center [446, 169] width 7 height 7
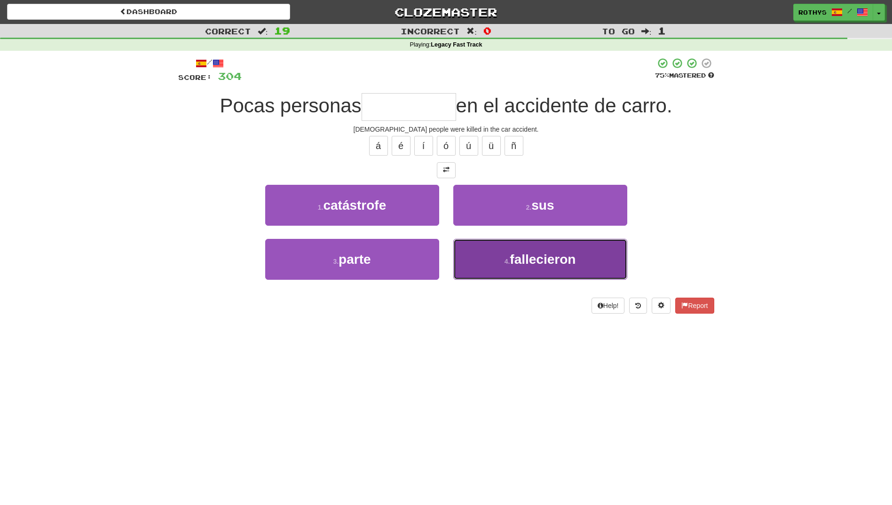
click at [518, 265] on span "fallecieron" at bounding box center [542, 259] width 66 height 15
type input "**********"
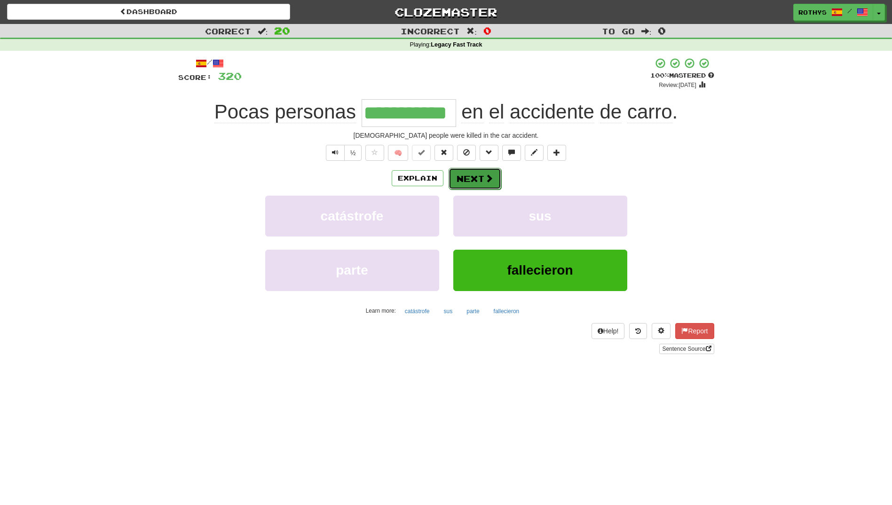
click at [486, 174] on span at bounding box center [489, 178] width 8 height 8
